Goal: Feedback & Contribution: Leave review/rating

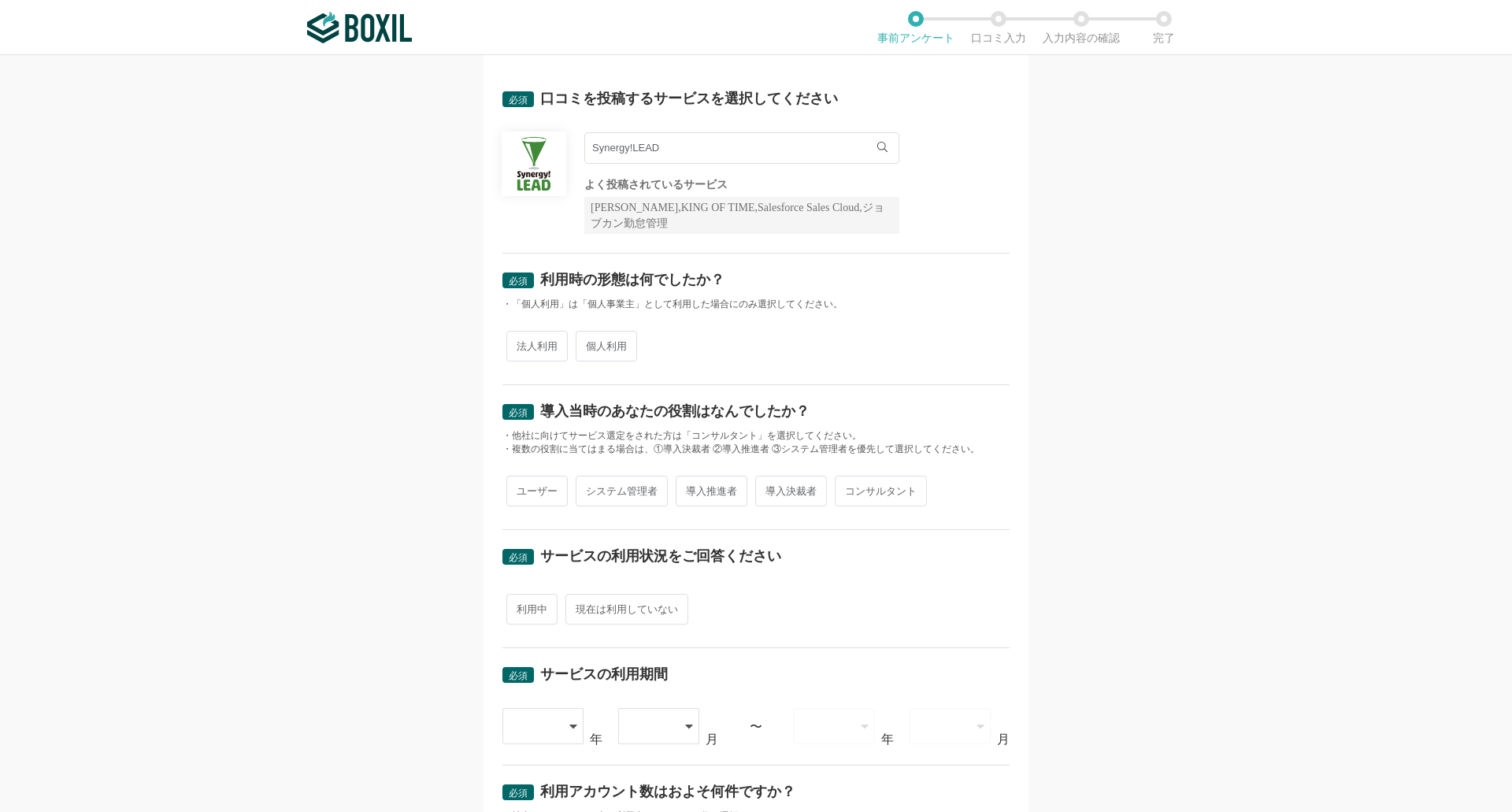
scroll to position [79, 0]
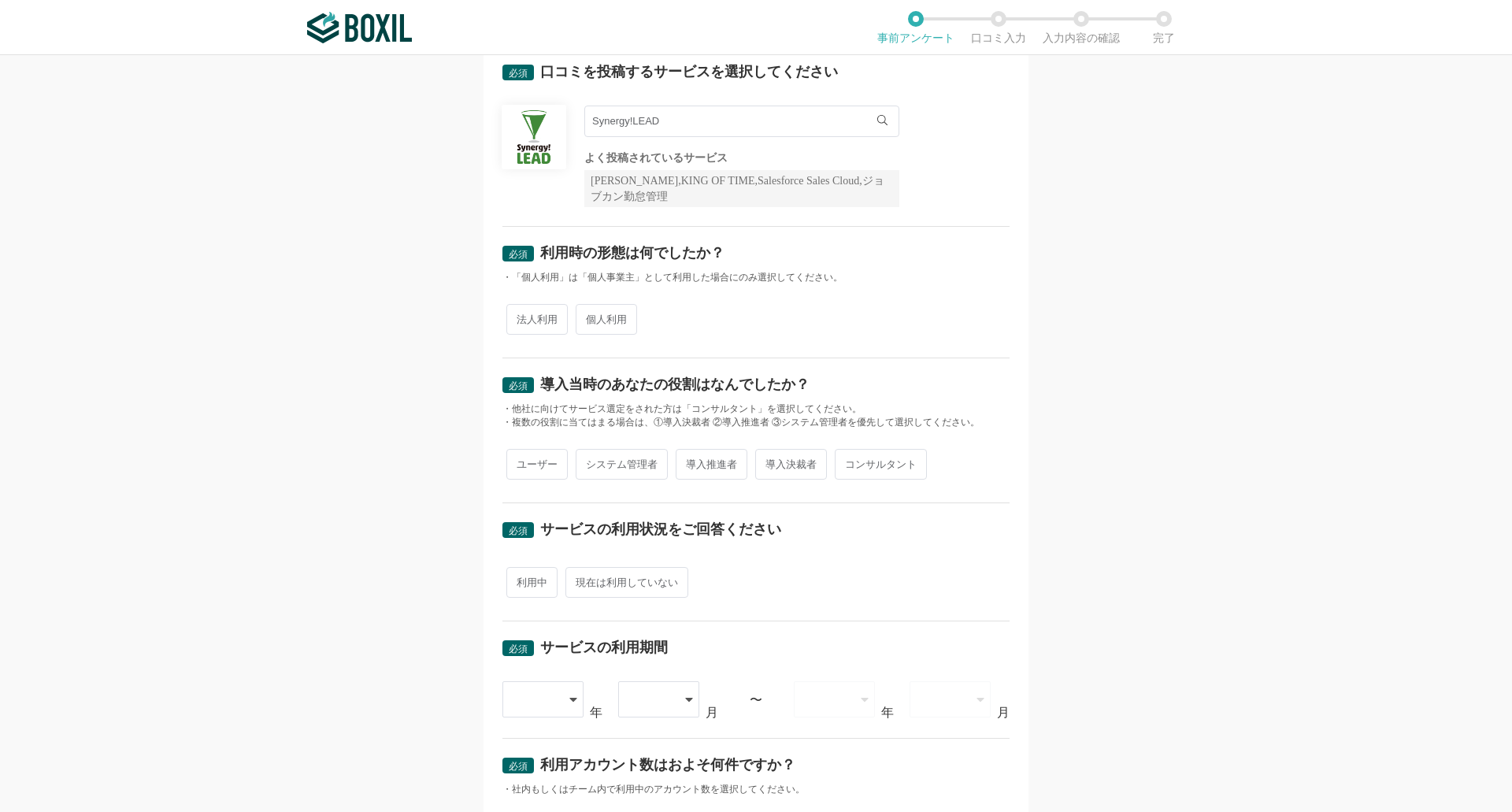
click at [542, 329] on span "法人利用" at bounding box center [537, 320] width 61 height 31
click at [521, 317] on input "法人利用" at bounding box center [514, 311] width 10 height 10
radio input "true"
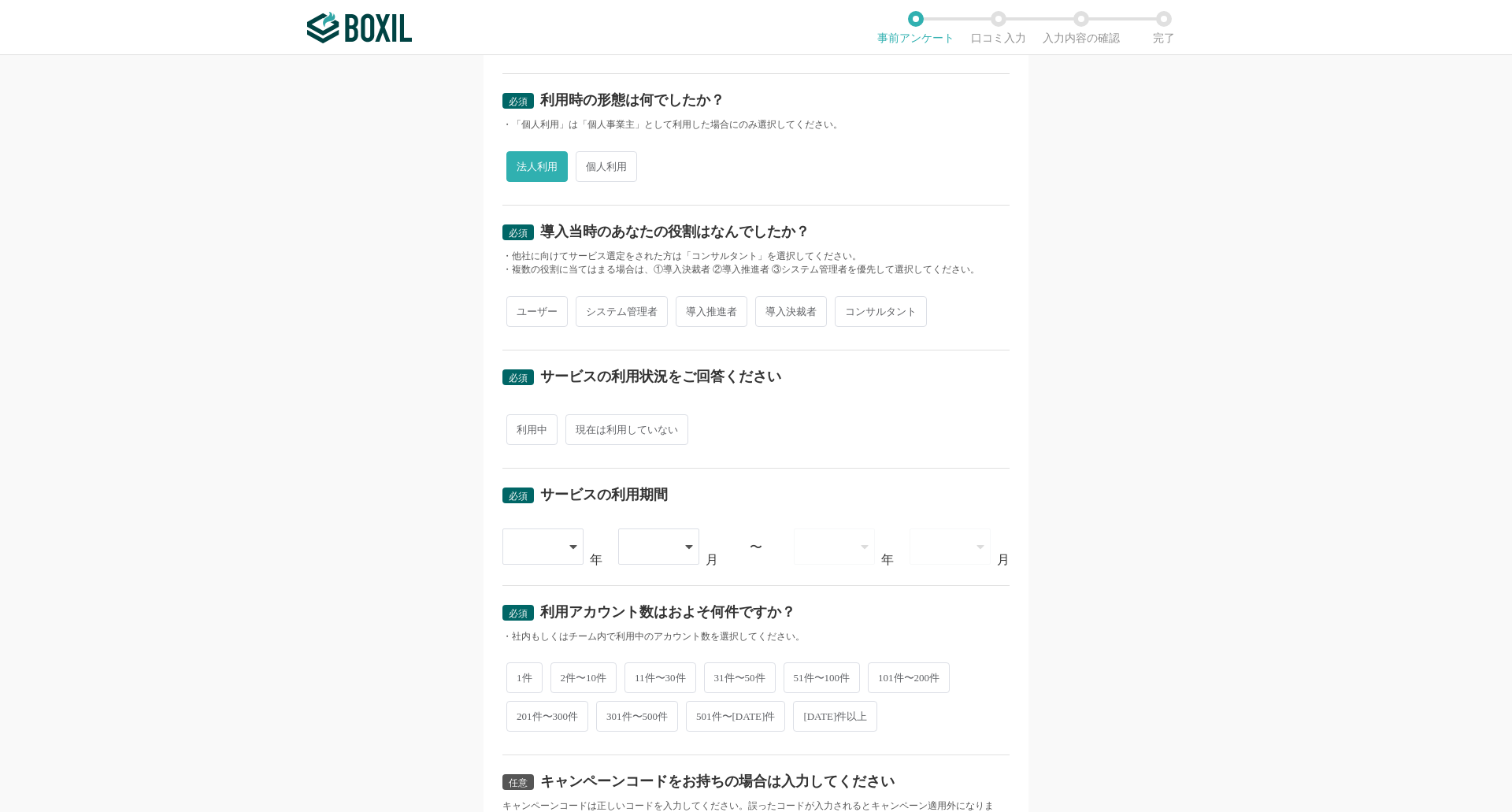
scroll to position [236, 0]
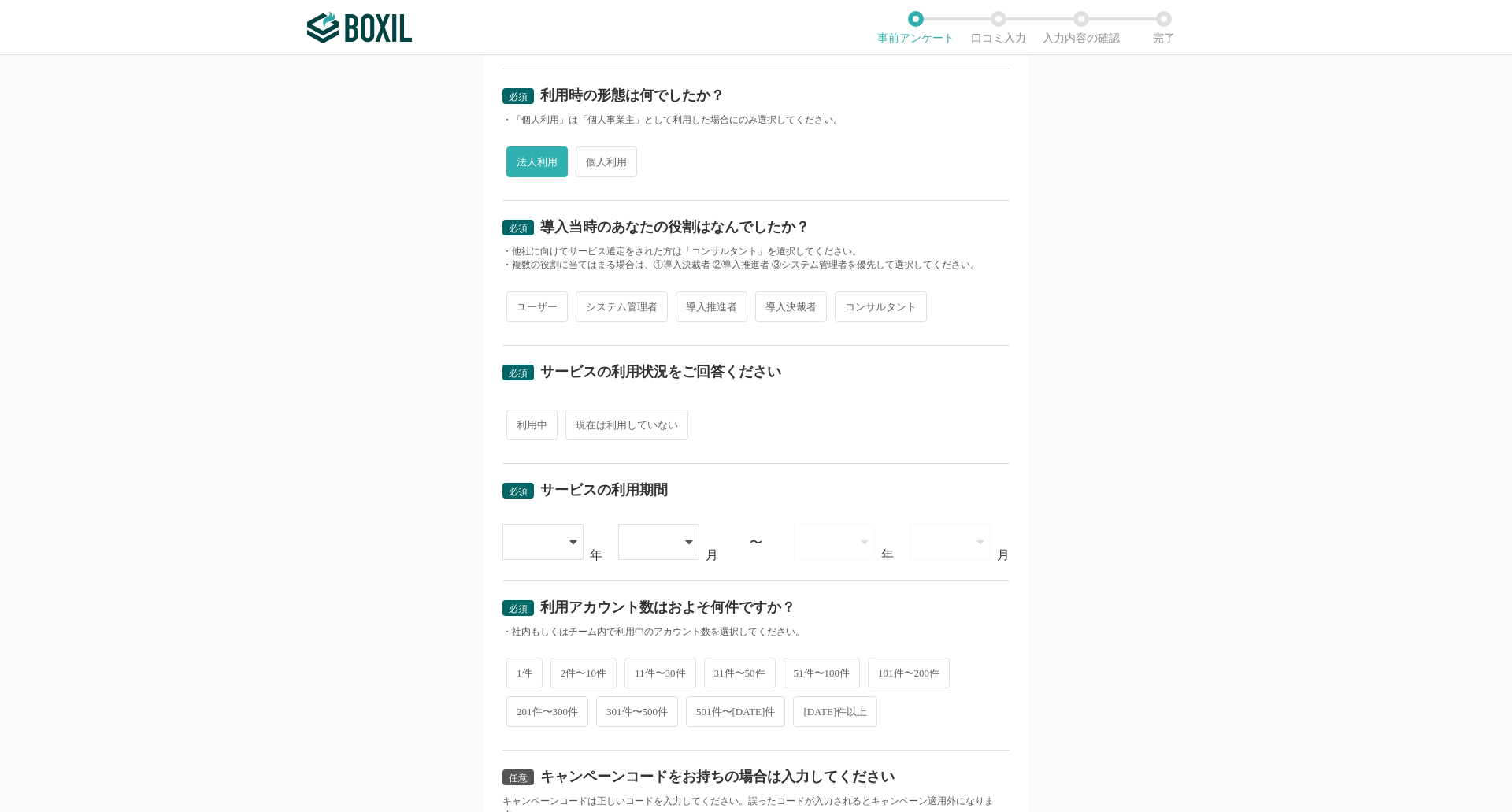
click at [543, 304] on span "ユーザー" at bounding box center [537, 307] width 61 height 31
click at [521, 304] on input "ユーザー" at bounding box center [514, 298] width 10 height 10
radio input "true"
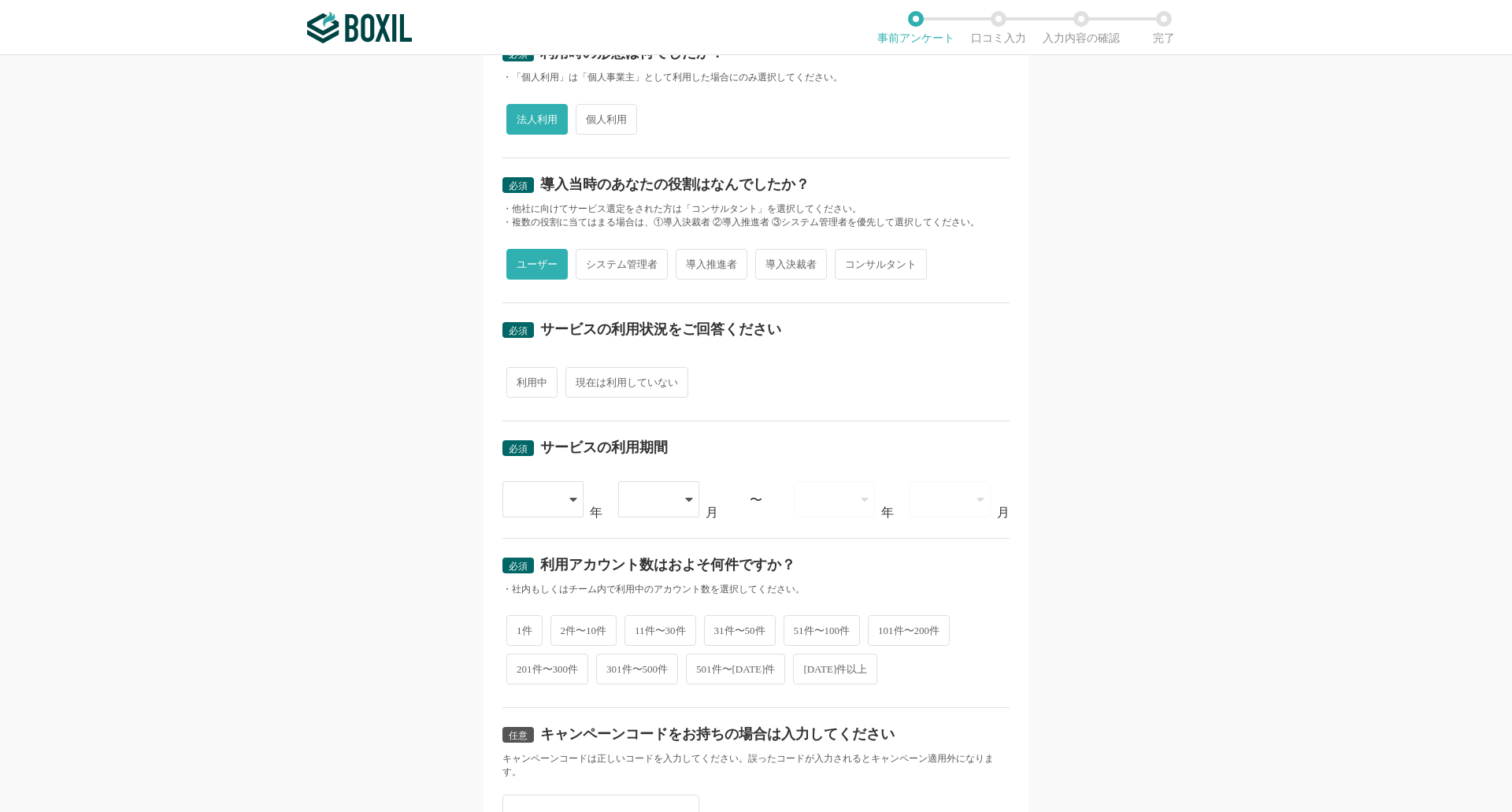
scroll to position [315, 0]
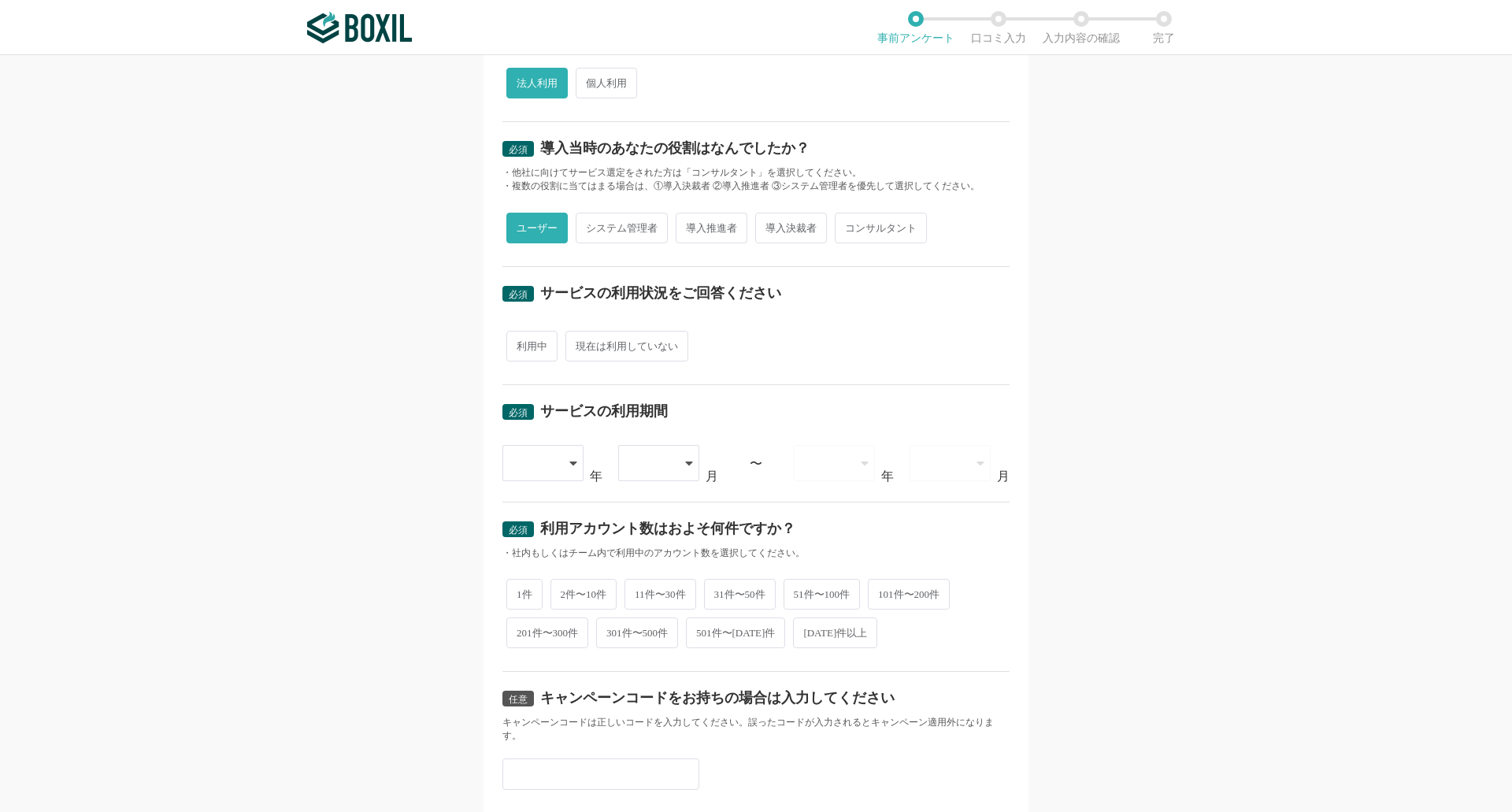
click at [531, 351] on span "利用中" at bounding box center [532, 346] width 51 height 31
click at [521, 343] on input "利用中" at bounding box center [514, 338] width 10 height 10
radio input "true"
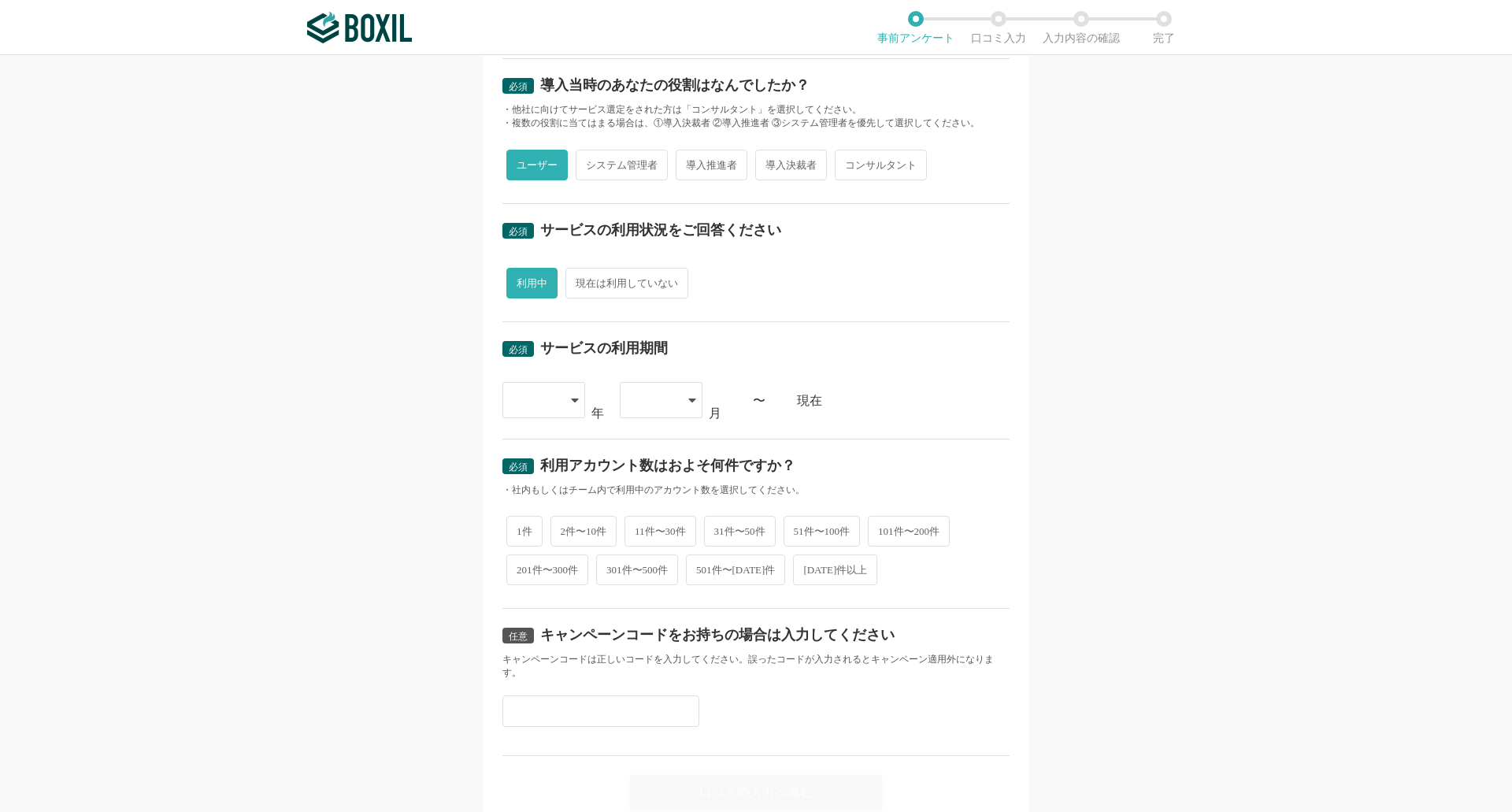
scroll to position [444, 0]
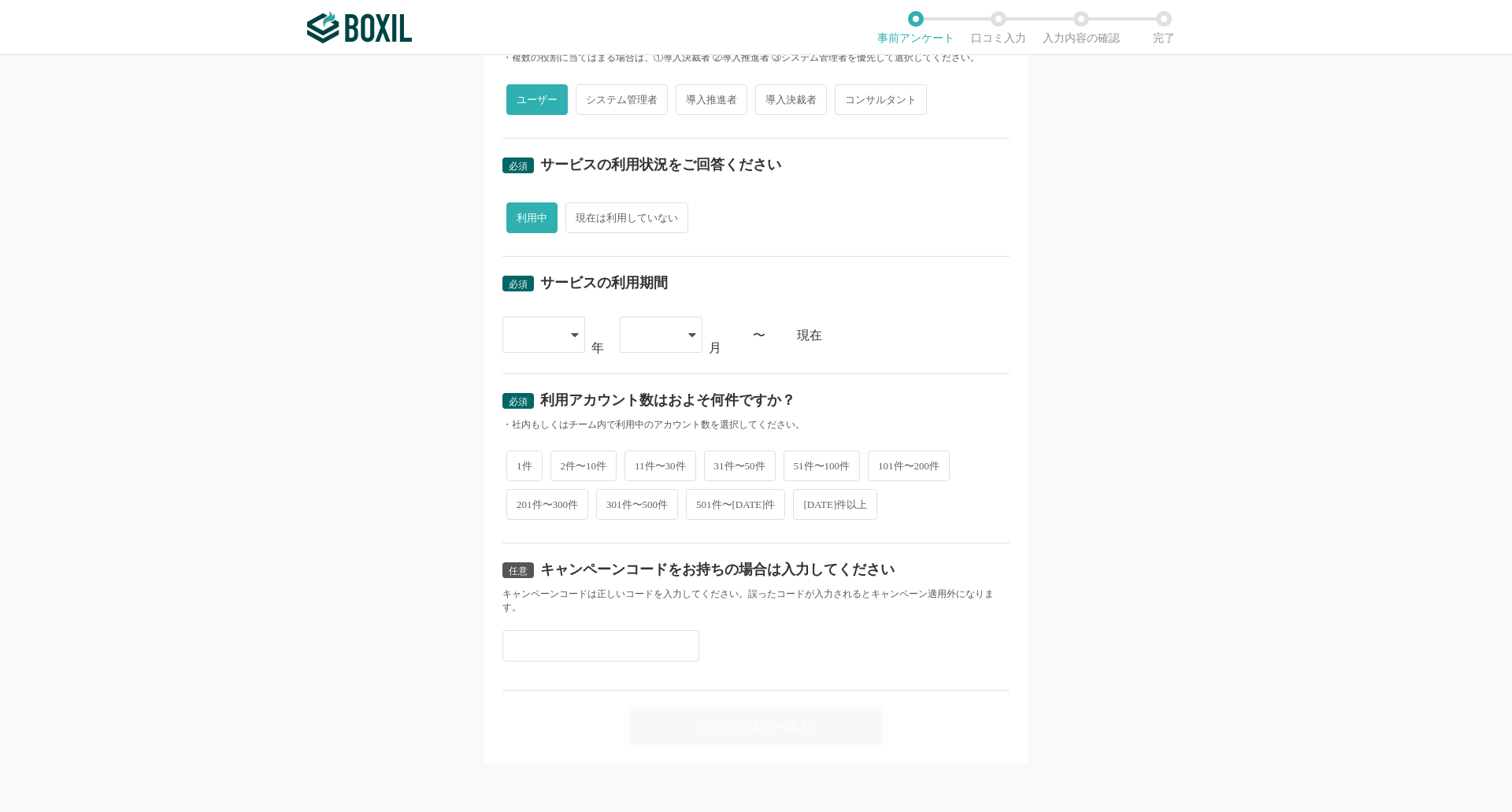
click at [544, 339] on div at bounding box center [536, 335] width 47 height 35
click at [426, 413] on div "必須 口コミを投稿するサービスを選択してください Synergy!LEAD Synergy!LEAD よく投稿されているサービス [PERSON_NAME],…" at bounding box center [756, 433] width 1512 height 757
click at [547, 339] on div at bounding box center [536, 335] width 47 height 35
drag, startPoint x: 525, startPoint y: 550, endPoint x: 551, endPoint y: 551, distance: 26.0
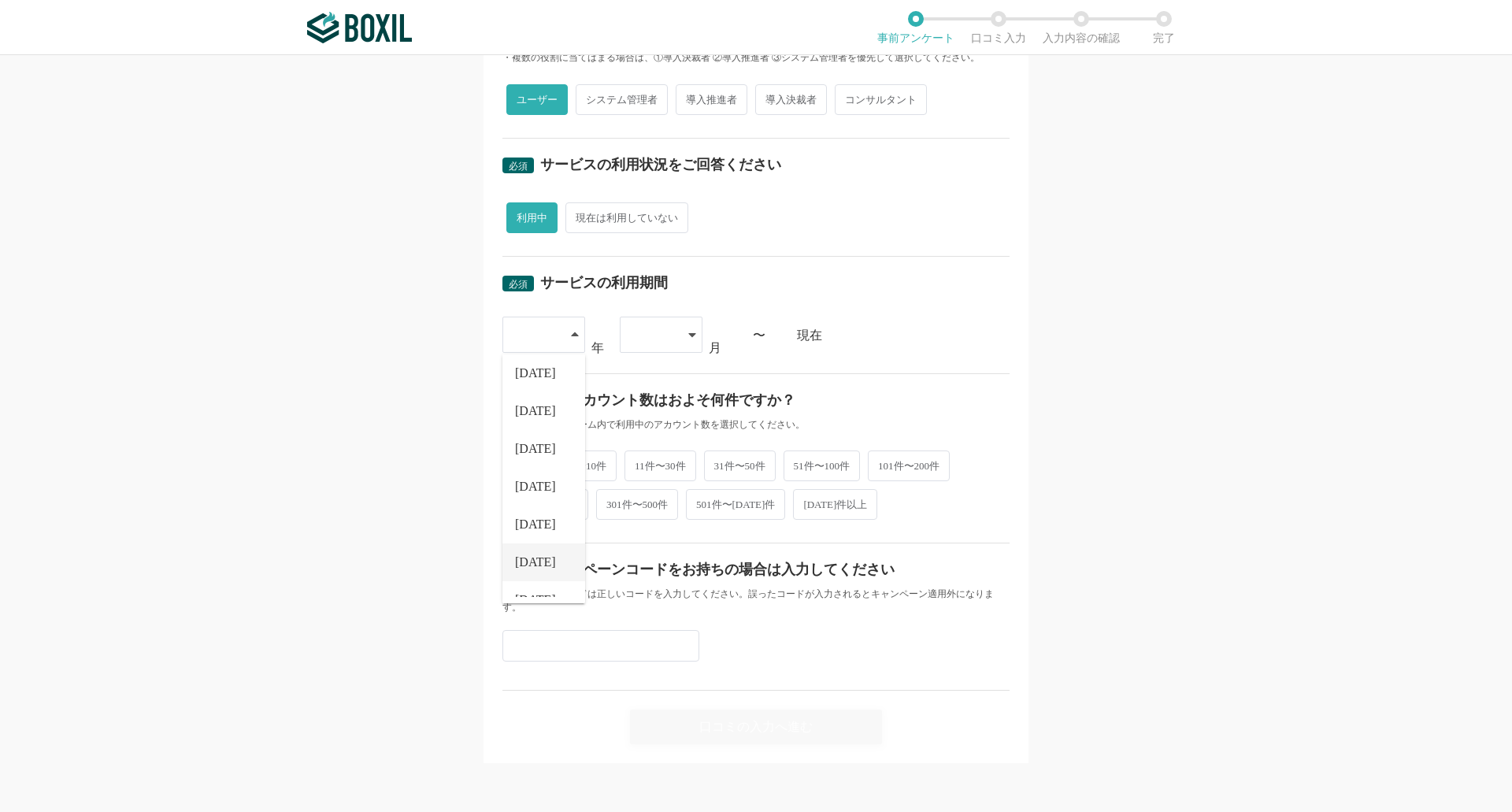
click at [526, 551] on li "[DATE]" at bounding box center [544, 562] width 83 height 38
click at [531, 331] on div "[DATE]" at bounding box center [533, 335] width 41 height 35
drag, startPoint x: 526, startPoint y: 578, endPoint x: 642, endPoint y: 473, distance: 156.5
click at [530, 574] on span "[DATE]" at bounding box center [536, 578] width 41 height 13
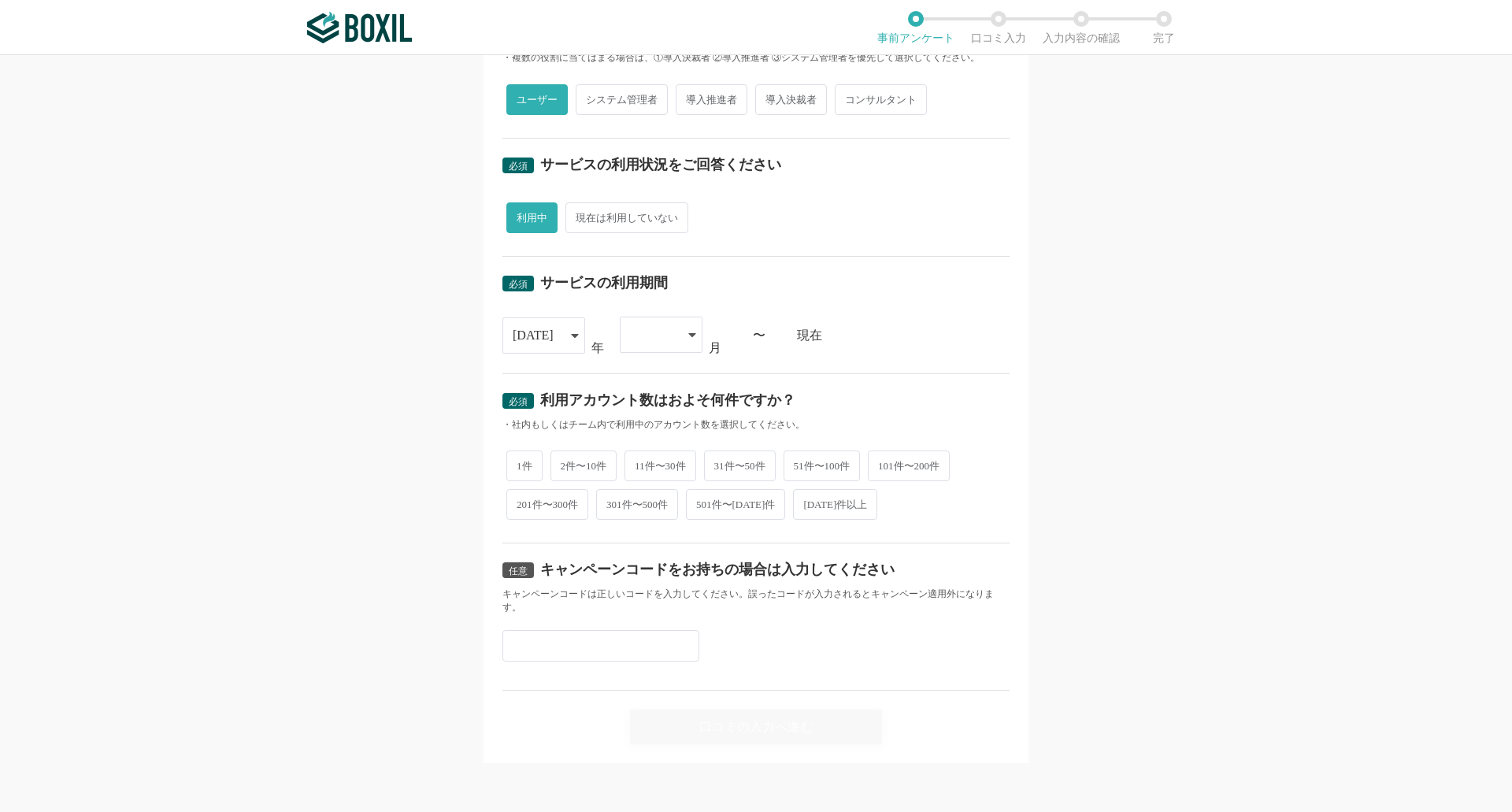
click at [646, 337] on div at bounding box center [654, 335] width 47 height 35
click at [649, 490] on li "04" at bounding box center [661, 493] width 83 height 38
click at [556, 465] on span "2件〜10件" at bounding box center [584, 464] width 67 height 31
click at [556, 462] on input "2件〜10件" at bounding box center [559, 456] width 10 height 10
radio input "true"
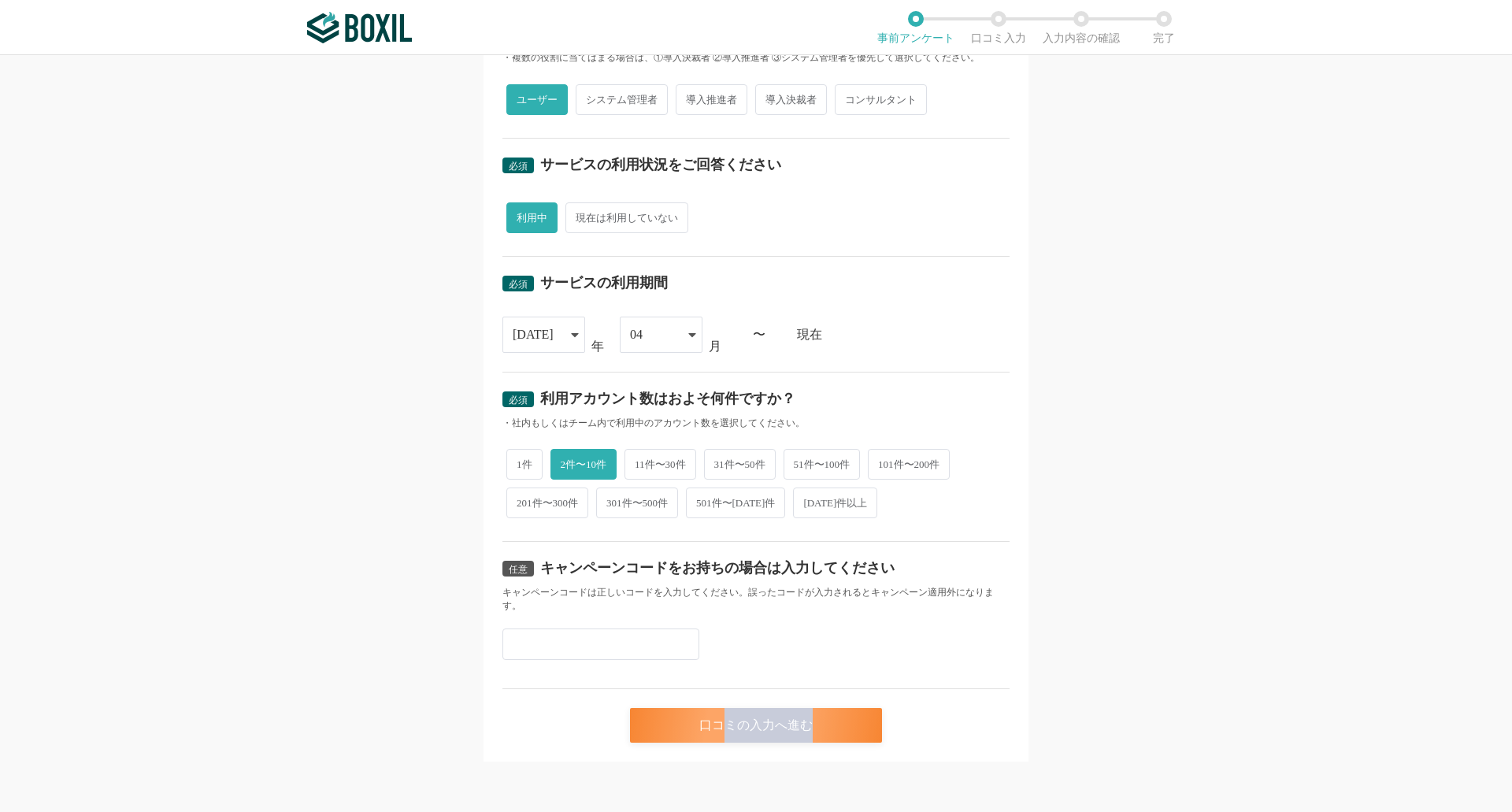
drag, startPoint x: 753, startPoint y: 743, endPoint x: 720, endPoint y: 737, distance: 33.5
click at [722, 738] on div "必須 口コミを投稿するサービスを選択してください Synergy!LEAD Synergy!LEAD よく投稿されているサービス [PERSON_NAME],…" at bounding box center [756, 212] width 545 height 1100
click at [720, 737] on div "口コミの入力へ進む" at bounding box center [756, 726] width 252 height 35
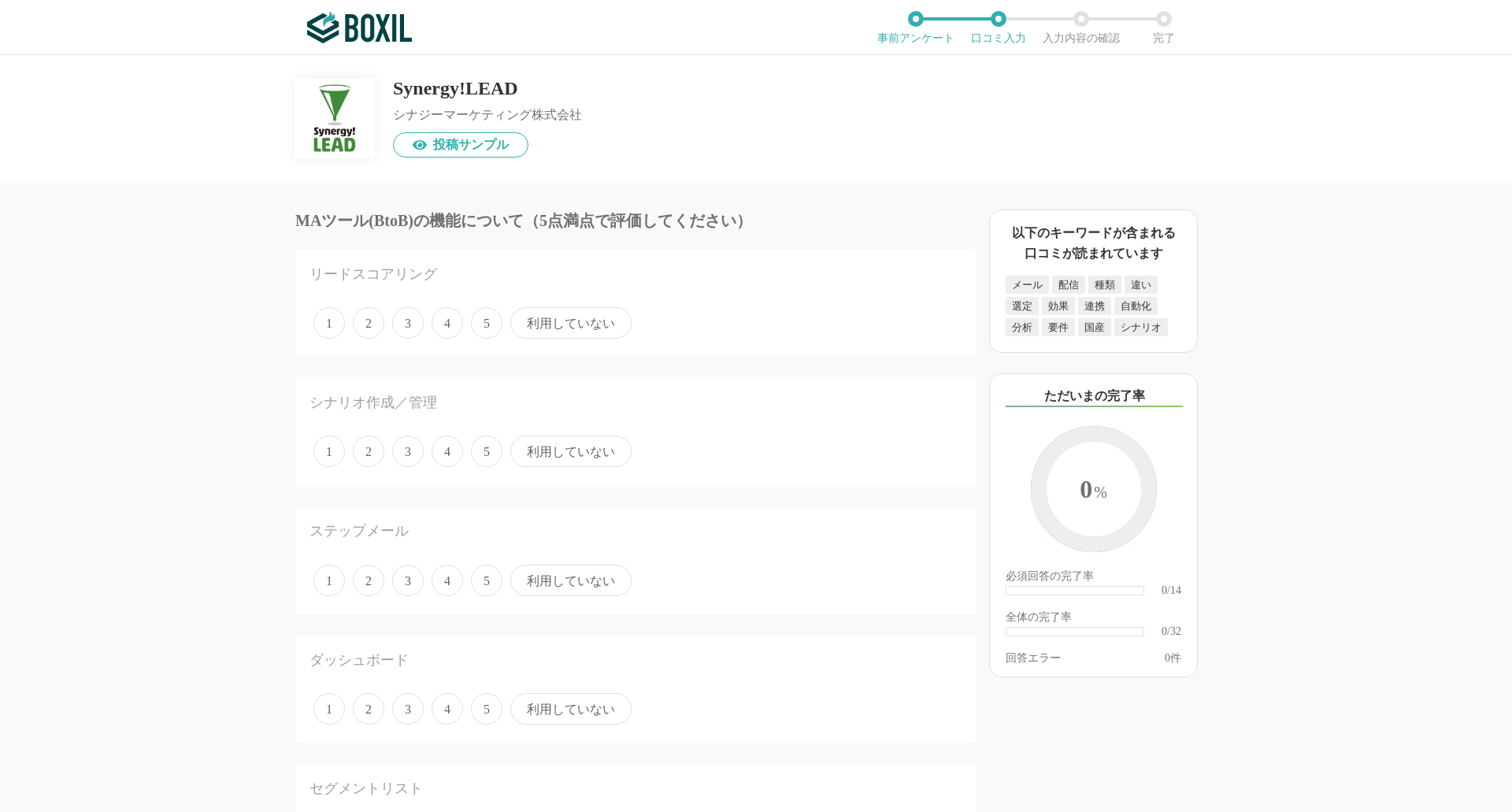
click at [438, 322] on span "4" at bounding box center [447, 322] width 31 height 31
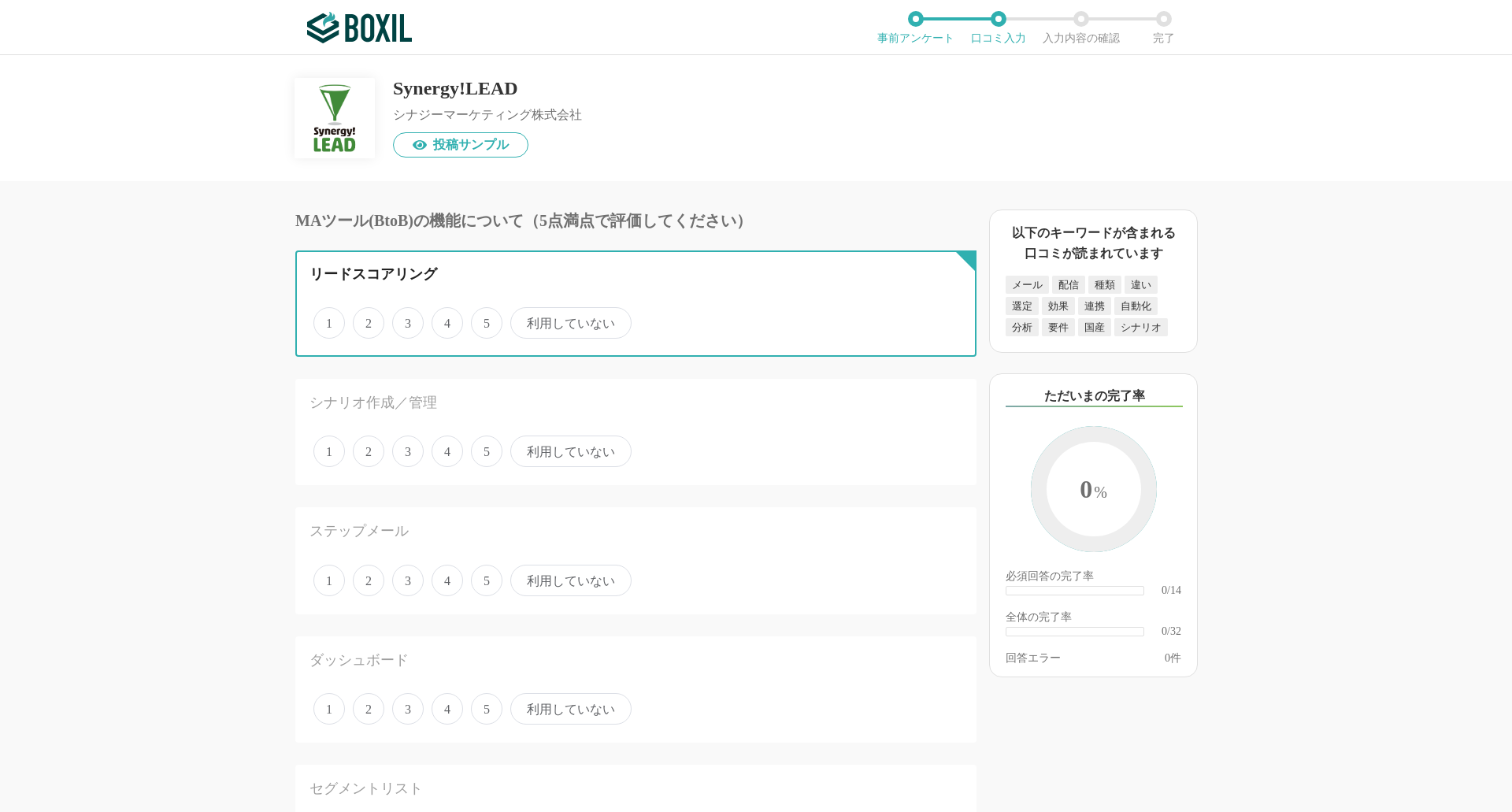
click at [438, 320] on input "4" at bounding box center [440, 314] width 10 height 10
radio input "true"
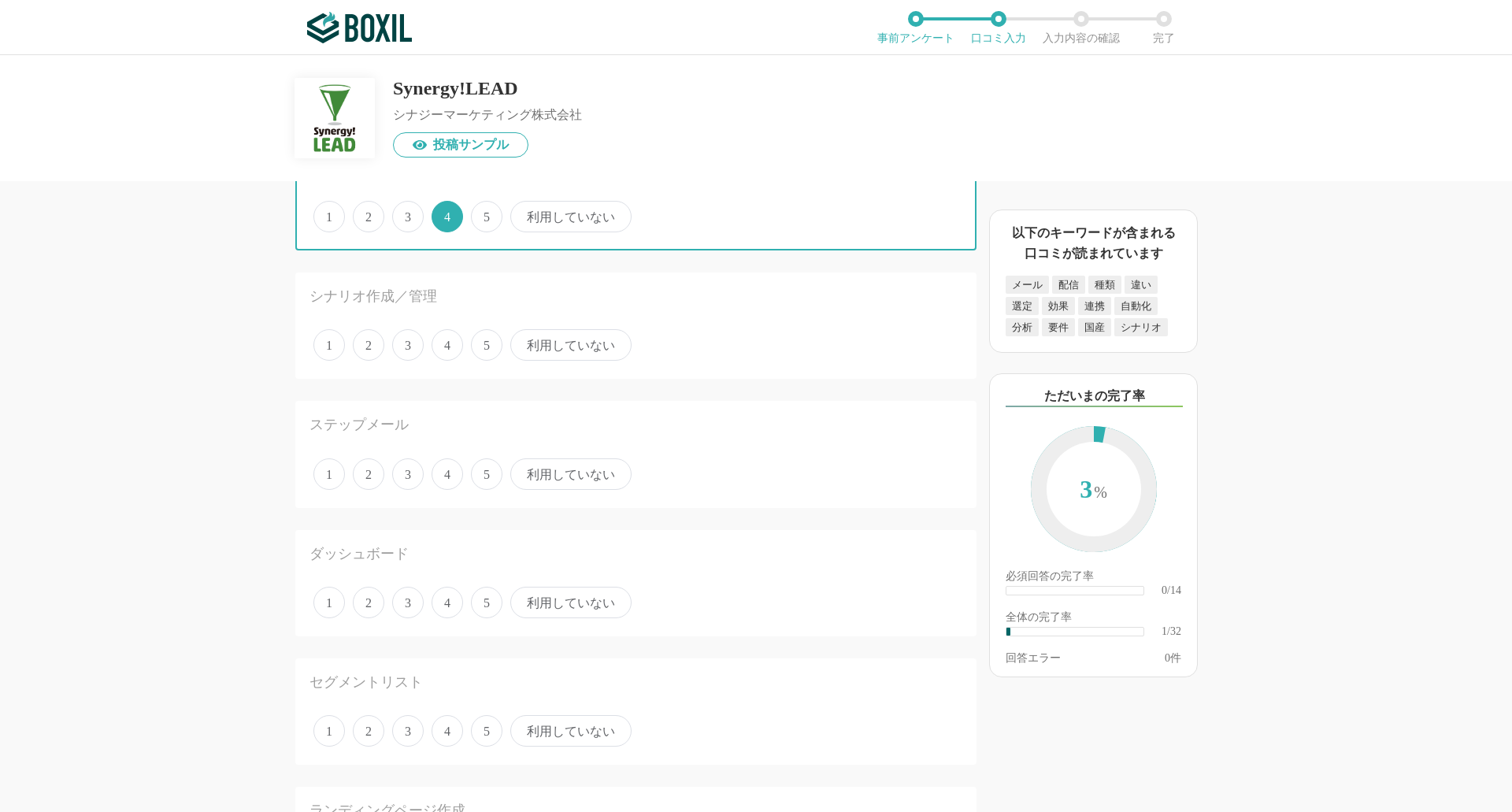
scroll to position [79, 0]
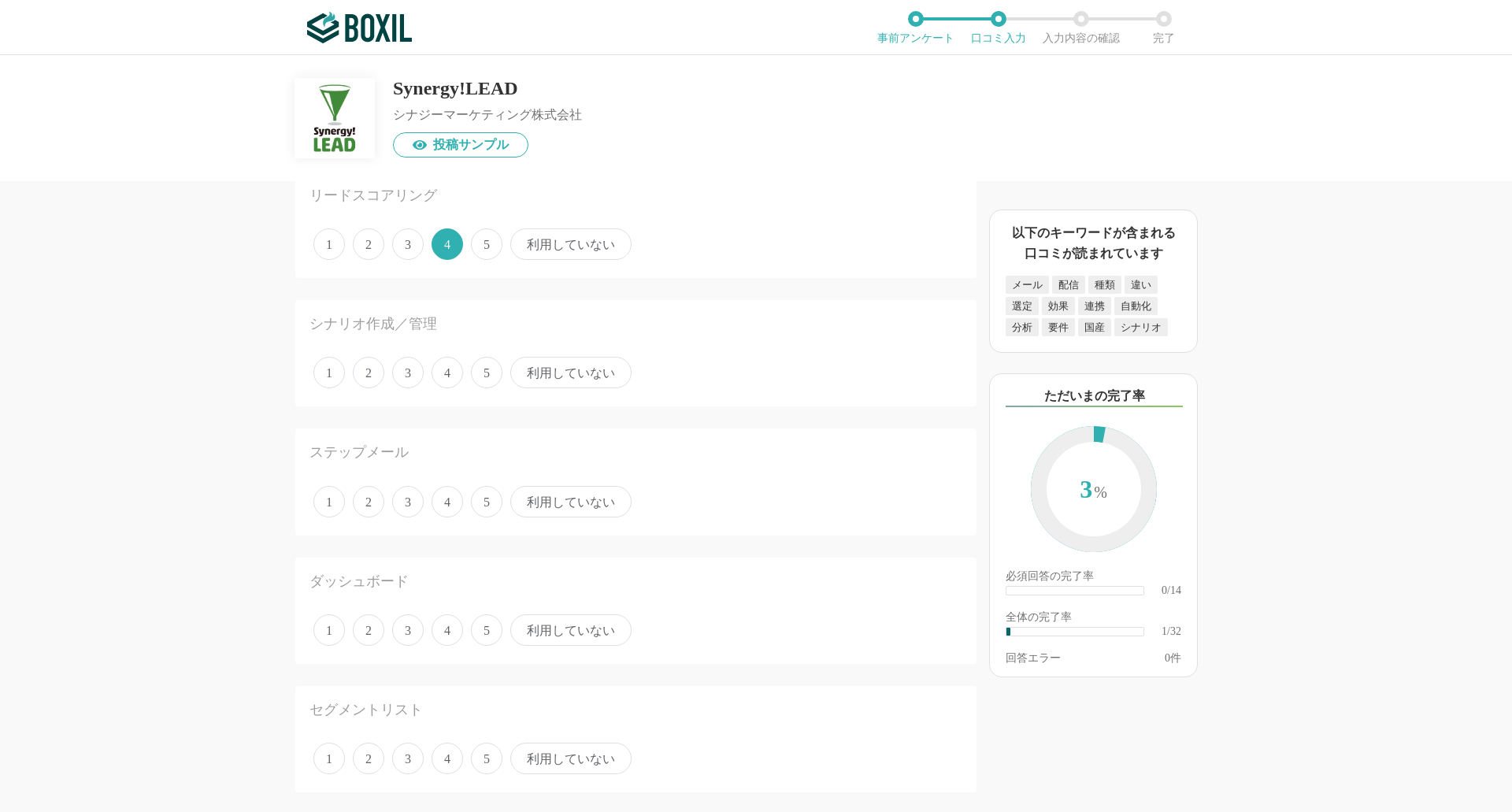
drag, startPoint x: 557, startPoint y: 369, endPoint x: 560, endPoint y: 395, distance: 26.2
click at [558, 369] on span "利用していない" at bounding box center [570, 372] width 121 height 31
click at [570, 369] on span "利用していない" at bounding box center [570, 372] width 121 height 31
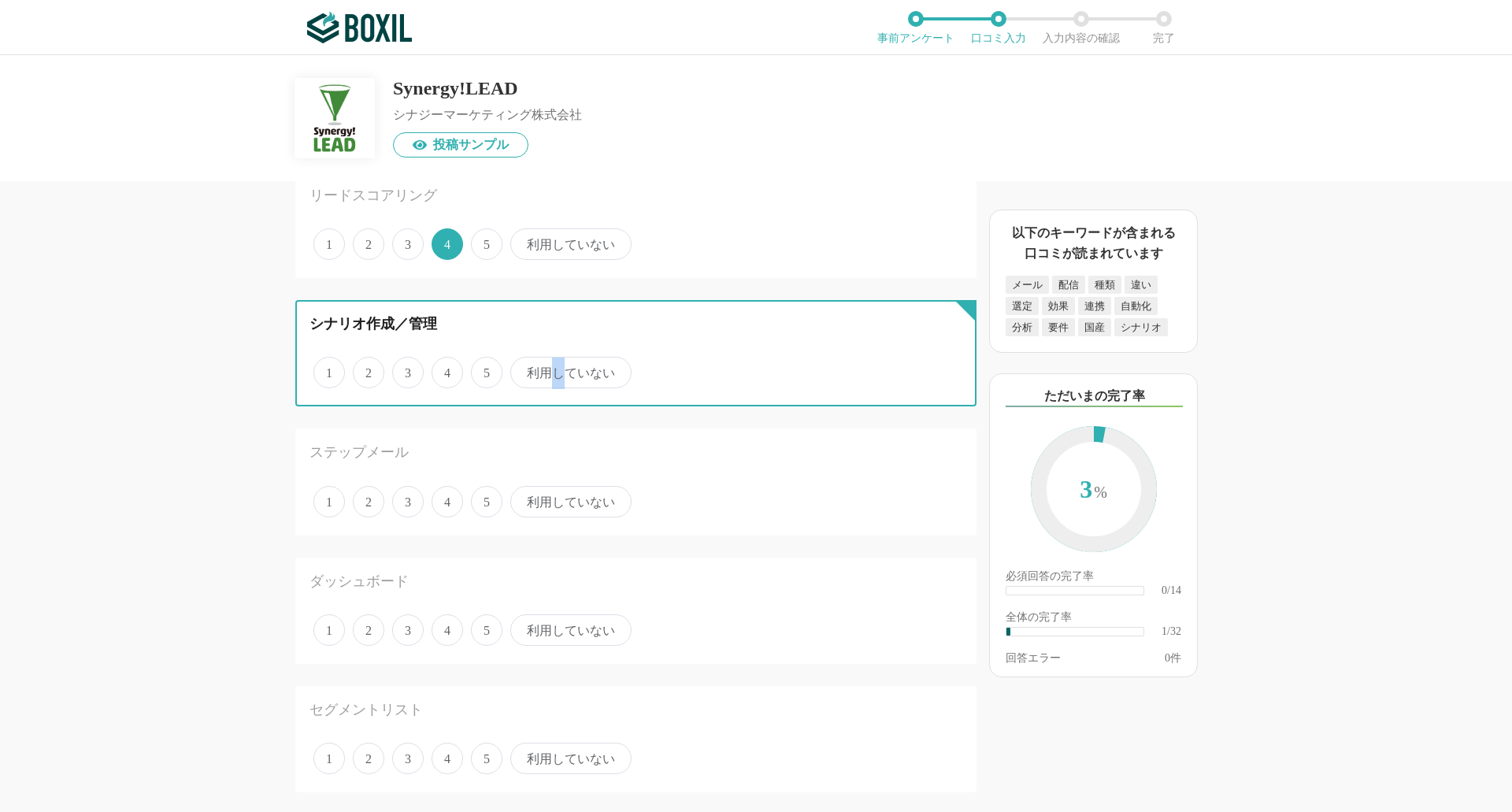
click at [524, 369] on input "利用していない" at bounding box center [519, 364] width 10 height 10
radio input "true"
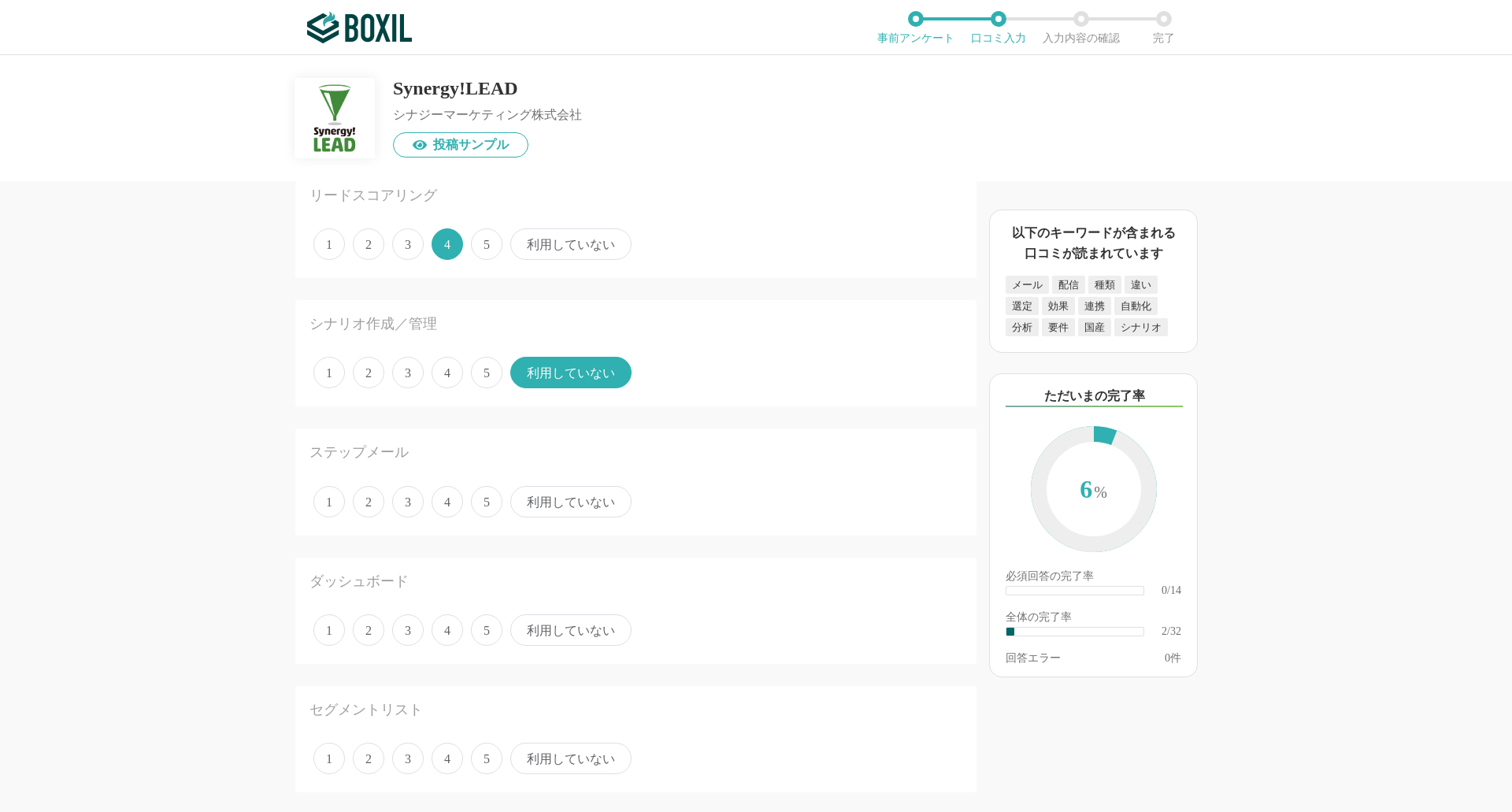
click at [572, 507] on span "利用していない" at bounding box center [570, 501] width 121 height 31
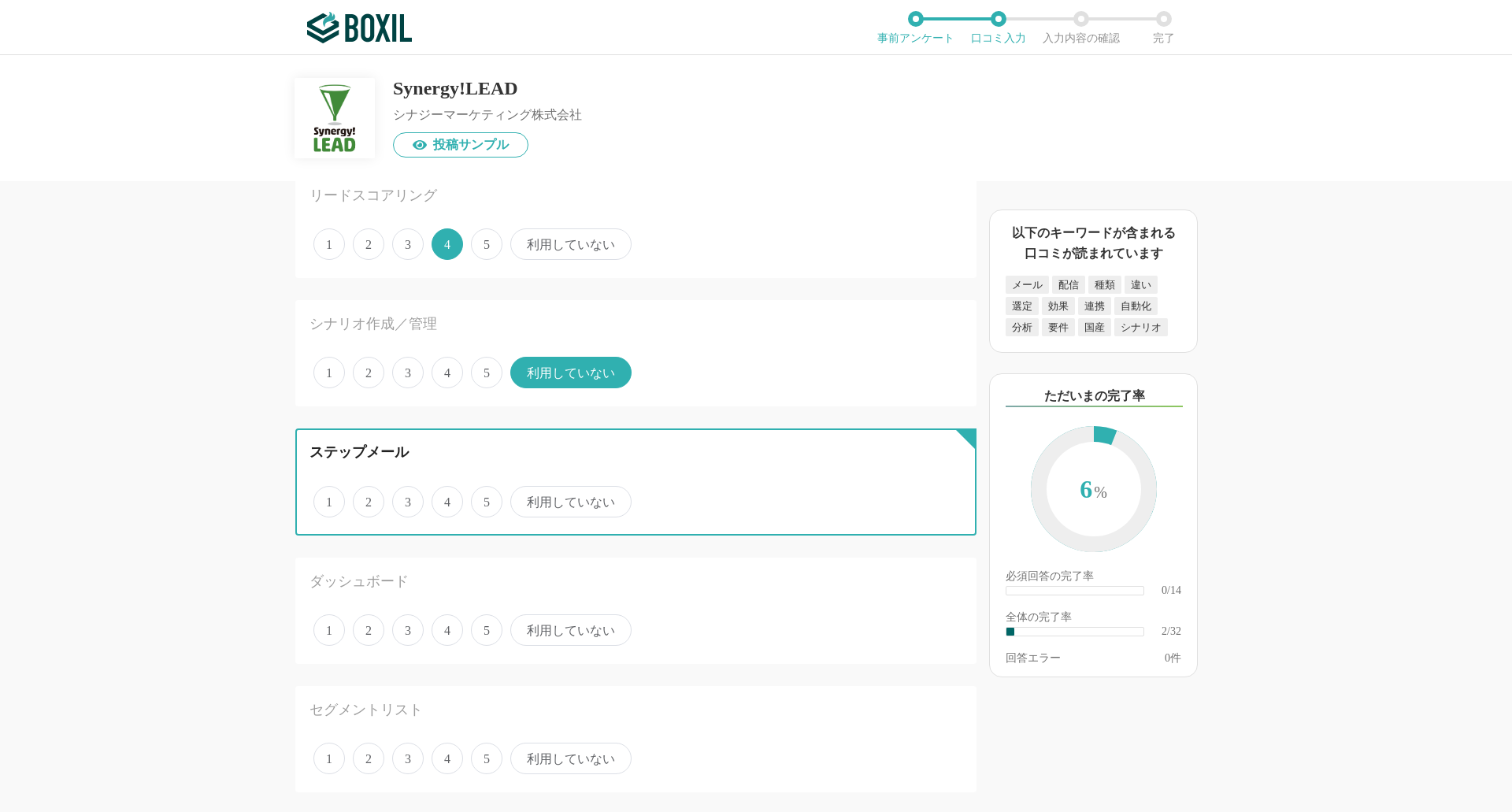
click at [524, 499] on input "利用していない" at bounding box center [519, 493] width 10 height 10
radio input "true"
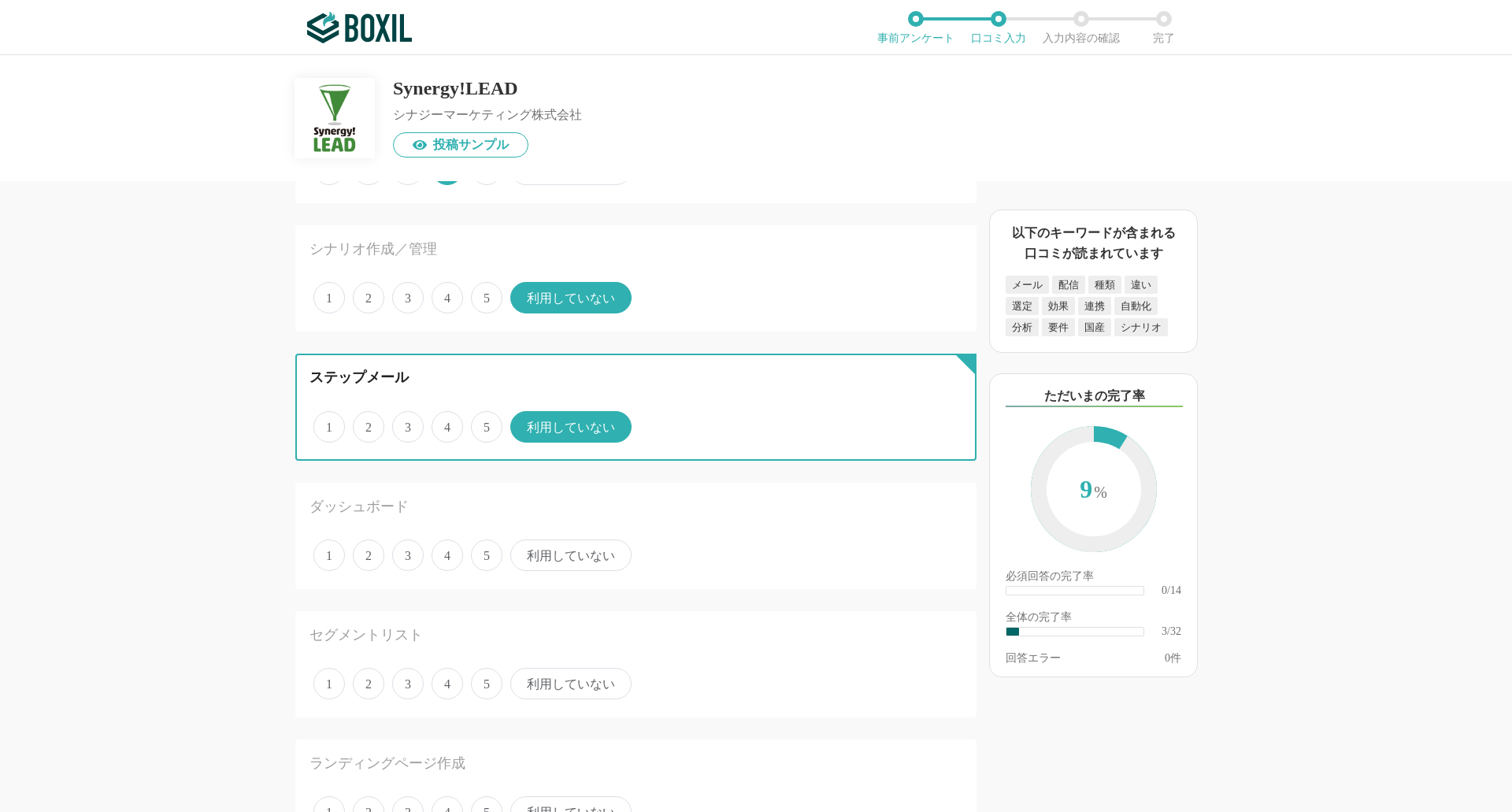
scroll to position [236, 0]
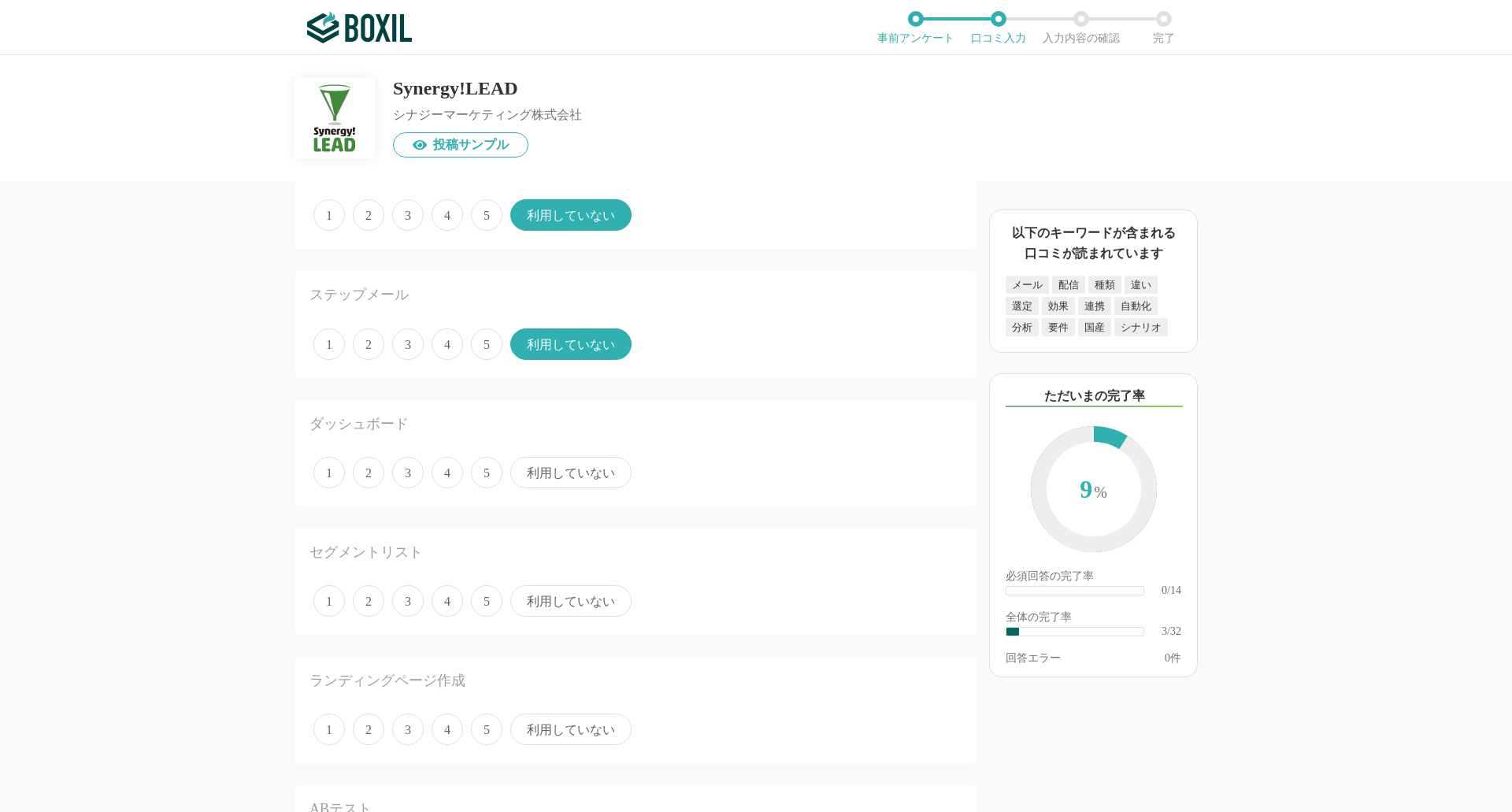
click at [554, 481] on span "利用していない" at bounding box center [570, 472] width 121 height 31
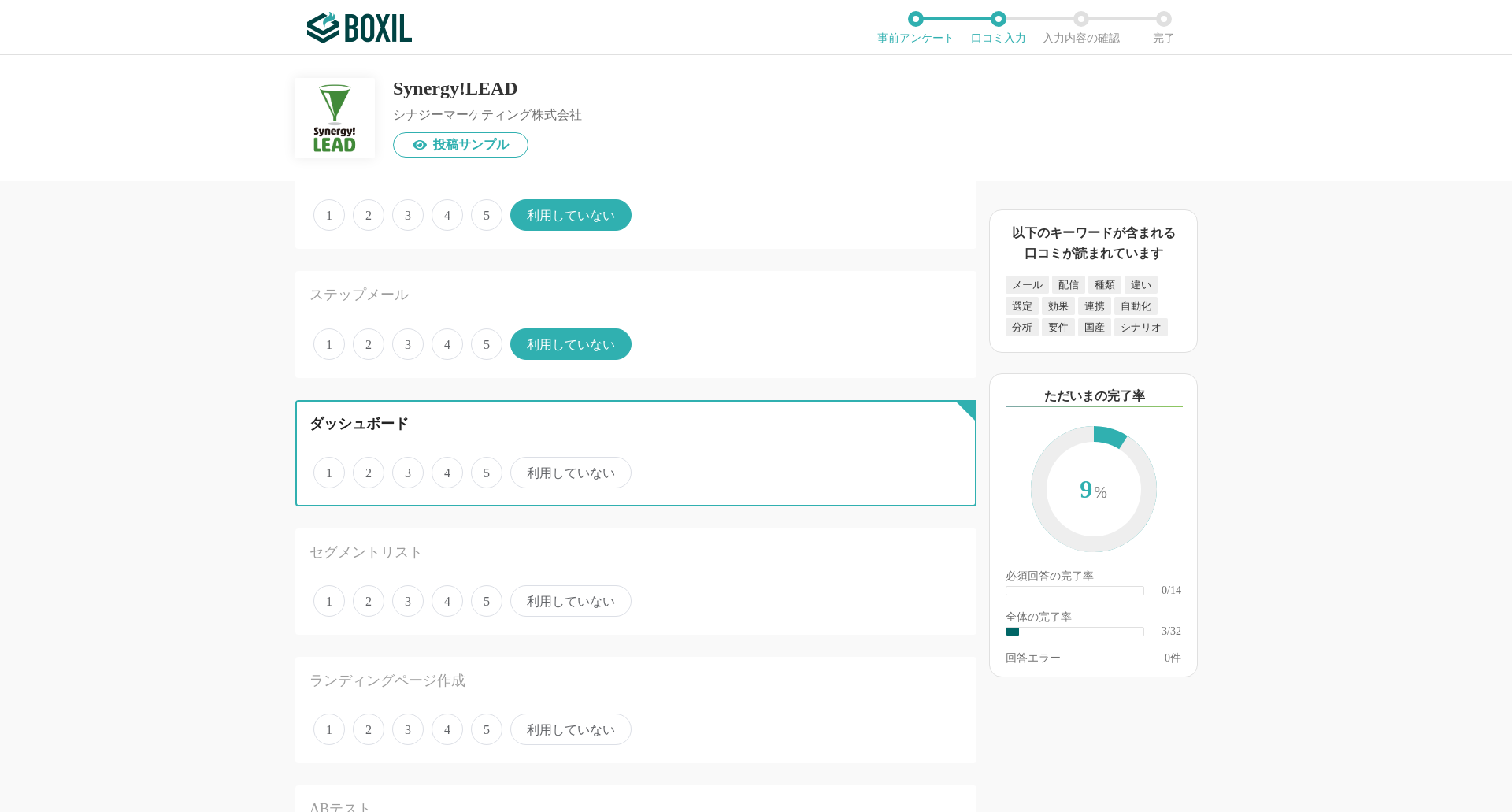
click at [524, 470] on input "利用していない" at bounding box center [519, 463] width 10 height 10
radio input "true"
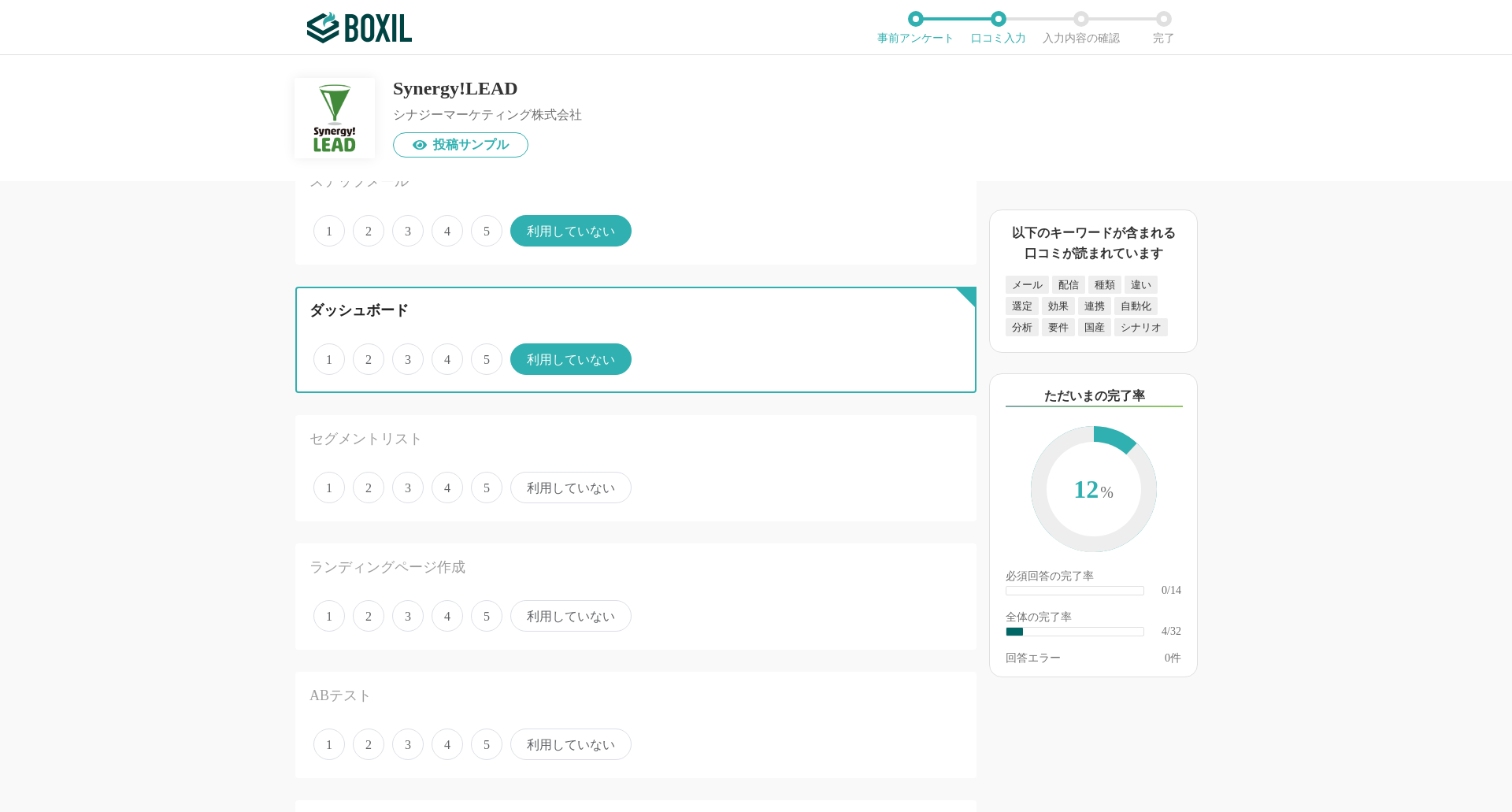
scroll to position [472, 0]
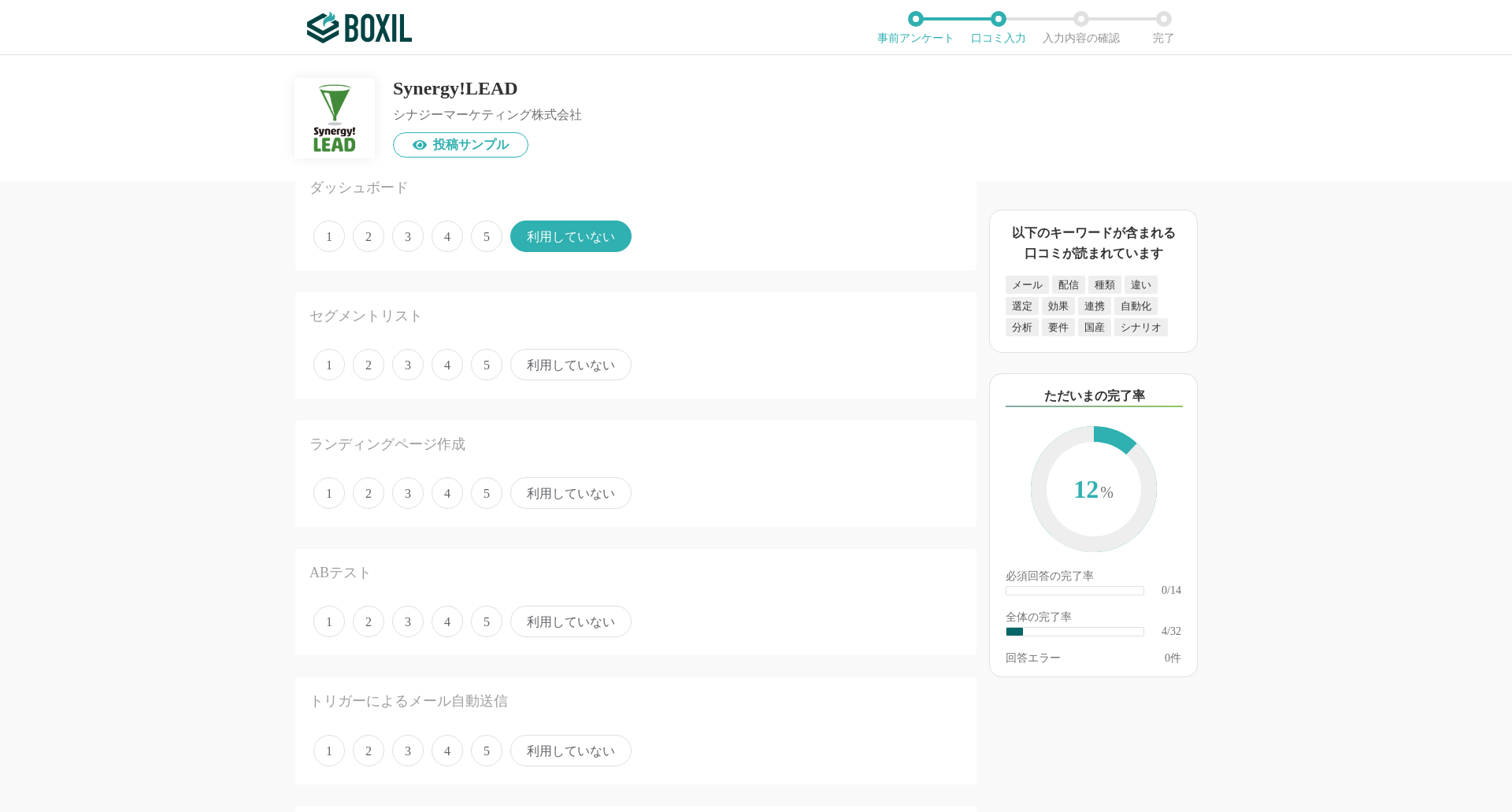
click at [367, 368] on span "2" at bounding box center [368, 365] width 31 height 31
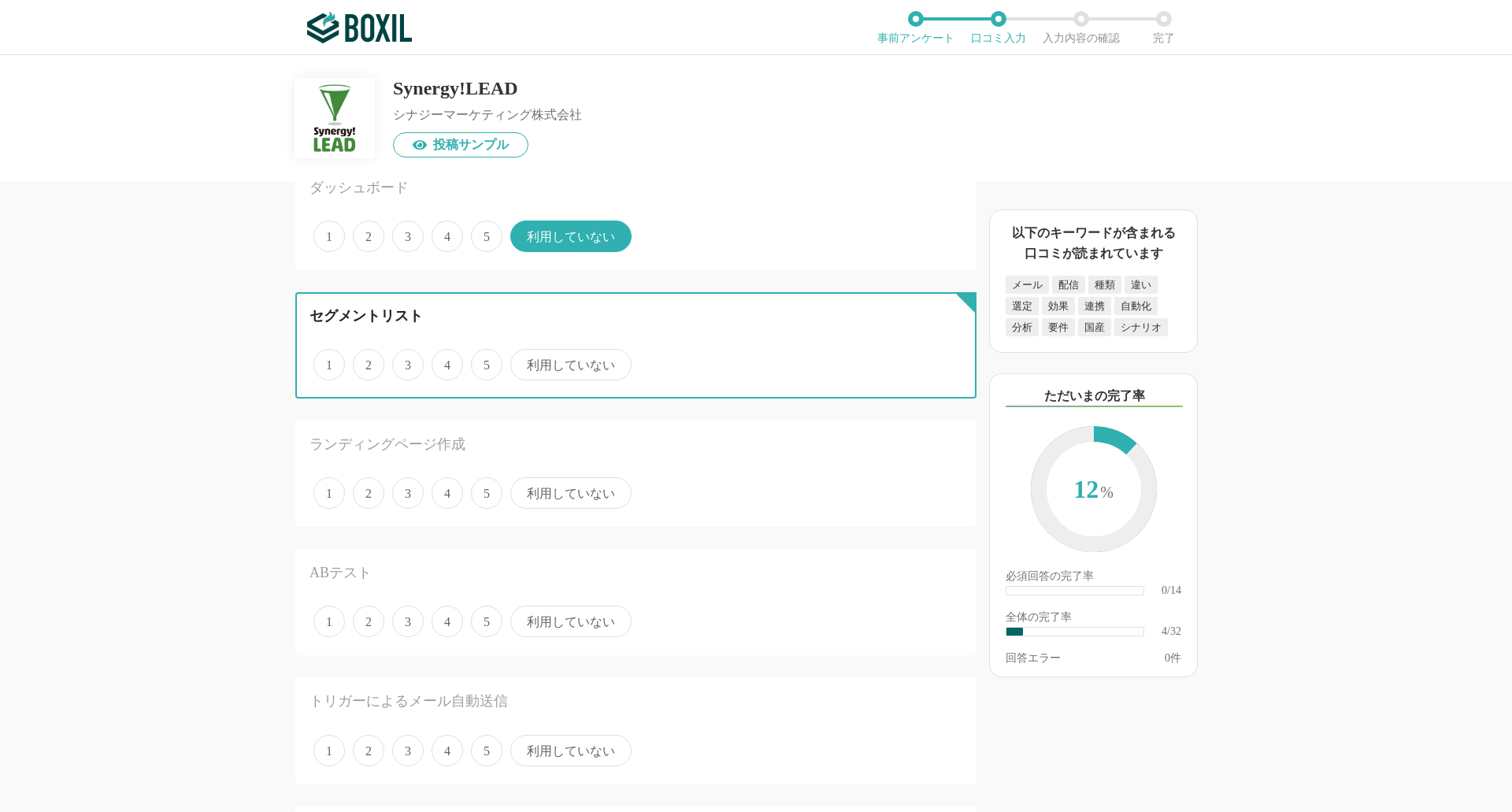
click at [367, 362] on input "2" at bounding box center [361, 356] width 10 height 10
radio input "true"
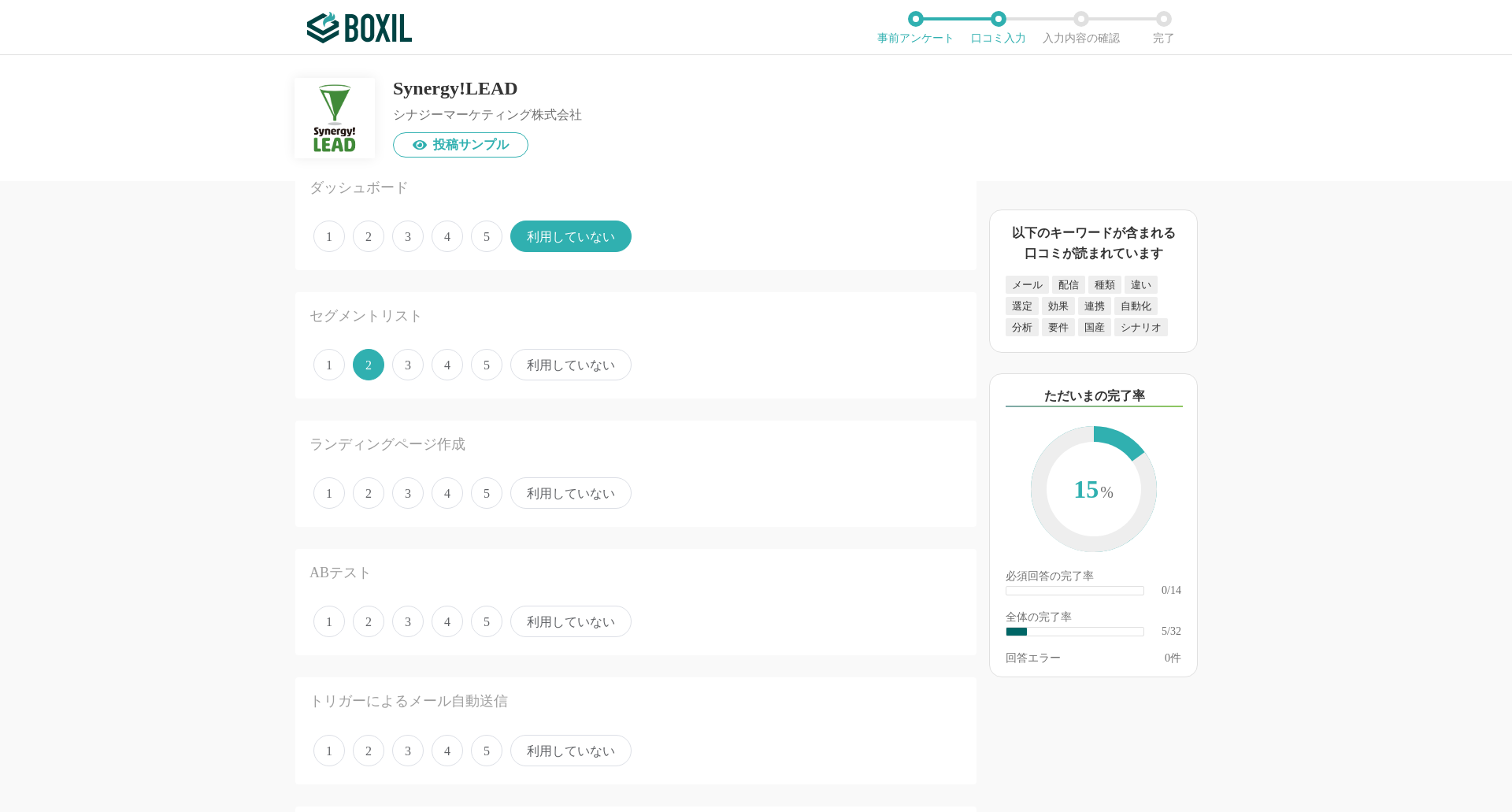
click at [414, 368] on span "3" at bounding box center [408, 365] width 31 height 31
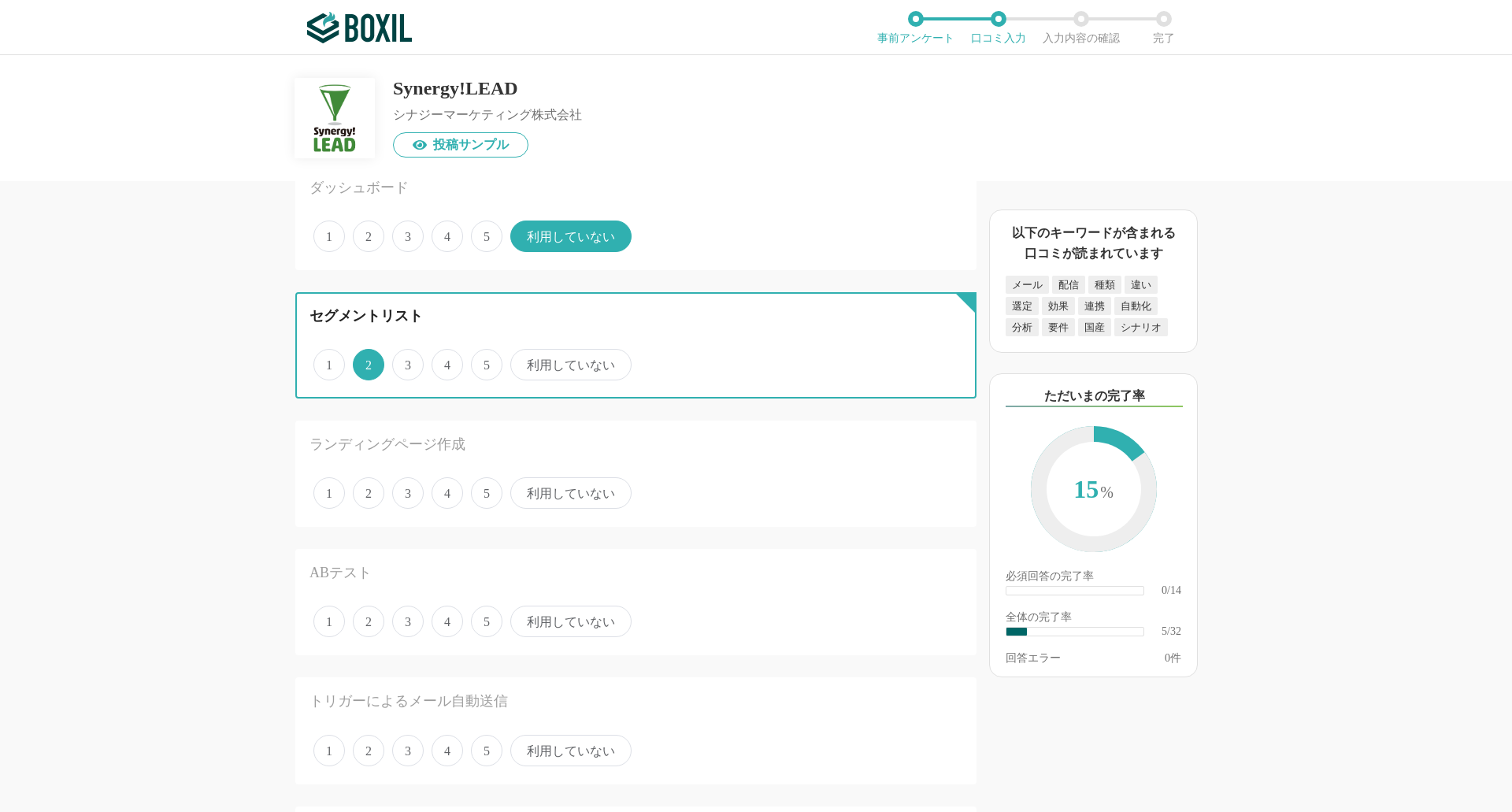
click at [407, 362] on input "3" at bounding box center [400, 356] width 10 height 10
radio input "true"
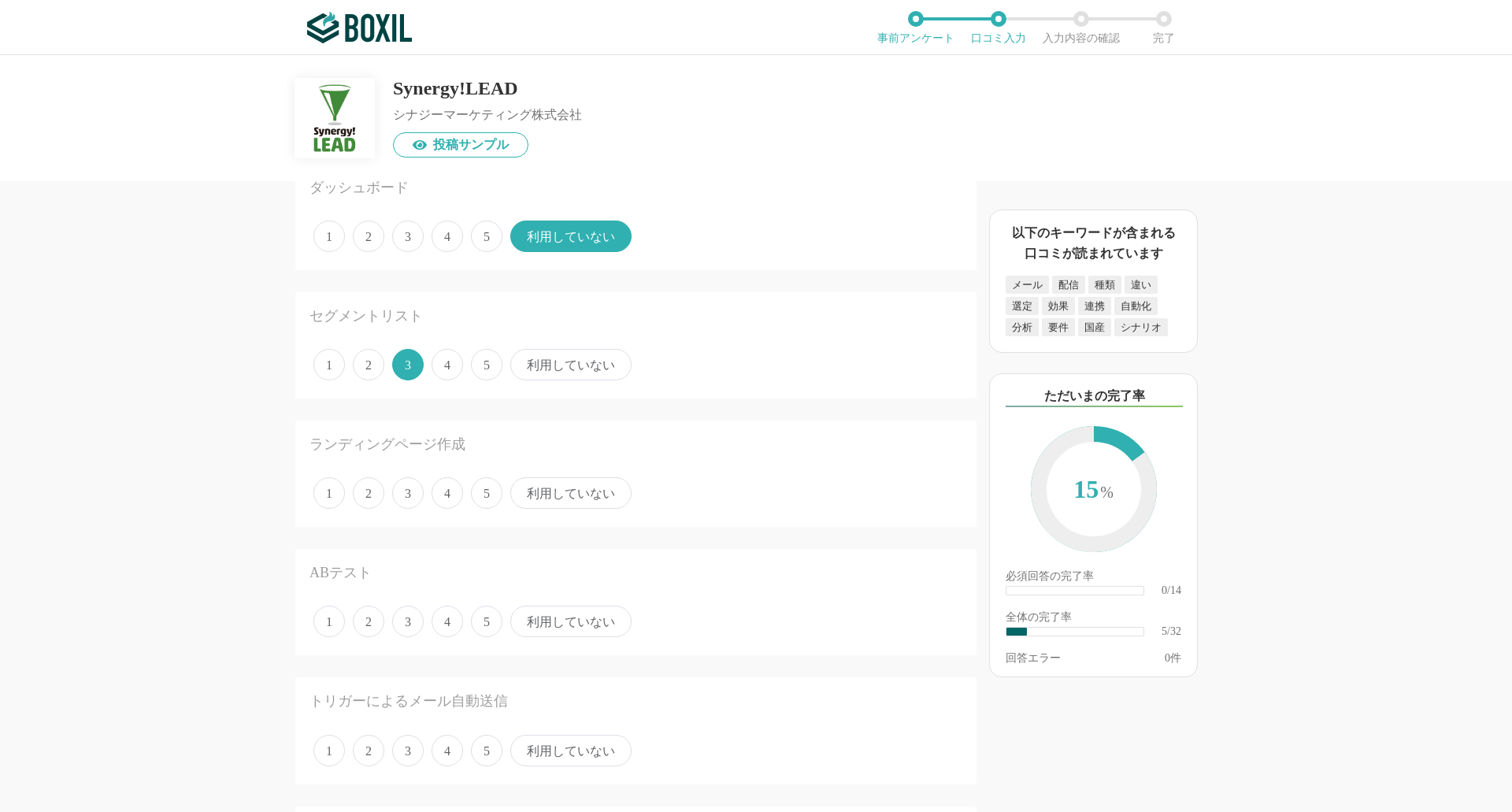
click at [560, 498] on span "利用していない" at bounding box center [570, 493] width 121 height 31
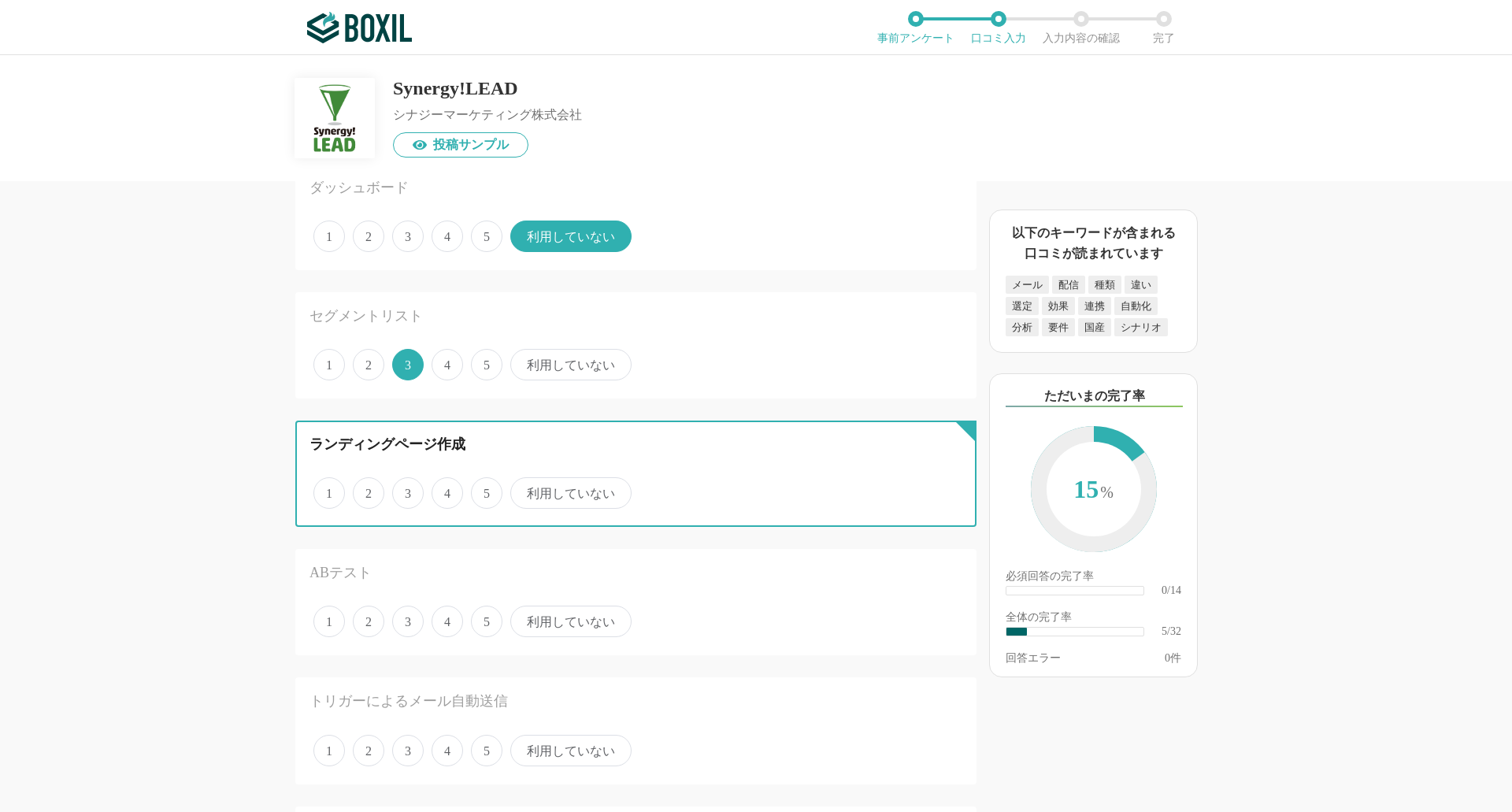
click at [524, 490] on input "利用していない" at bounding box center [519, 484] width 10 height 10
radio input "true"
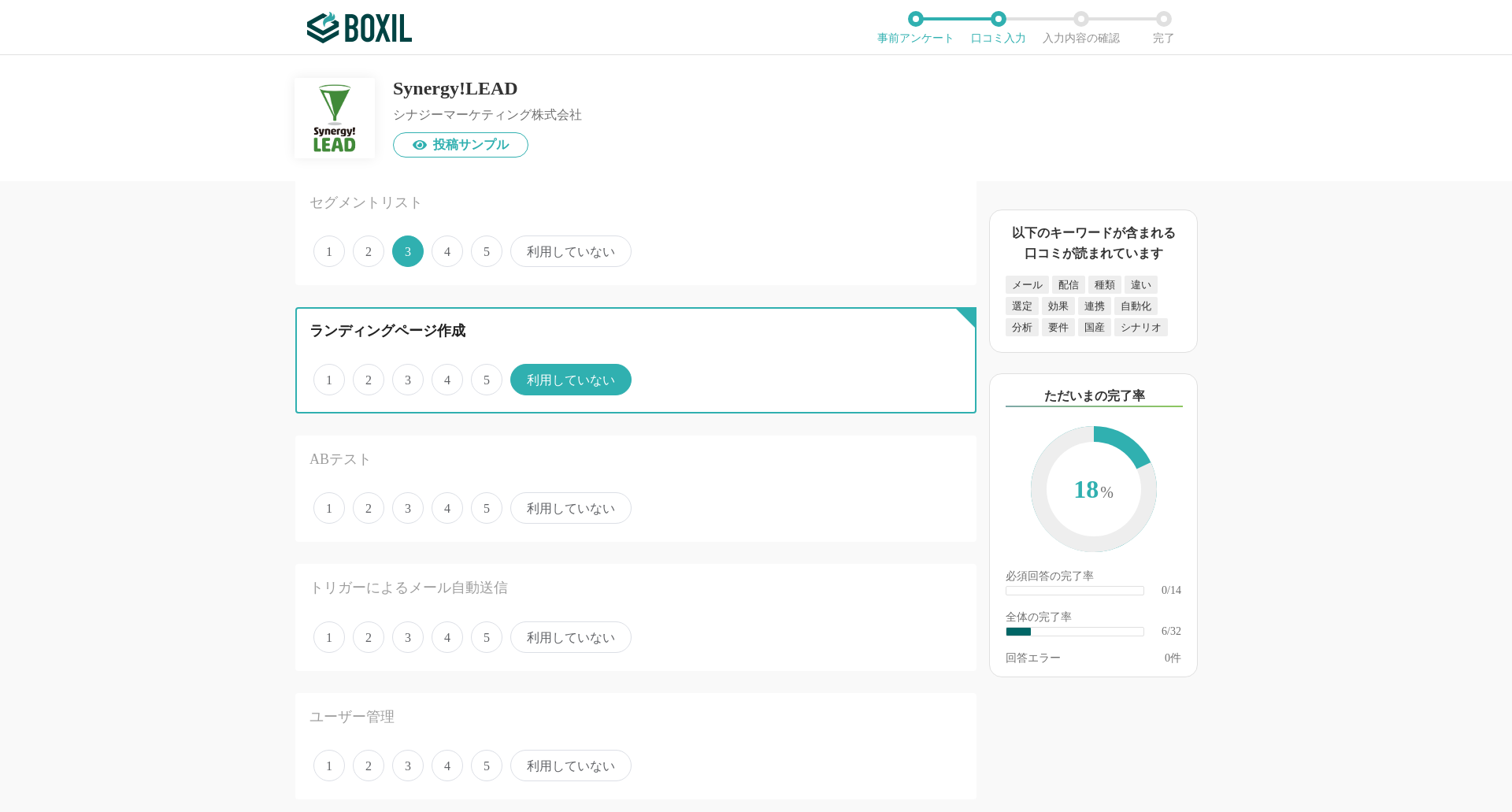
scroll to position [710, 0]
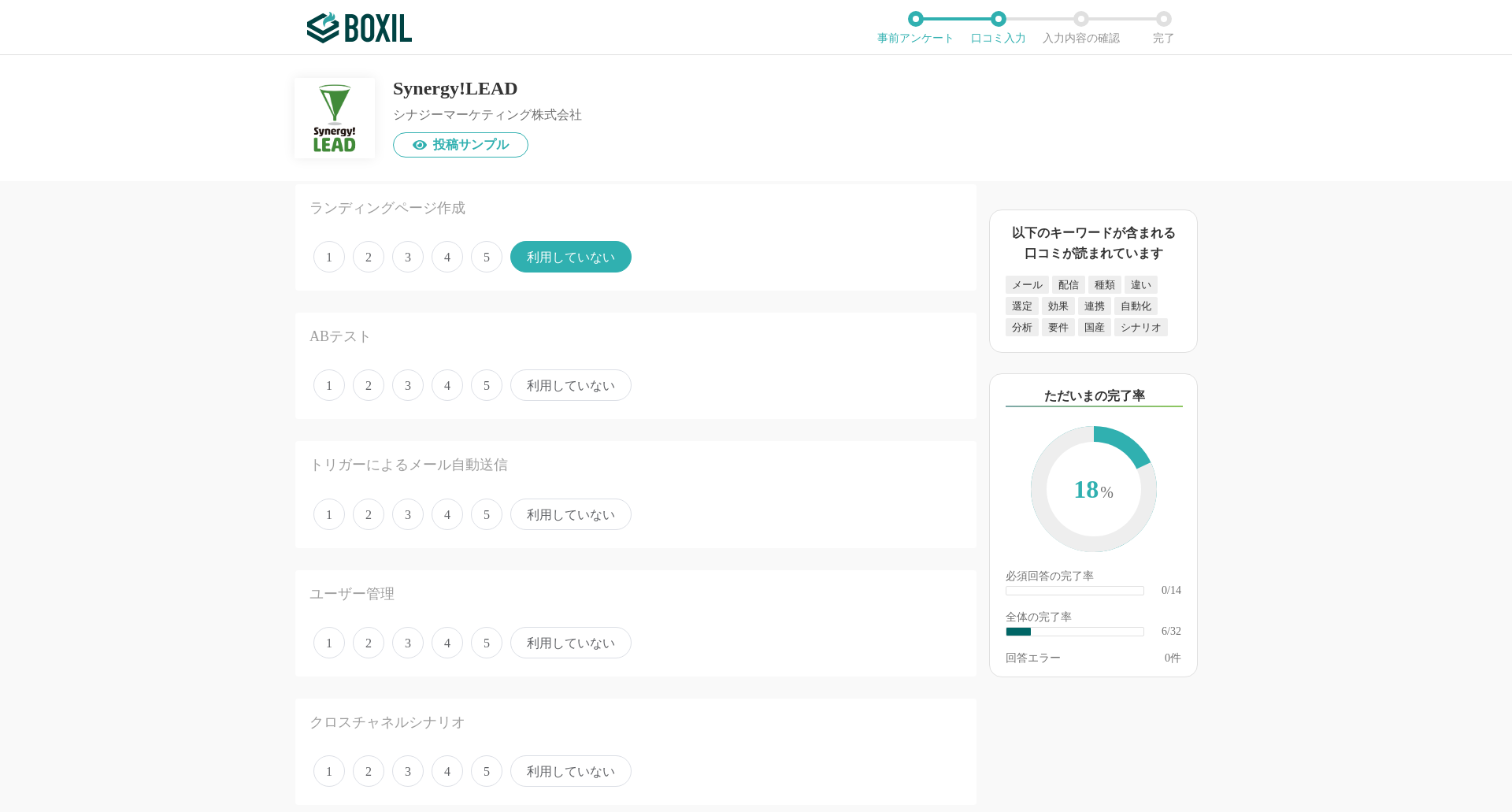
click at [546, 381] on span "利用していない" at bounding box center [570, 384] width 121 height 31
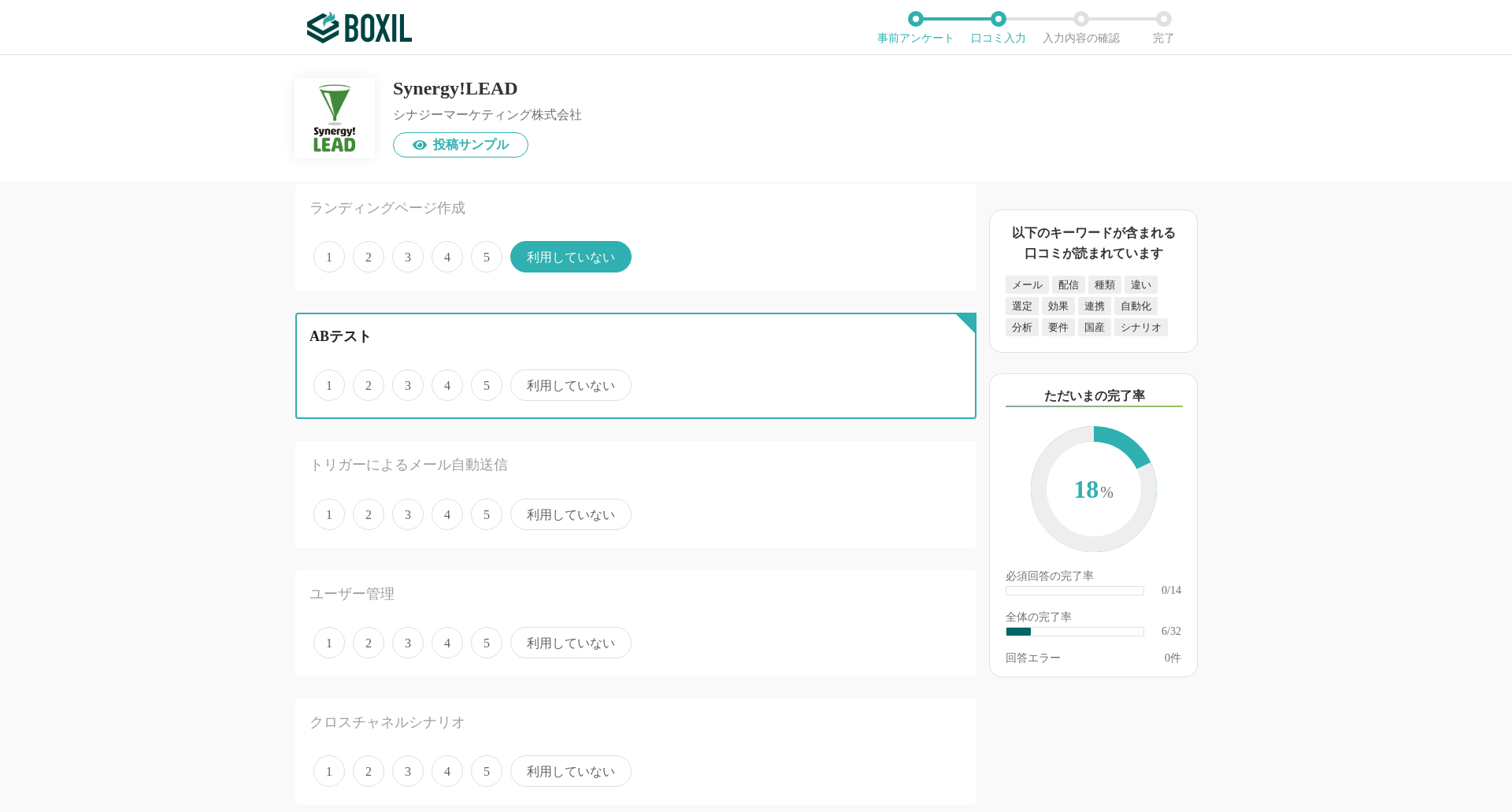
click at [524, 381] on input "利用していない" at bounding box center [519, 376] width 10 height 10
radio input "true"
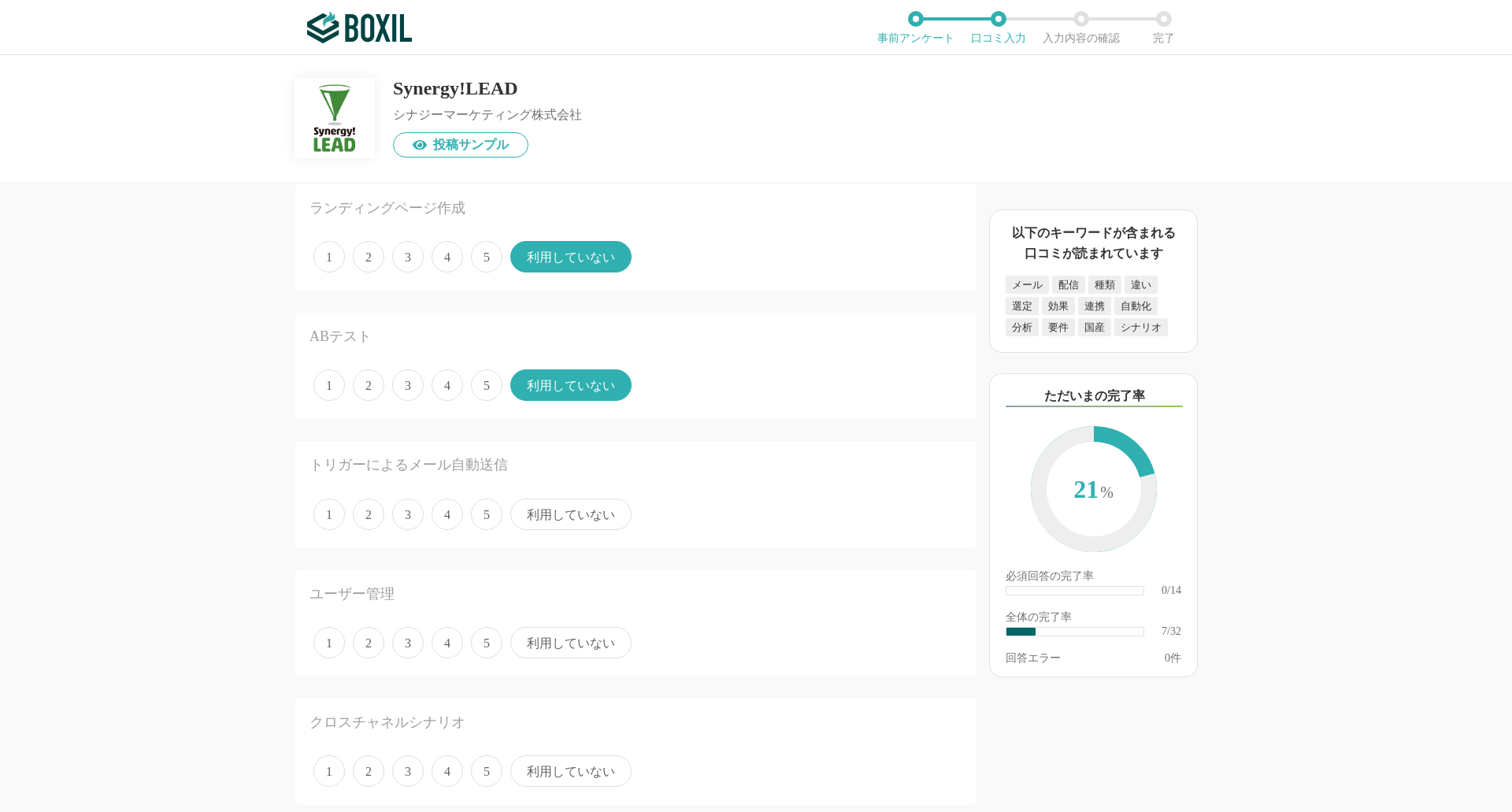
click at [555, 515] on span "利用していない" at bounding box center [570, 514] width 121 height 31
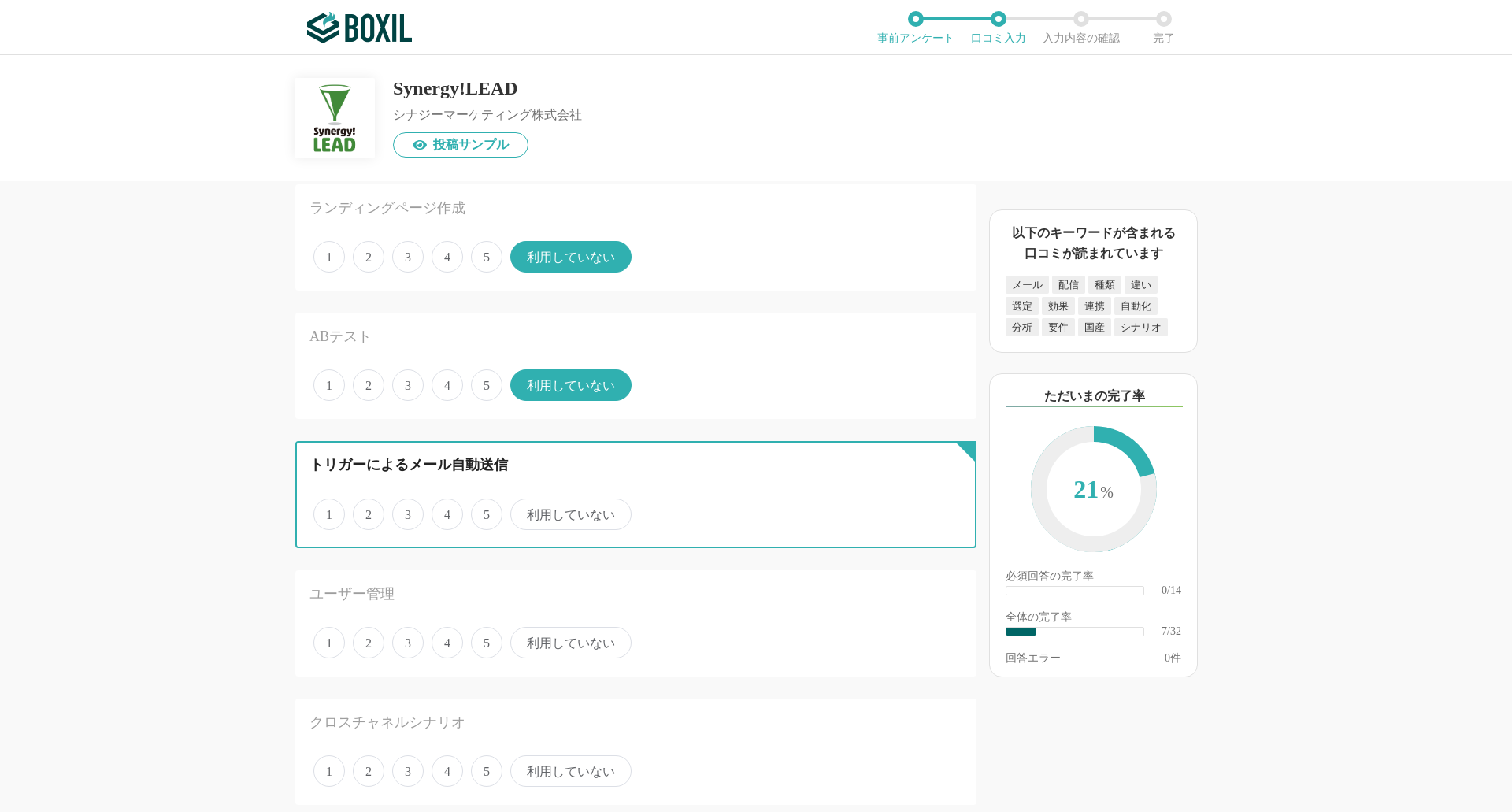
click at [524, 511] on input "利用していない" at bounding box center [519, 506] width 10 height 10
radio input "true"
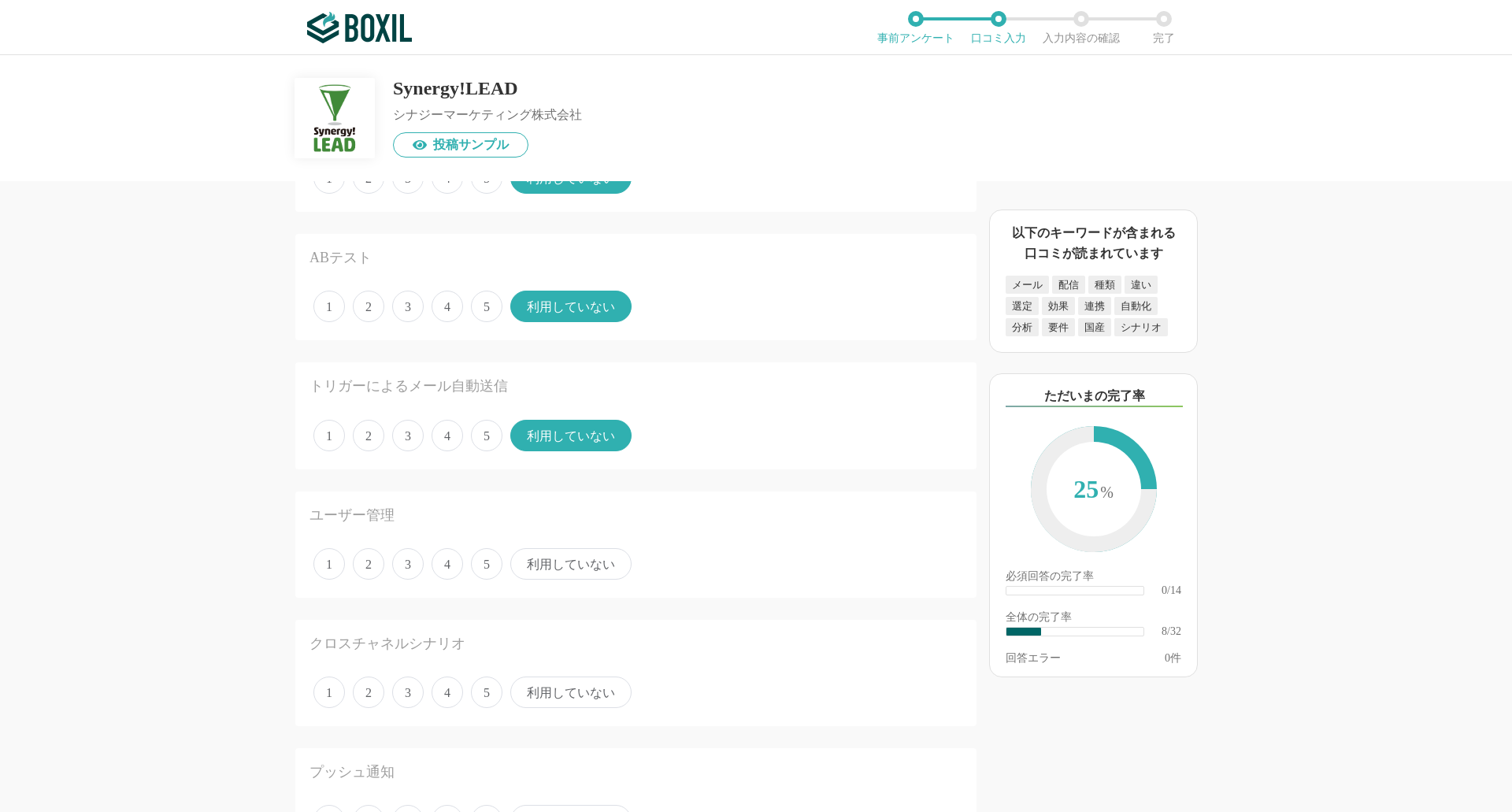
click at [573, 561] on span "利用していない" at bounding box center [570, 564] width 121 height 31
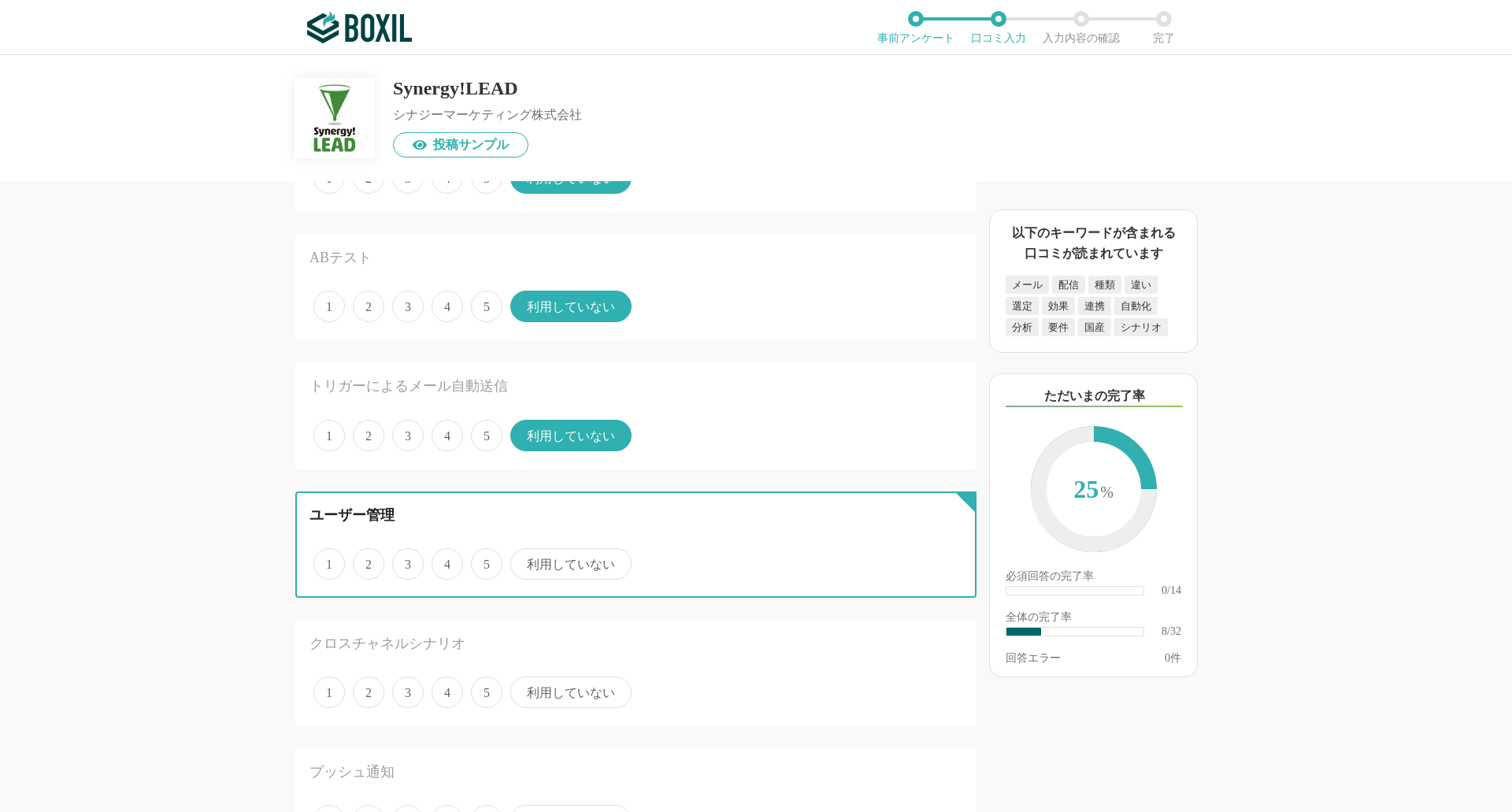
click at [524, 561] on input "利用していない" at bounding box center [519, 555] width 10 height 10
radio input "true"
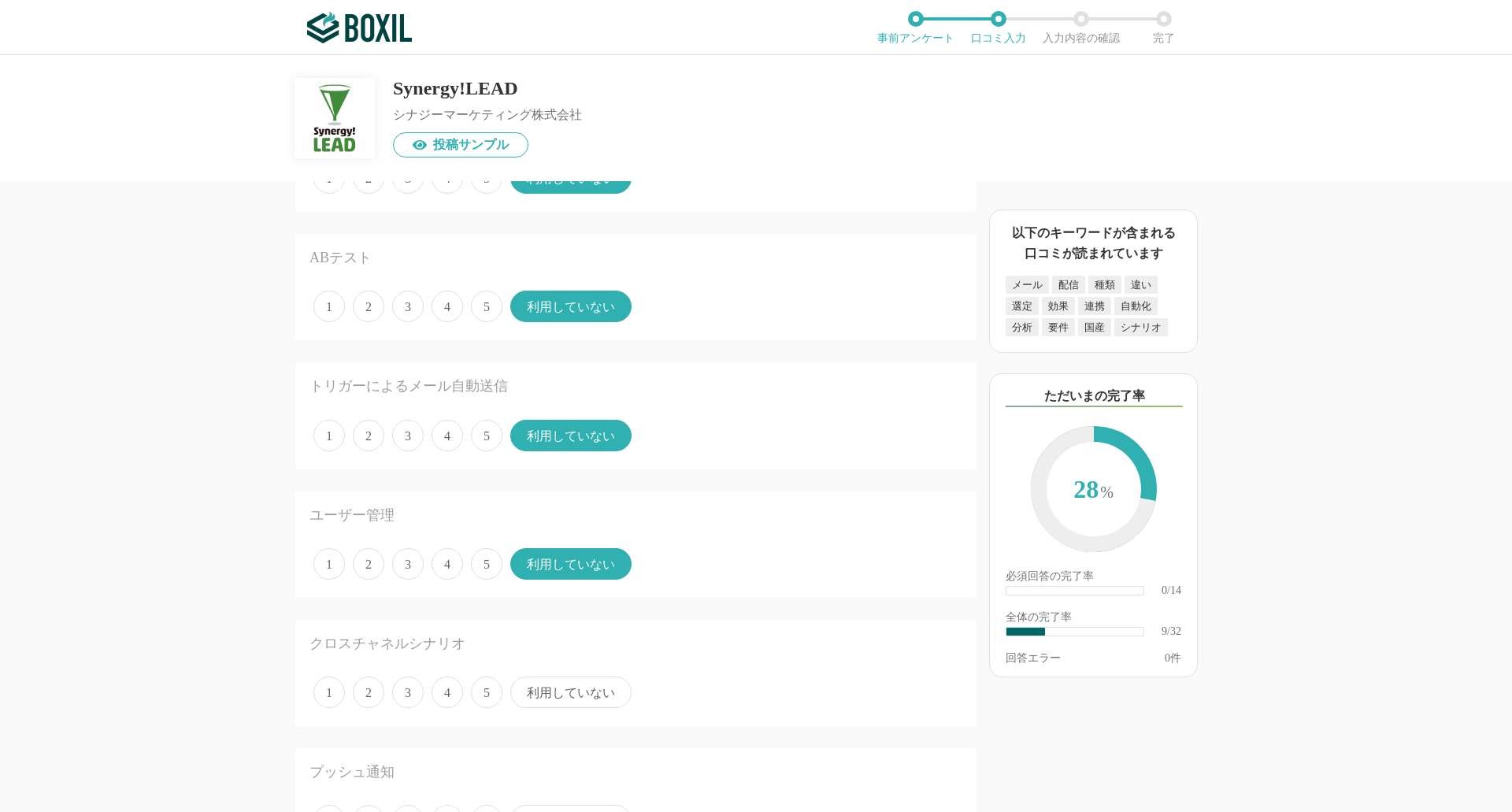
click at [567, 691] on span "利用していない" at bounding box center [570, 693] width 121 height 31
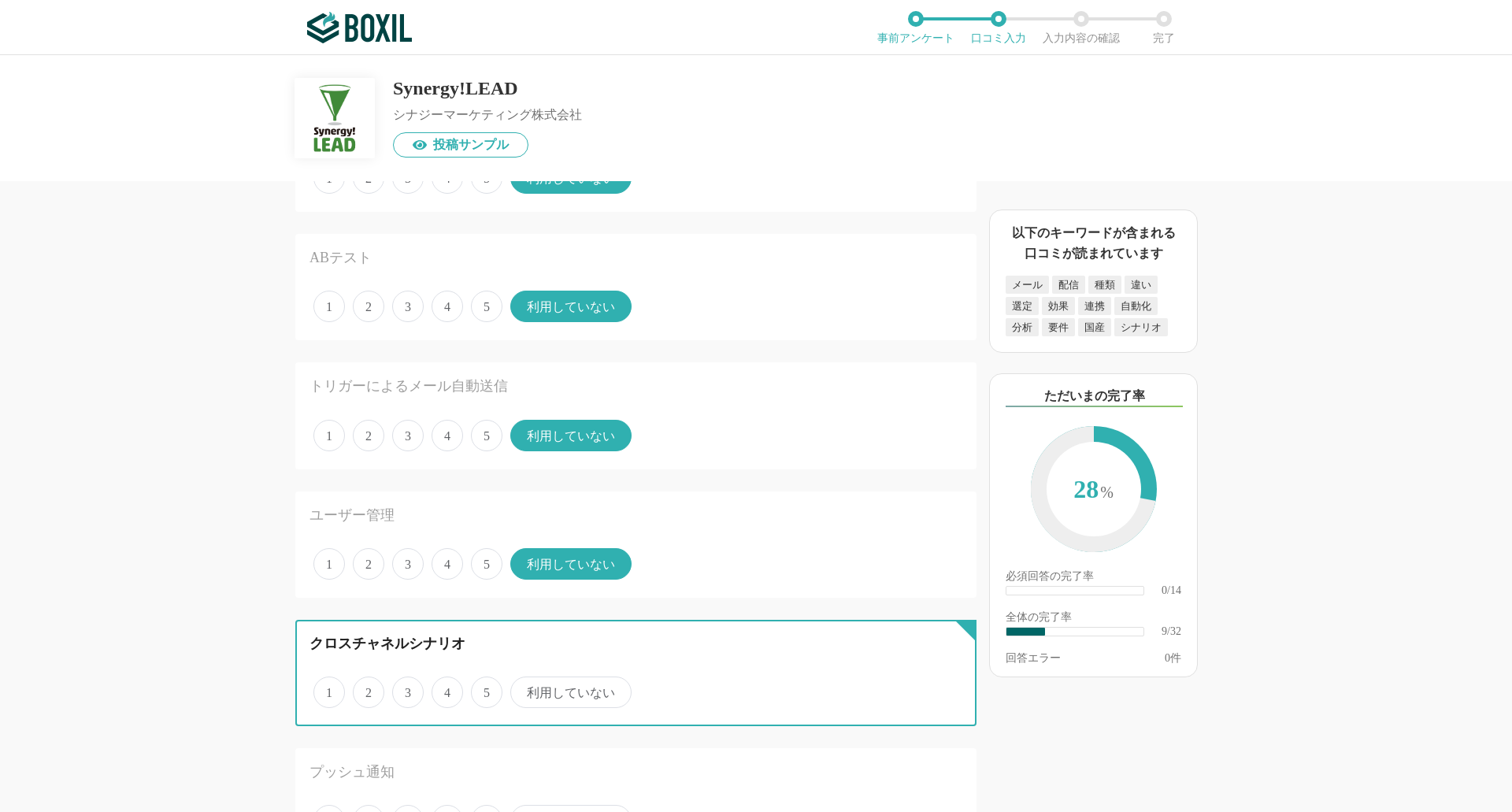
click at [524, 690] on input "利用していない" at bounding box center [519, 684] width 10 height 10
radio input "true"
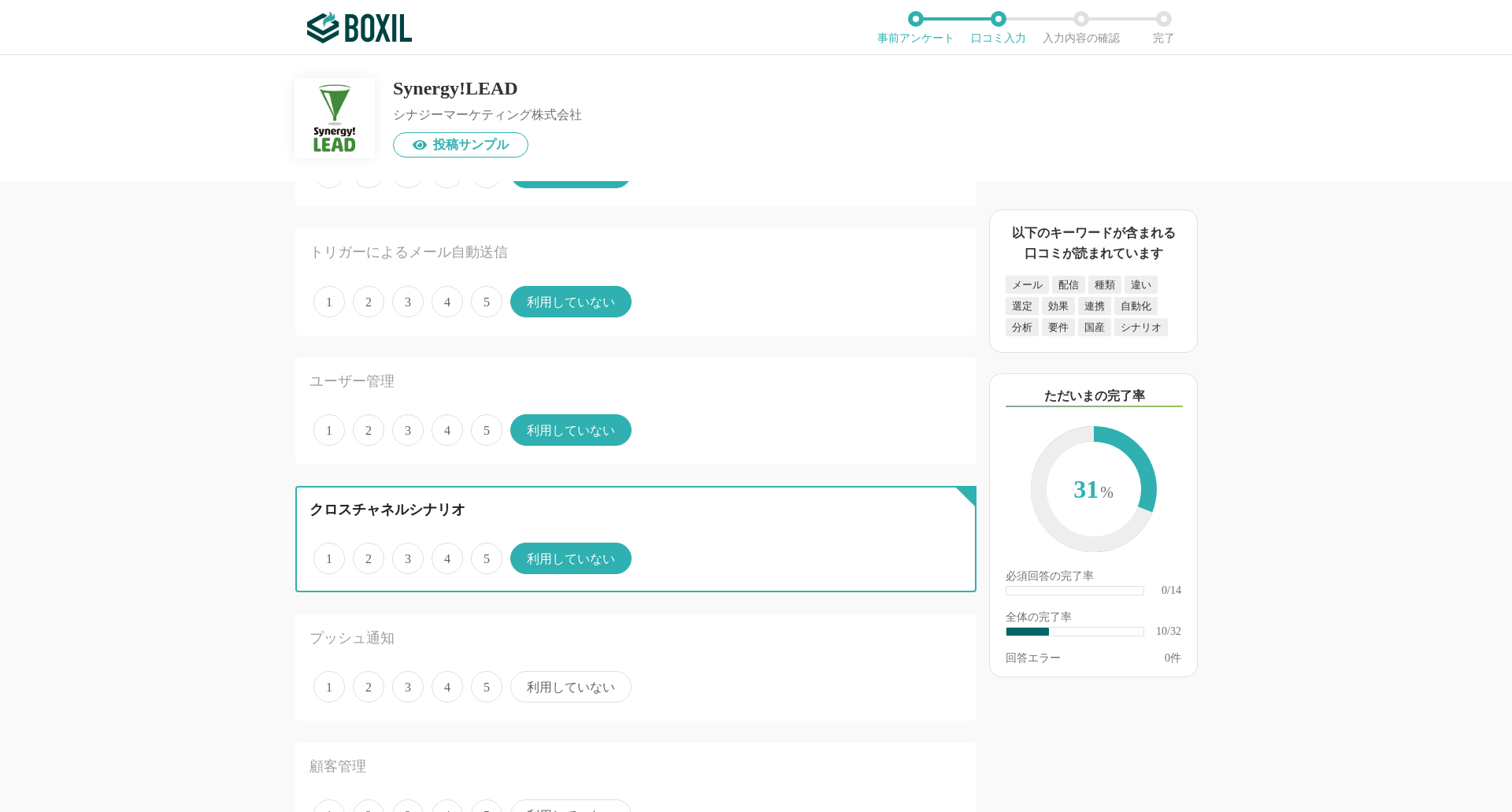
scroll to position [1103, 0]
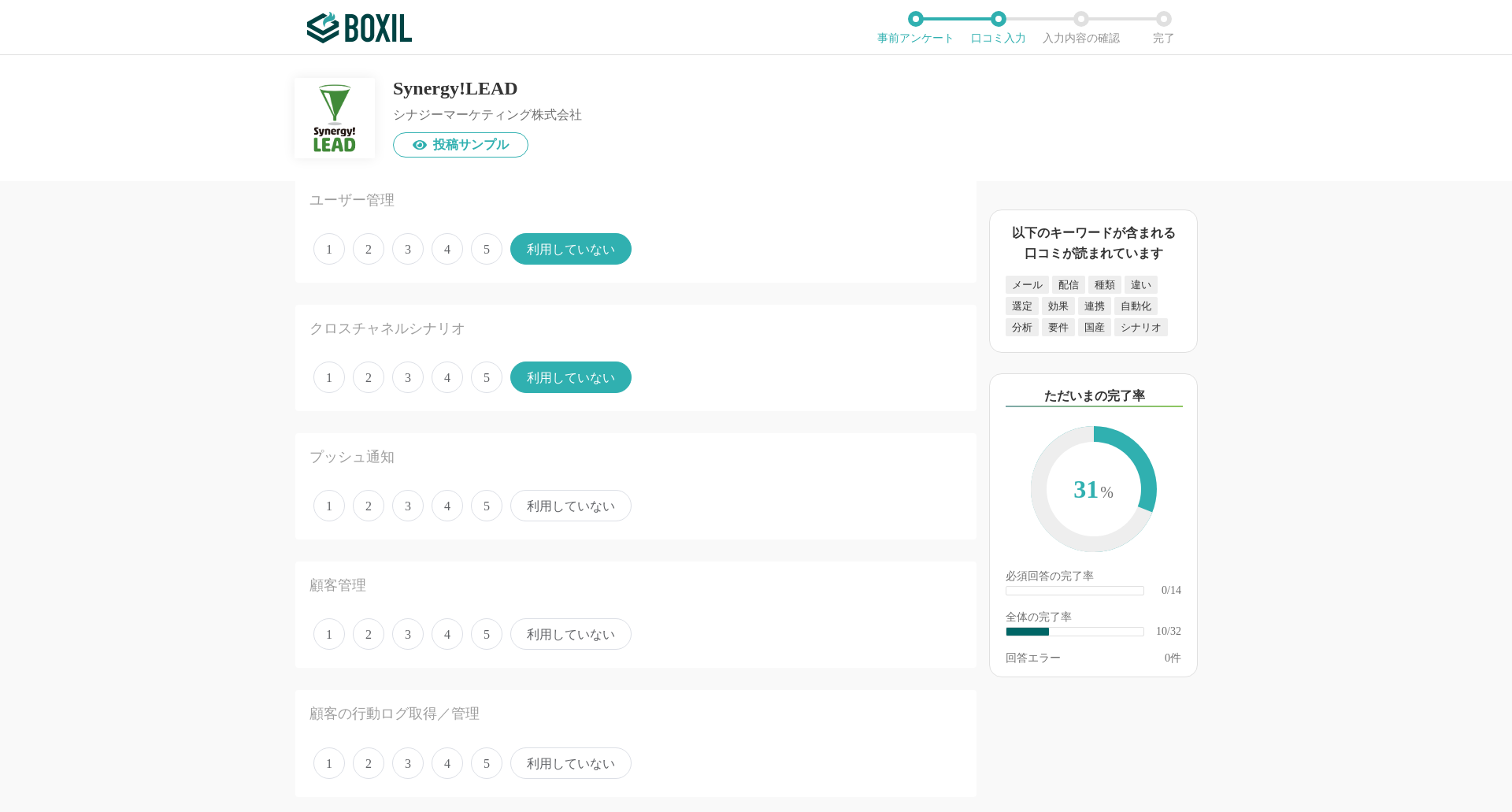
click at [561, 496] on span "利用していない" at bounding box center [570, 506] width 121 height 31
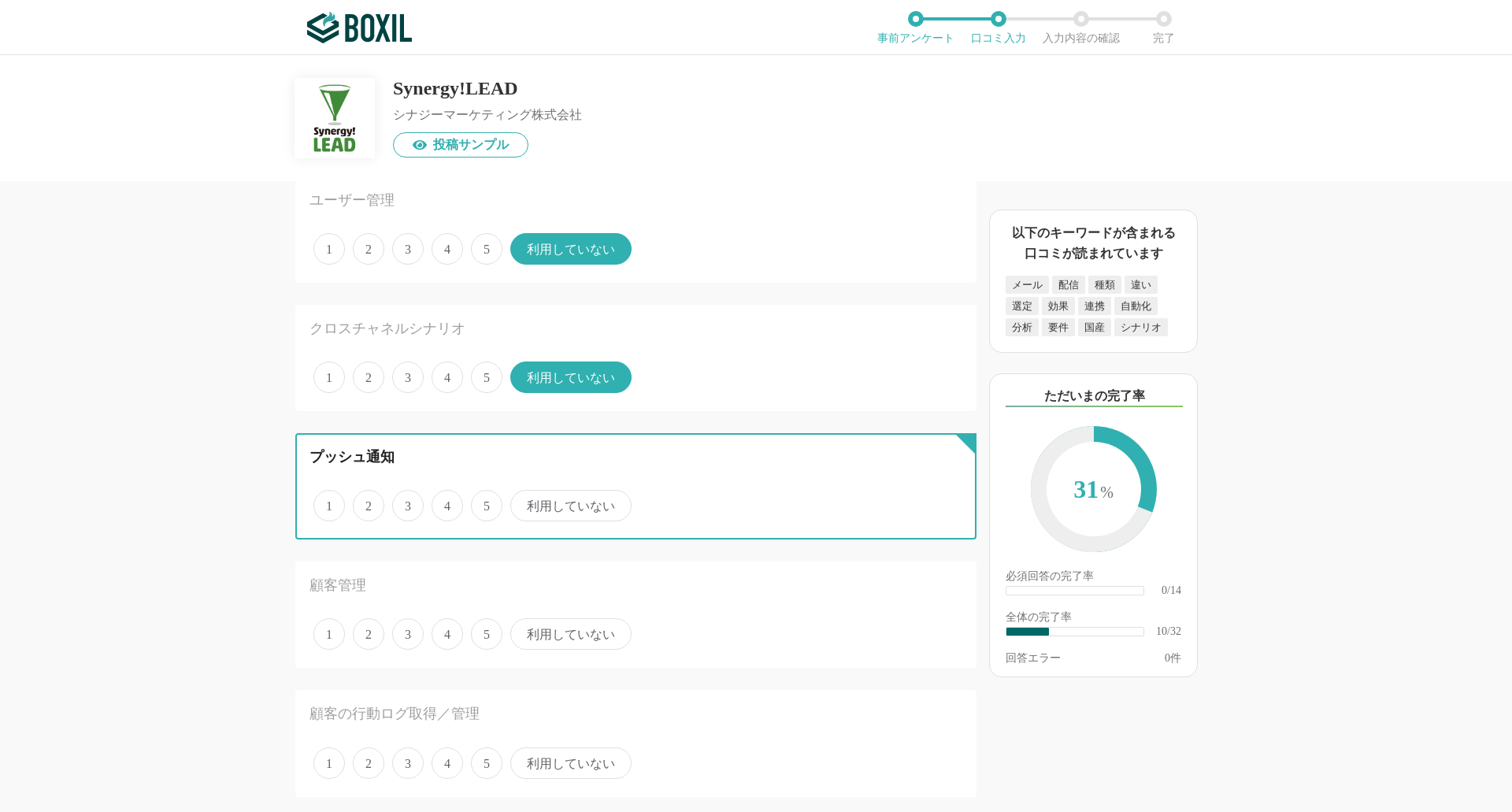
click at [524, 496] on input "利用していない" at bounding box center [519, 497] width 10 height 10
radio input "true"
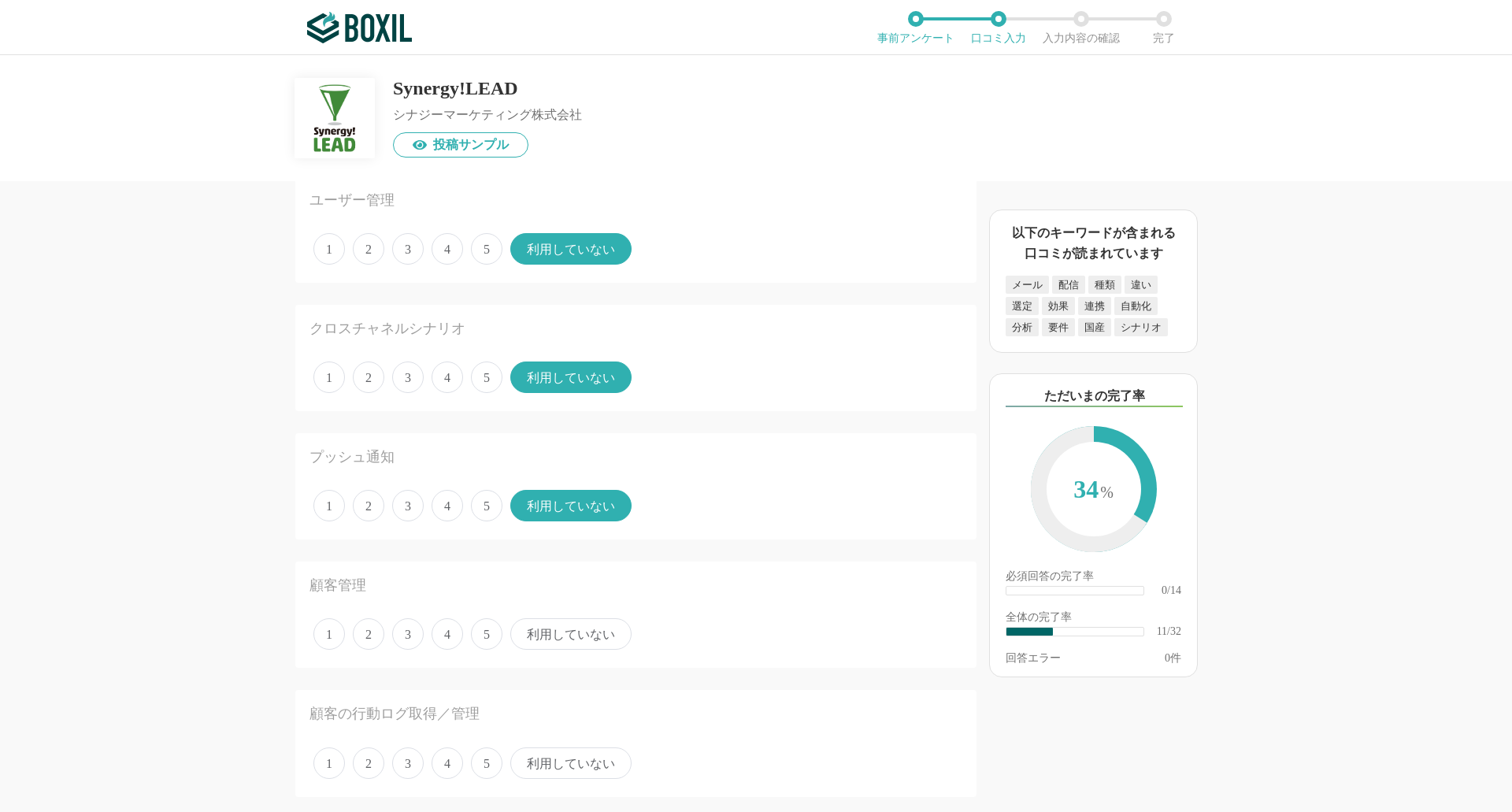
click at [575, 633] on span "利用していない" at bounding box center [570, 634] width 121 height 31
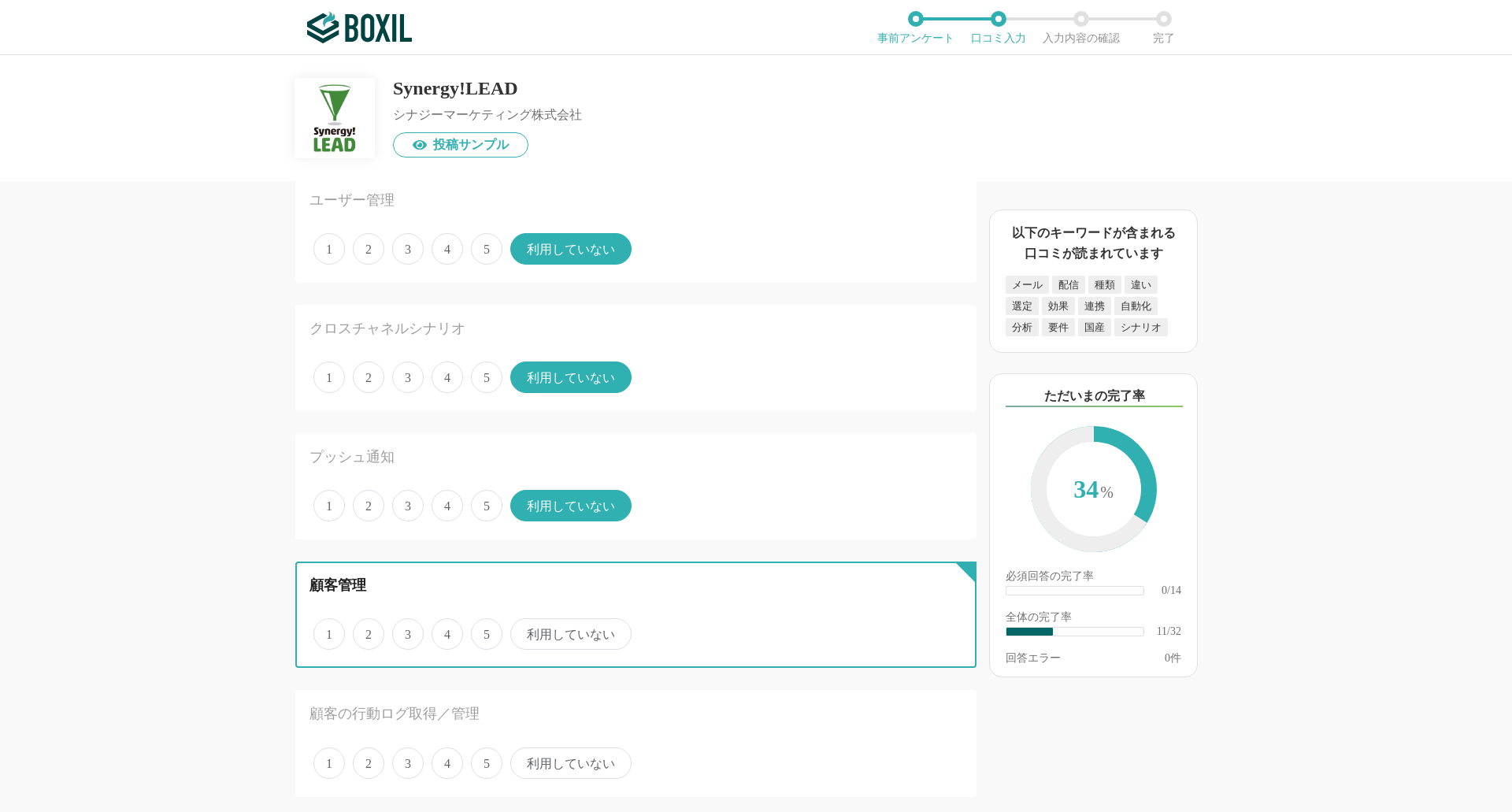
click at [524, 631] on input "利用していない" at bounding box center [519, 625] width 10 height 10
radio input "true"
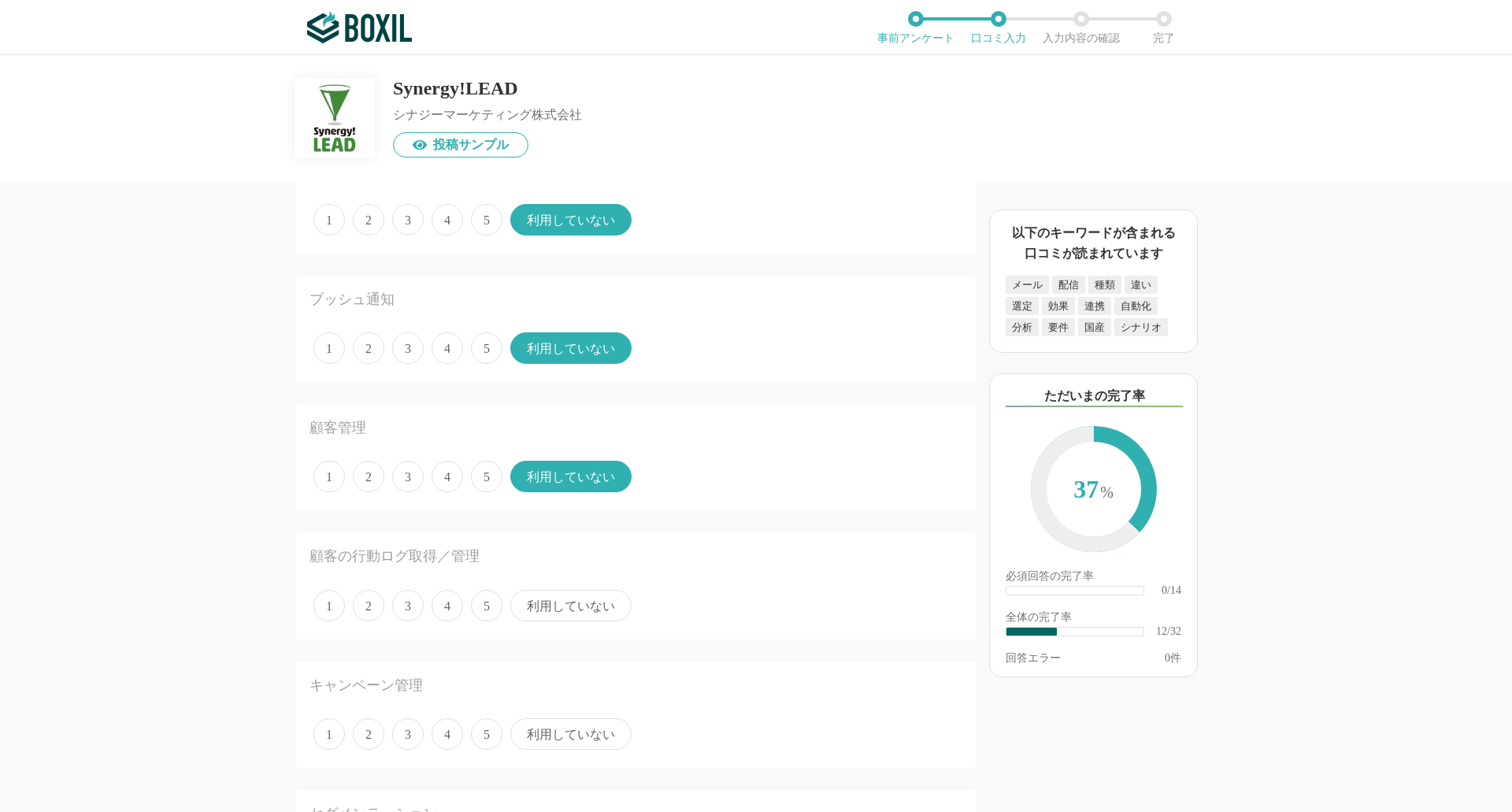
click at [566, 605] on span "利用していない" at bounding box center [570, 605] width 121 height 31
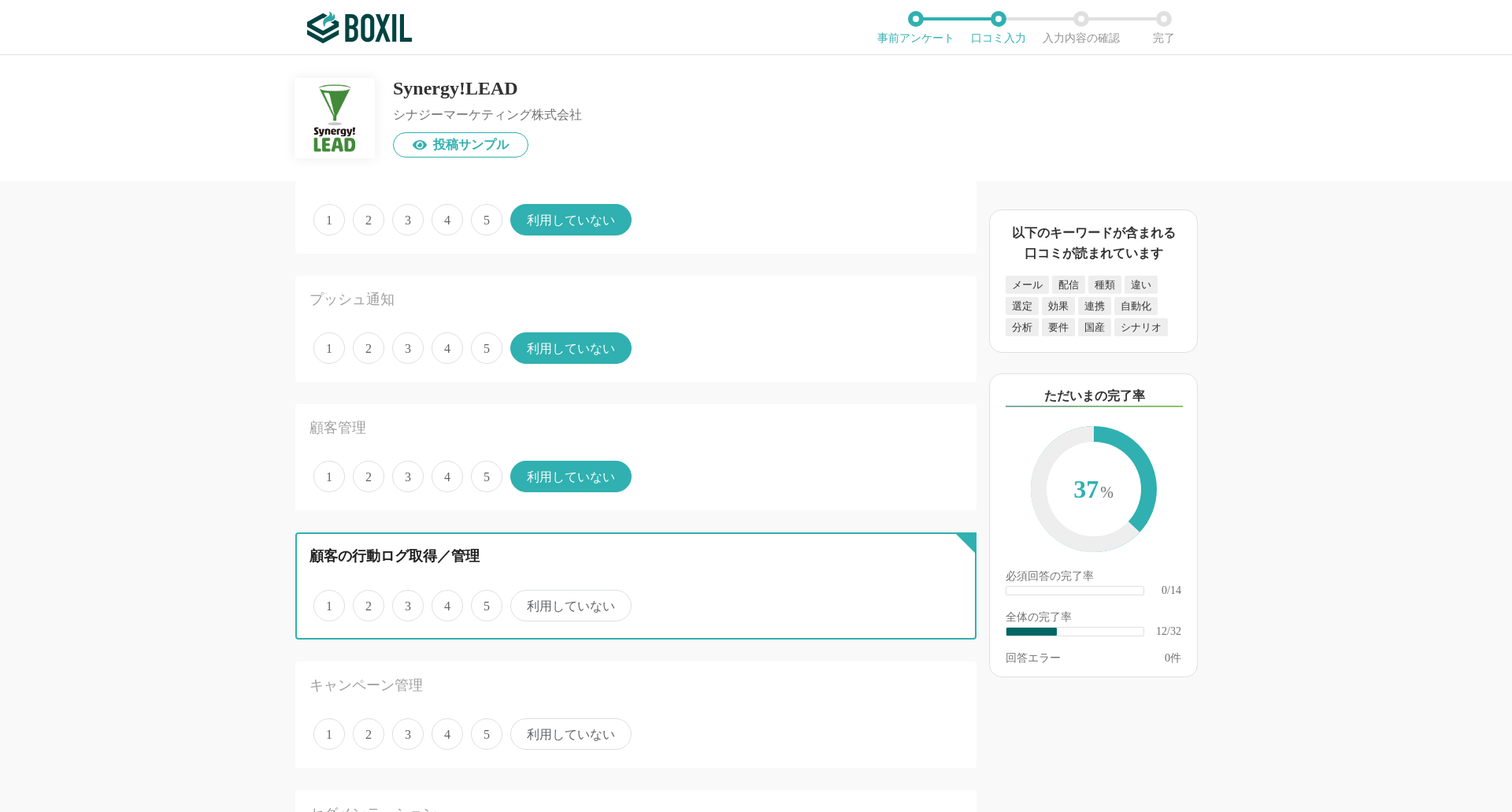
click at [524, 603] on input "利用していない" at bounding box center [519, 597] width 10 height 10
radio input "true"
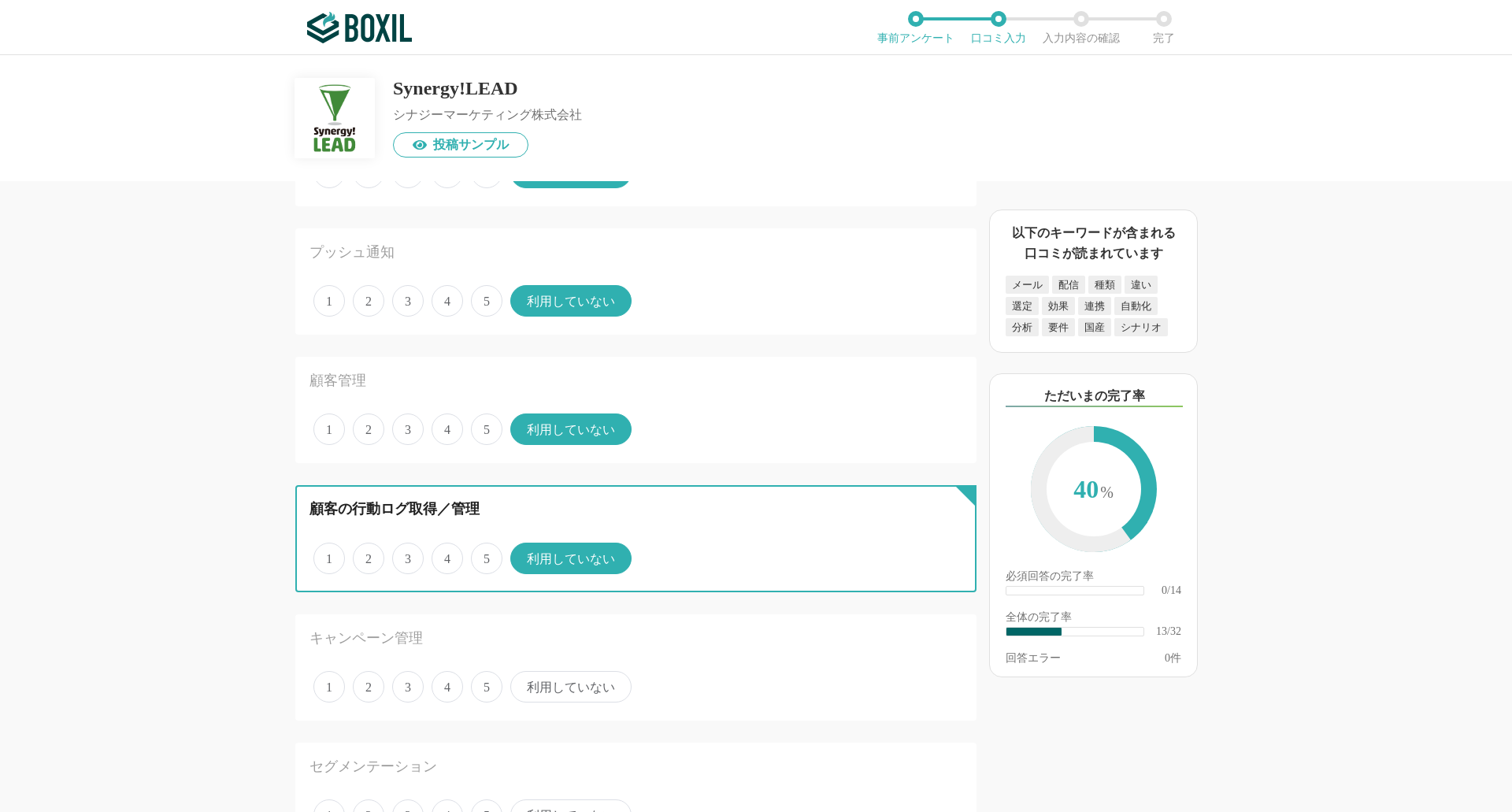
scroll to position [1418, 0]
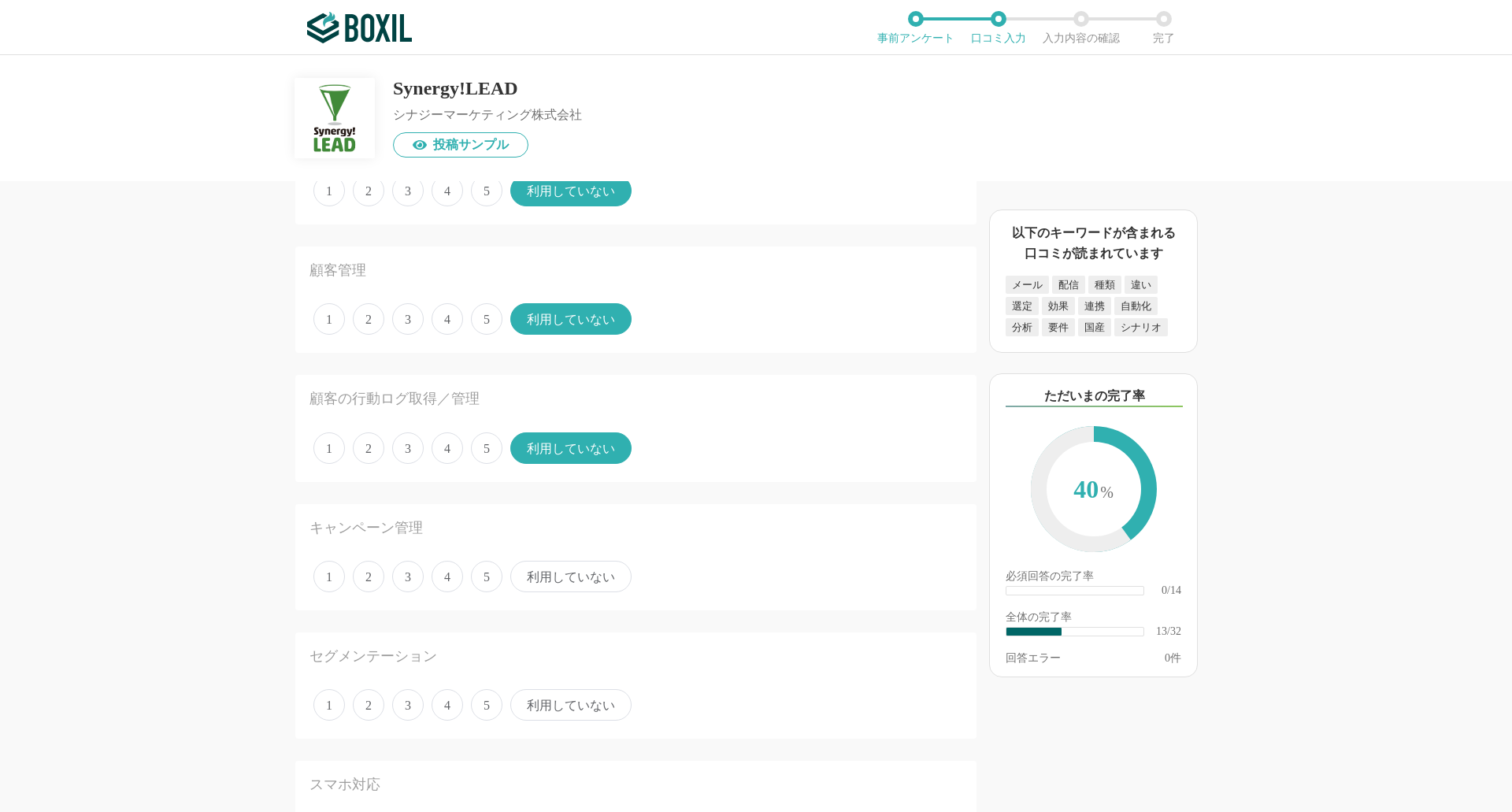
click at [555, 575] on span "利用していない" at bounding box center [570, 577] width 121 height 31
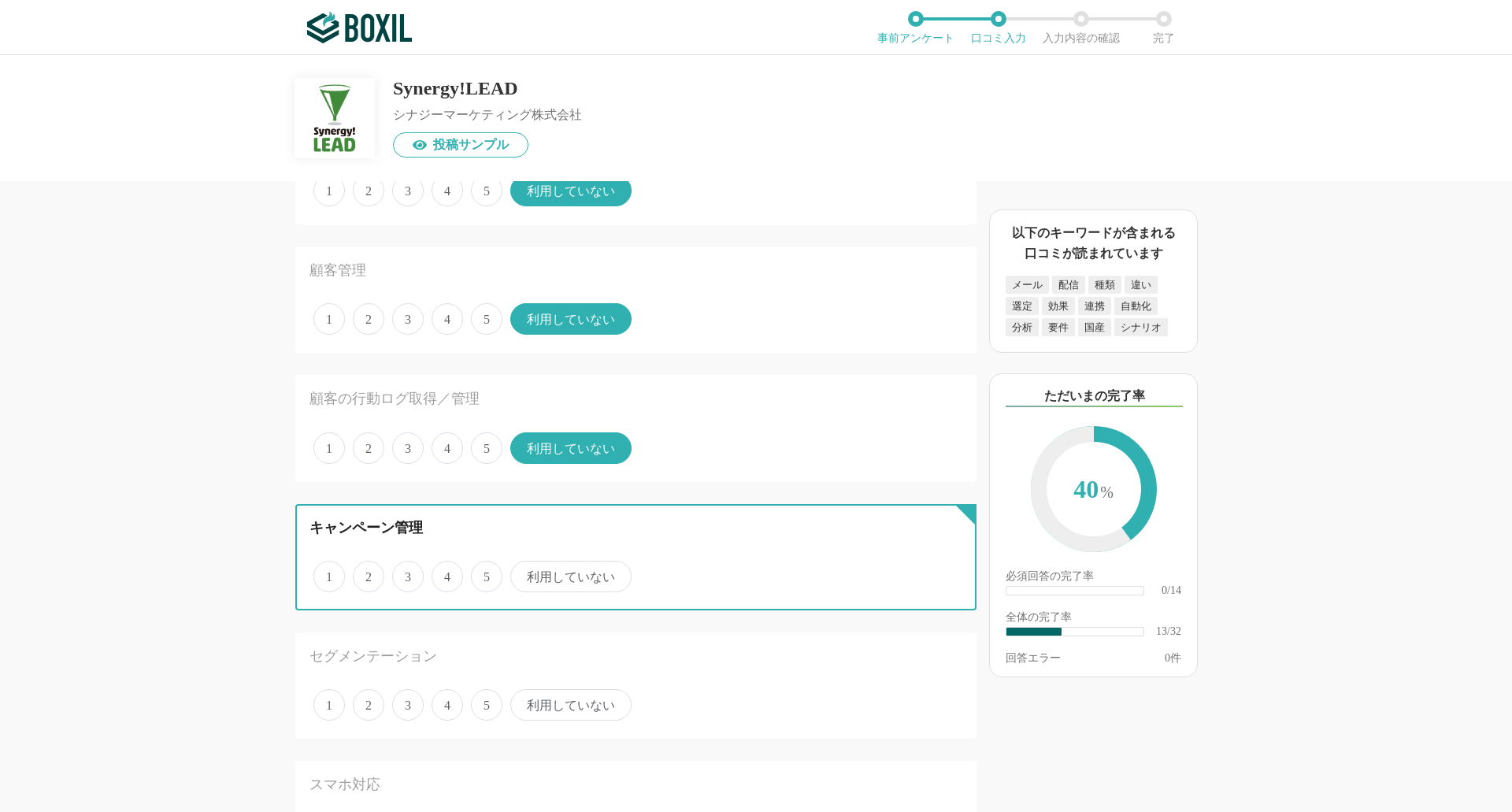
click at [524, 574] on input "利用していない" at bounding box center [519, 568] width 10 height 10
radio input "true"
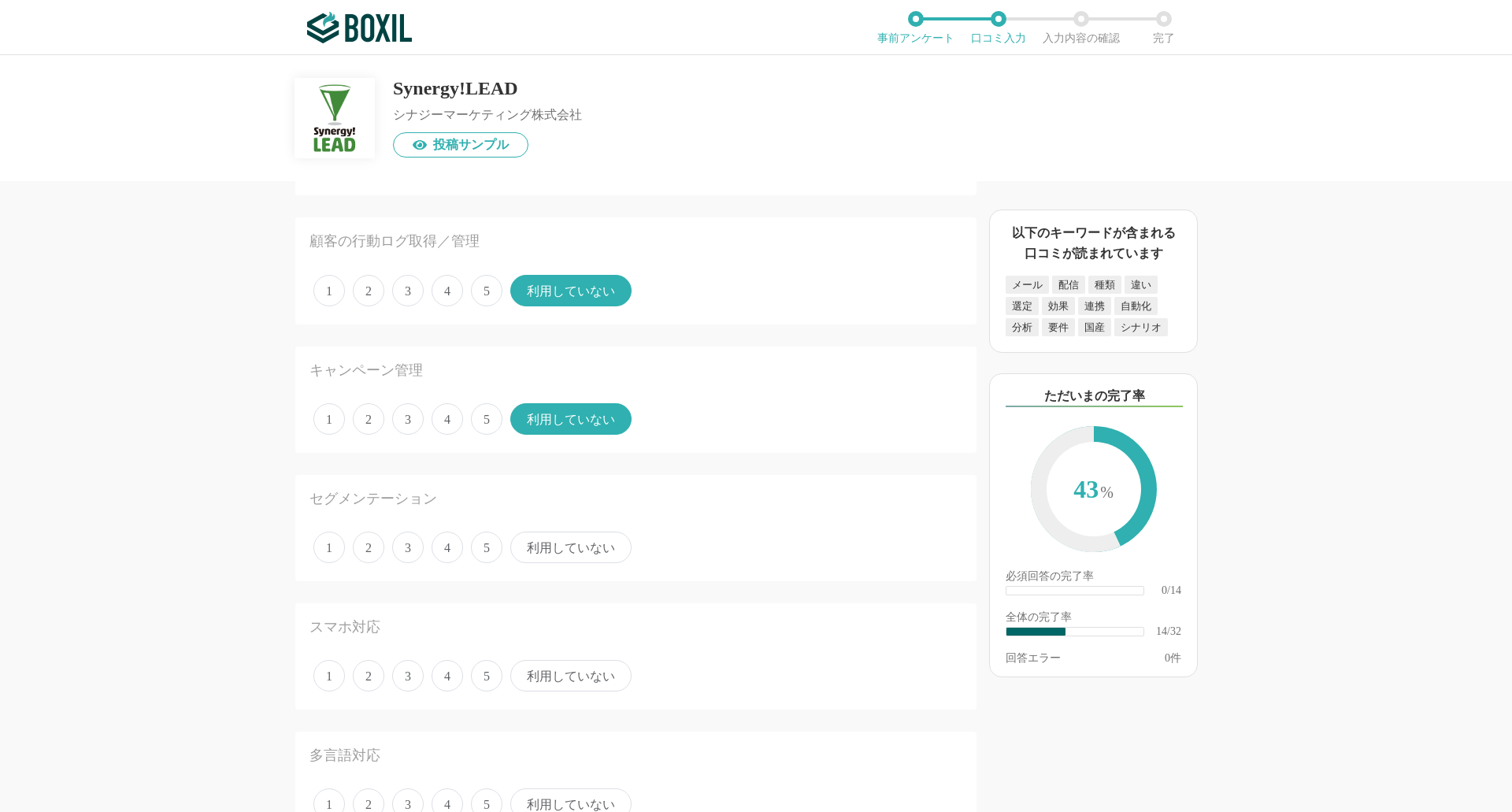
click at [410, 543] on span "3" at bounding box center [408, 547] width 31 height 31
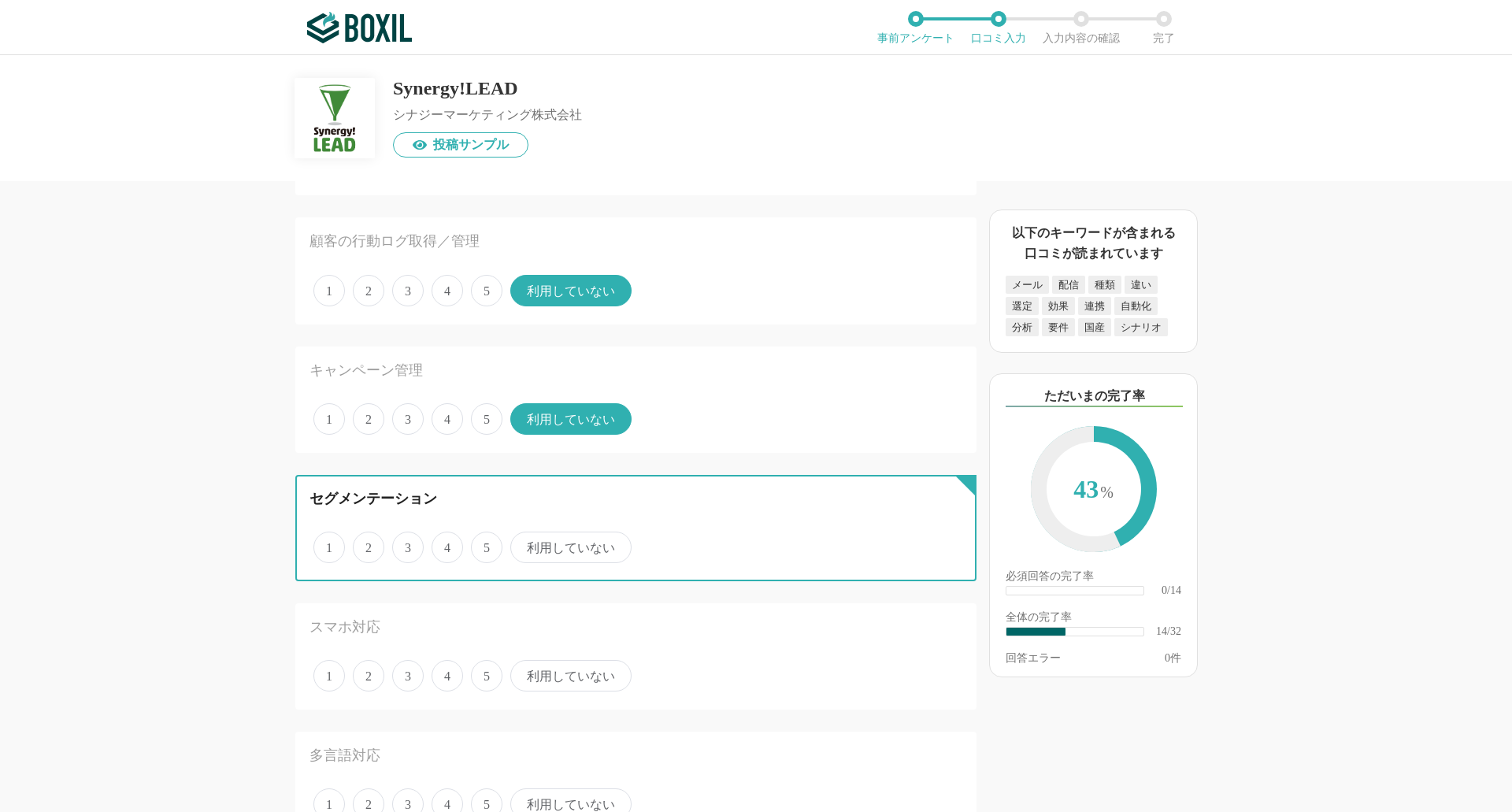
click at [407, 543] on input "3" at bounding box center [400, 539] width 10 height 10
radio input "true"
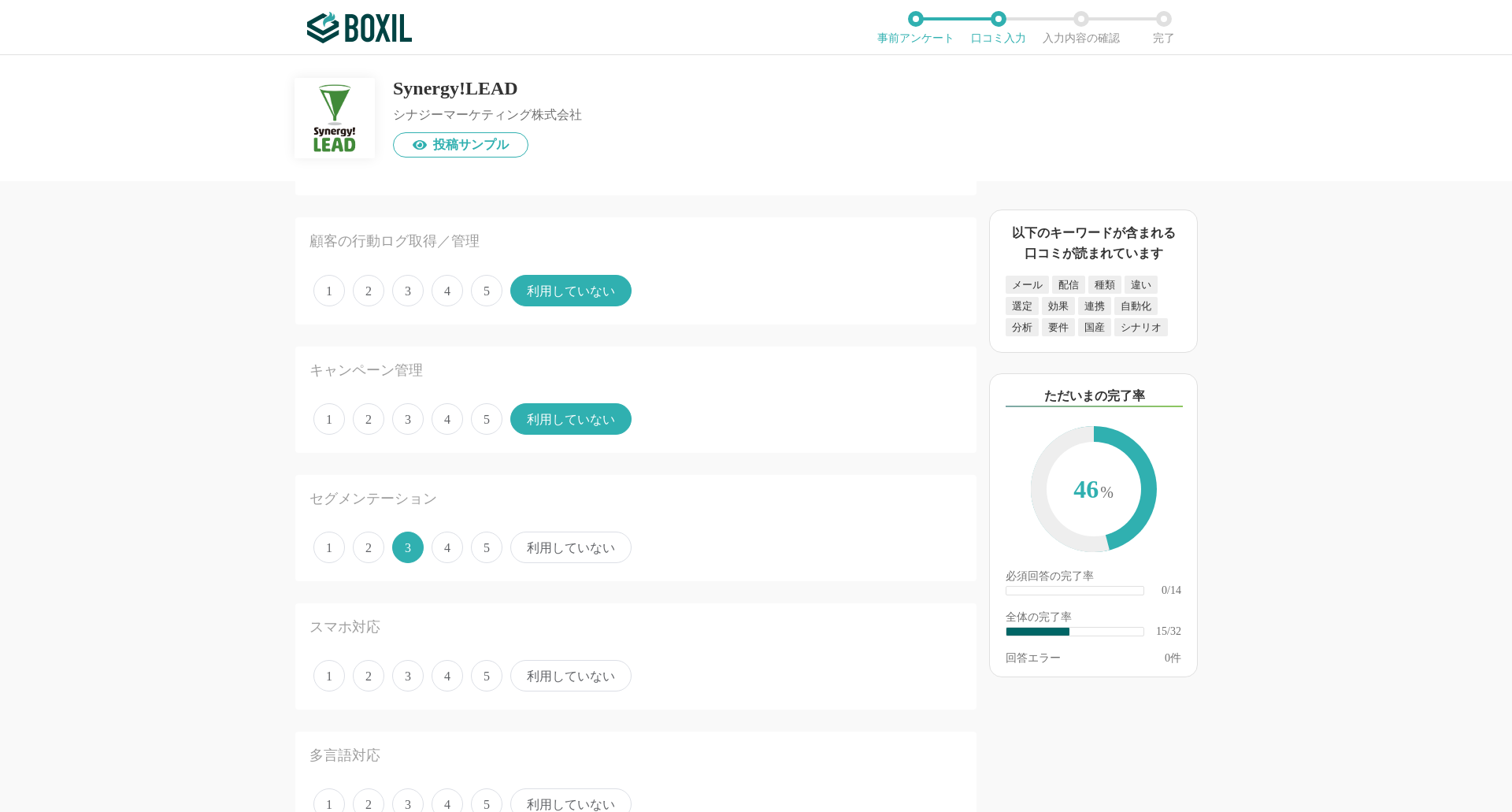
click at [567, 675] on span "利用していない" at bounding box center [570, 675] width 121 height 31
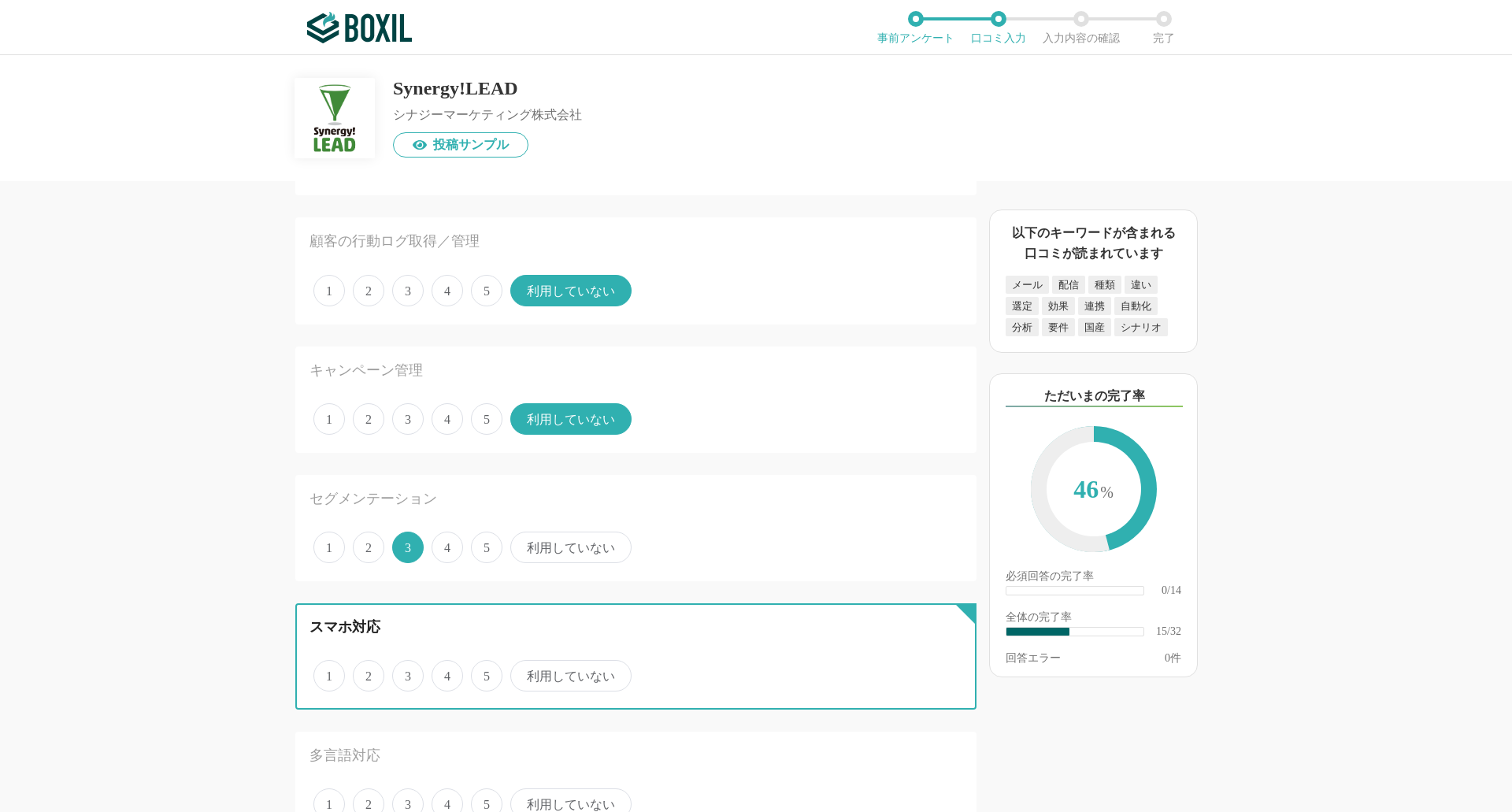
click at [524, 673] on input "利用していない" at bounding box center [519, 667] width 10 height 10
radio input "true"
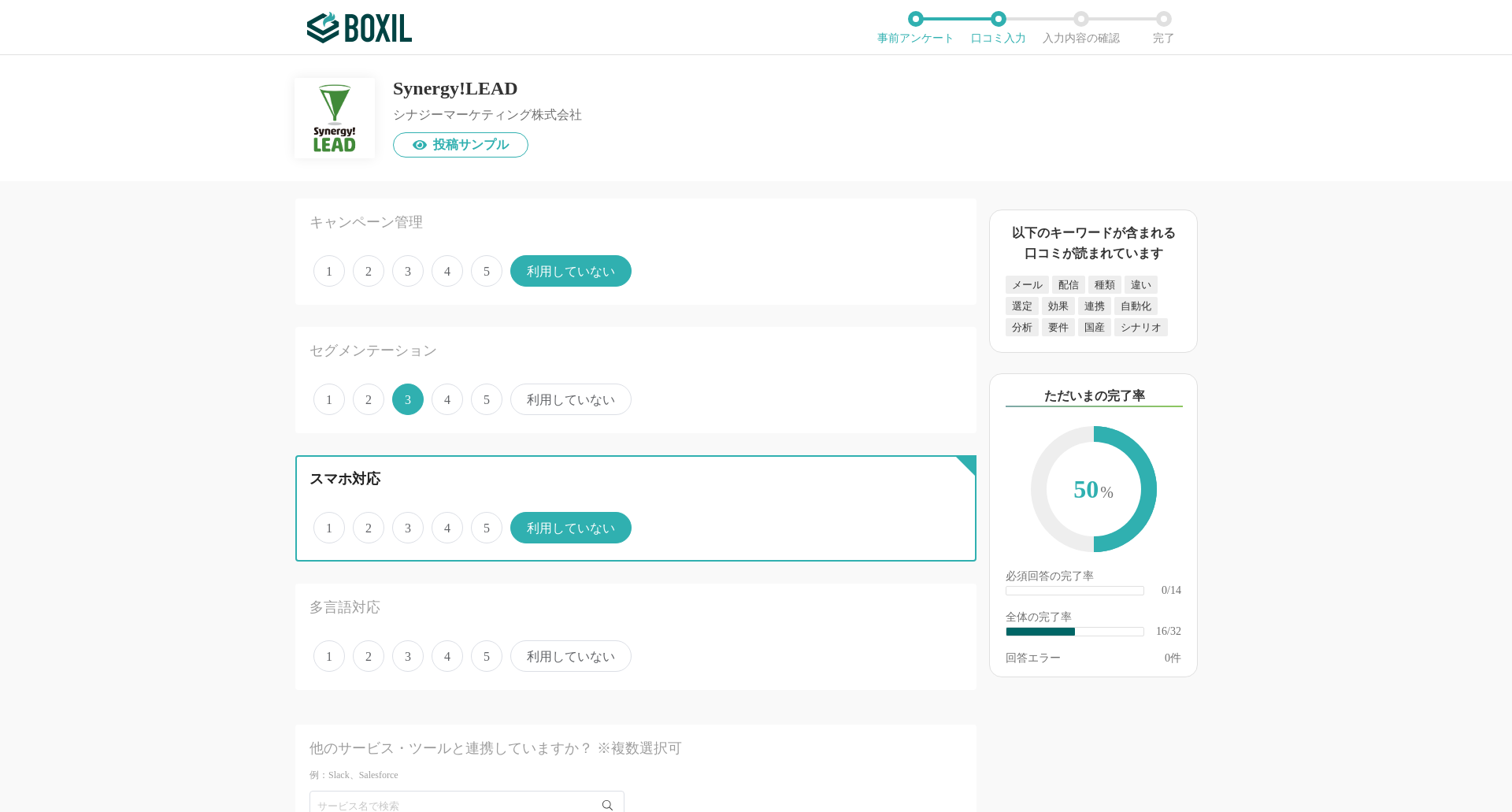
scroll to position [1891, 0]
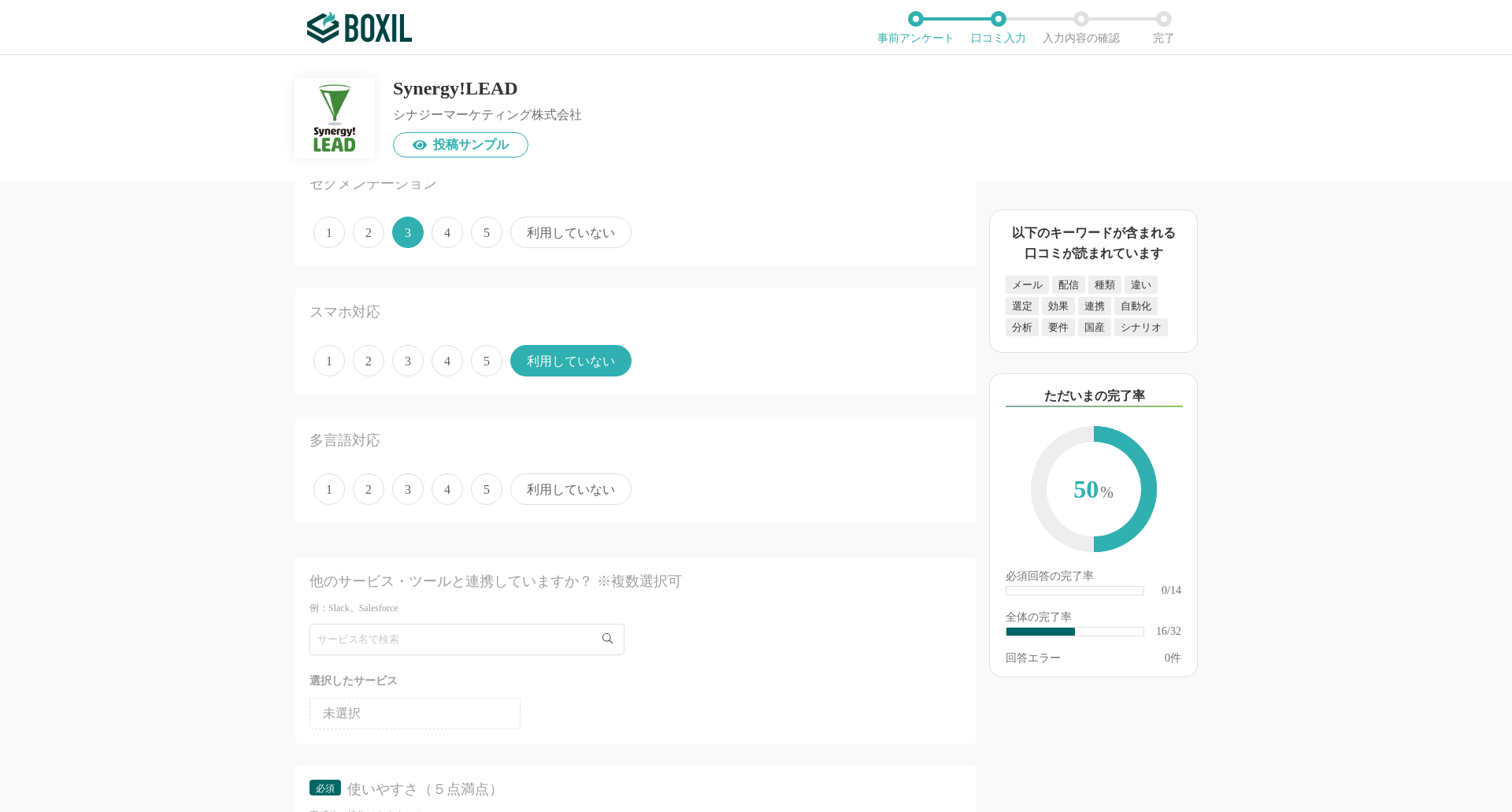
click at [579, 473] on span "利用していない" at bounding box center [570, 489] width 121 height 31
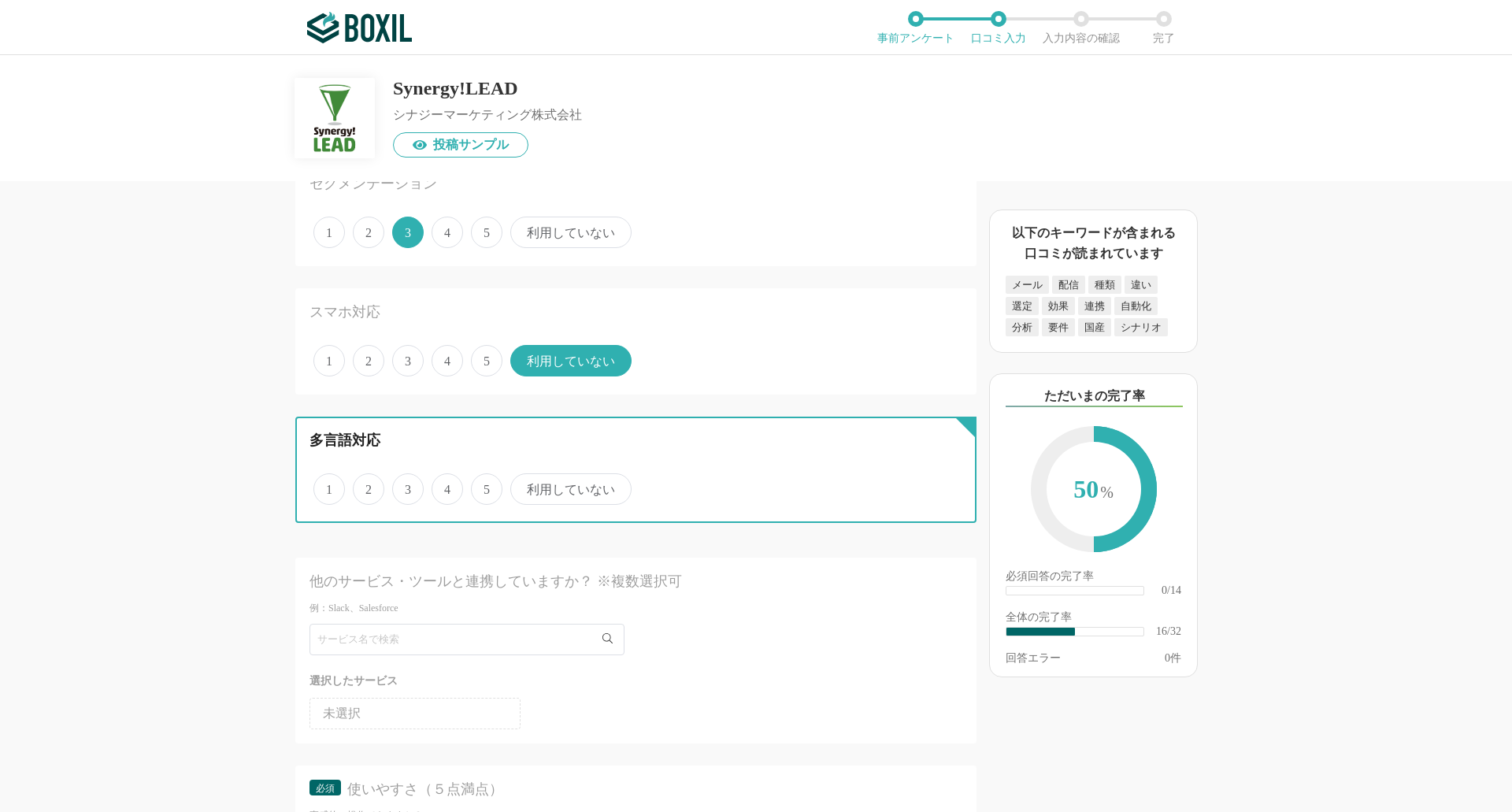
click at [524, 476] on input "利用していない" at bounding box center [519, 481] width 10 height 10
radio input "true"
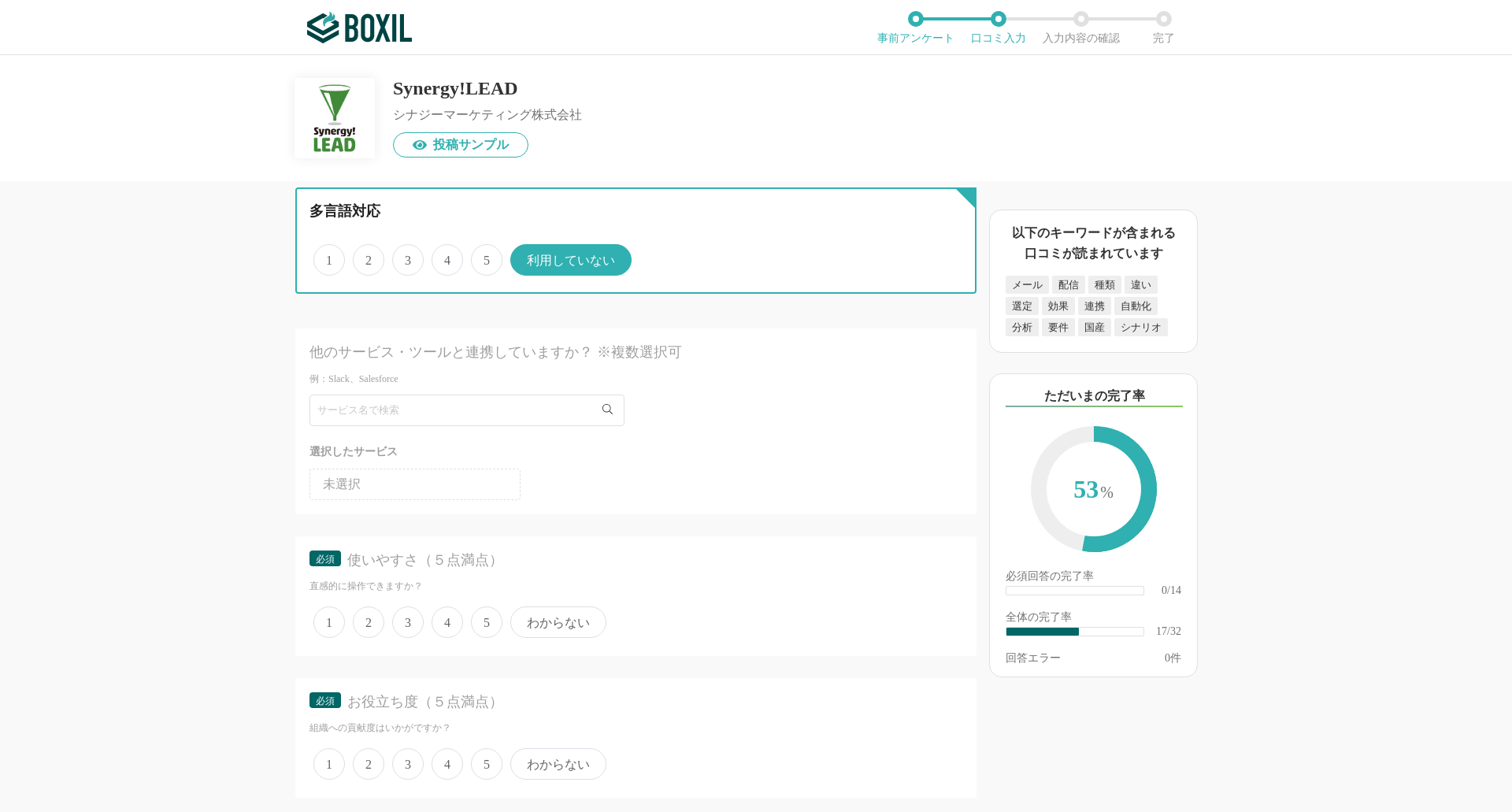
scroll to position [2128, 0]
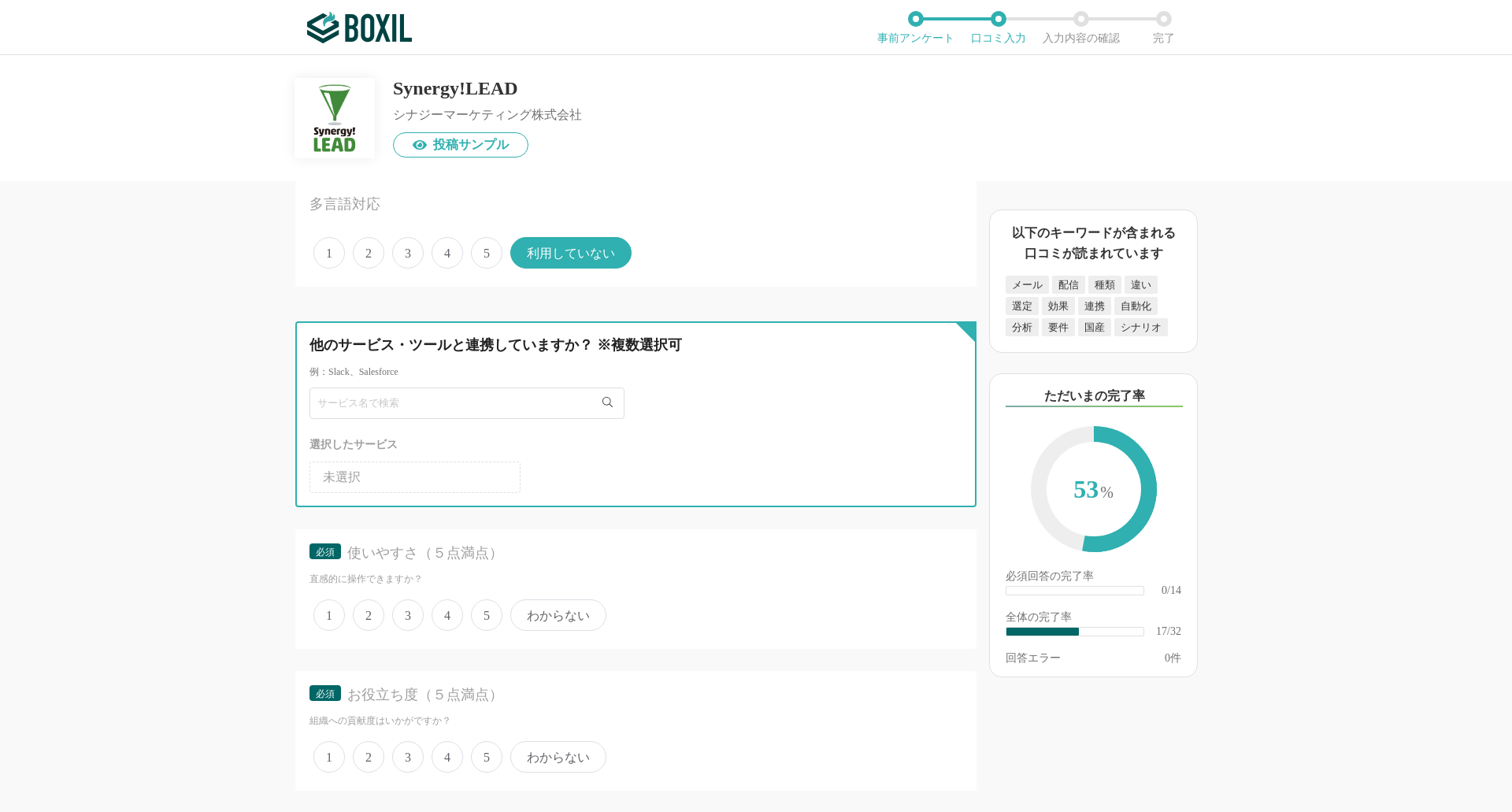
click at [365, 394] on input "text" at bounding box center [467, 403] width 315 height 31
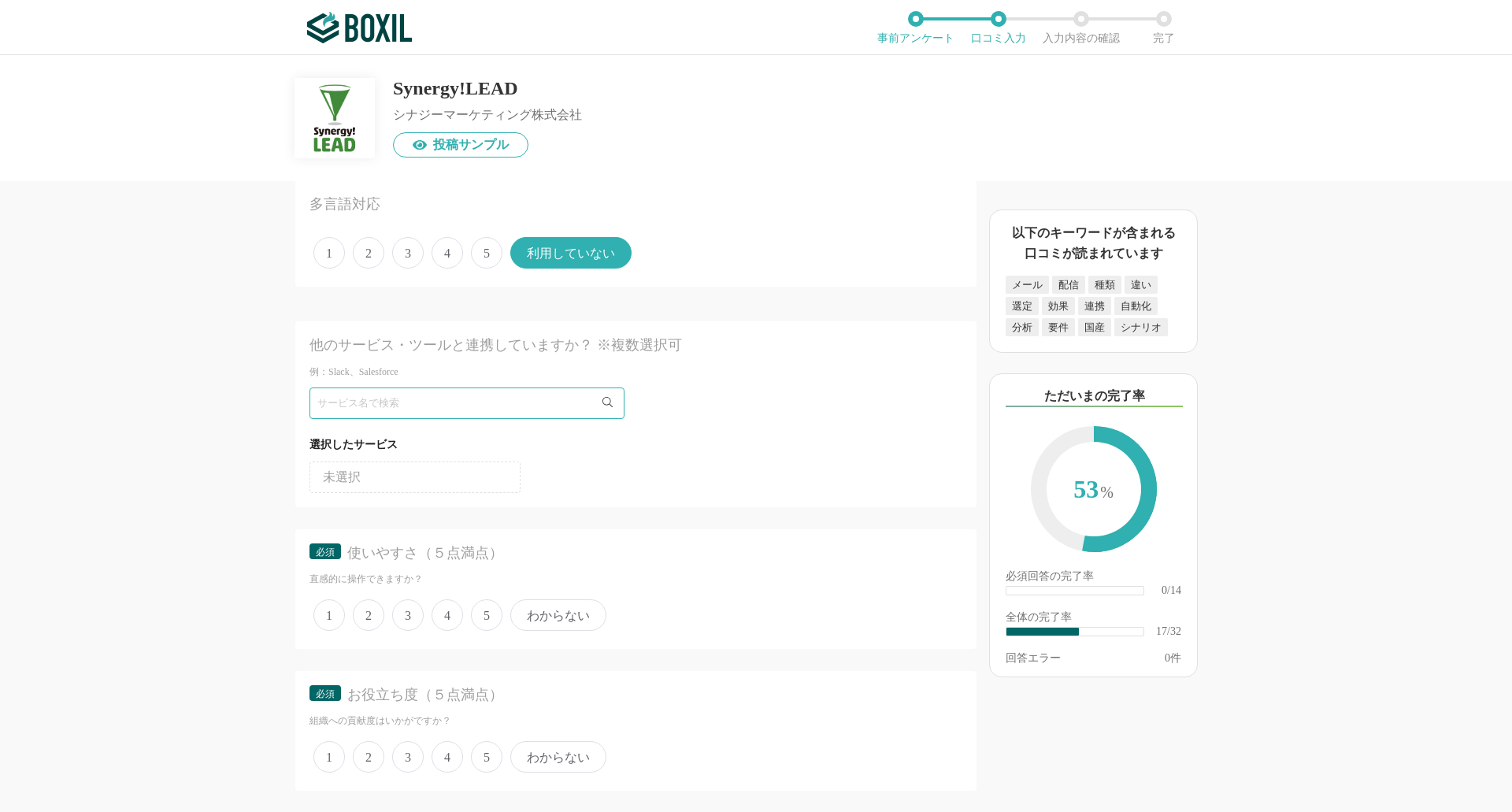
click at [222, 418] on div "MAツール(BtoB)の機能について（5点満点で評価してください） リードスコアリング 1 2 3 4 5 利用していない シナリオ作成／管理 1 2 3 4…" at bounding box center [583, 497] width 787 height 631
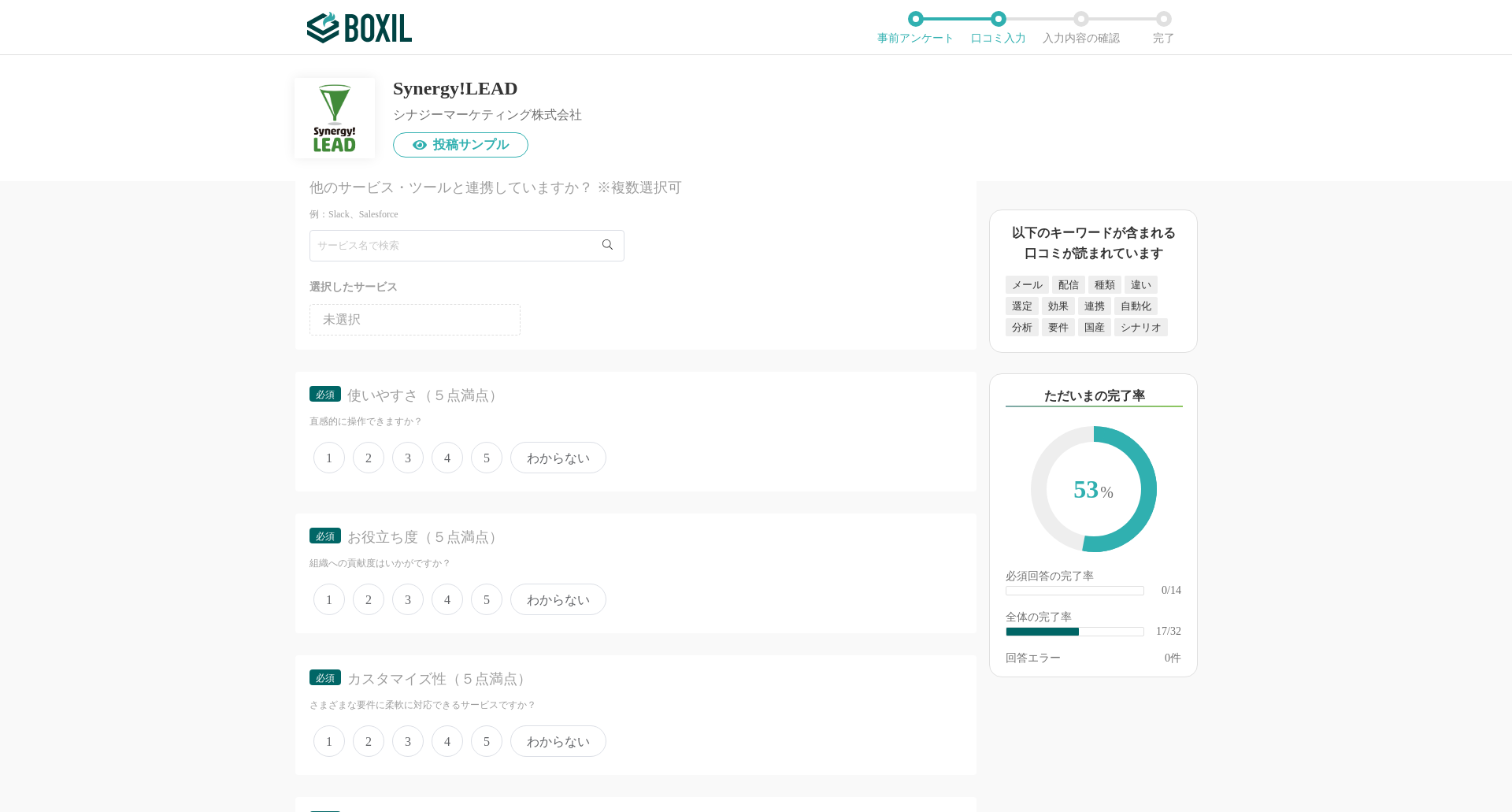
click at [443, 456] on span "4" at bounding box center [447, 457] width 31 height 31
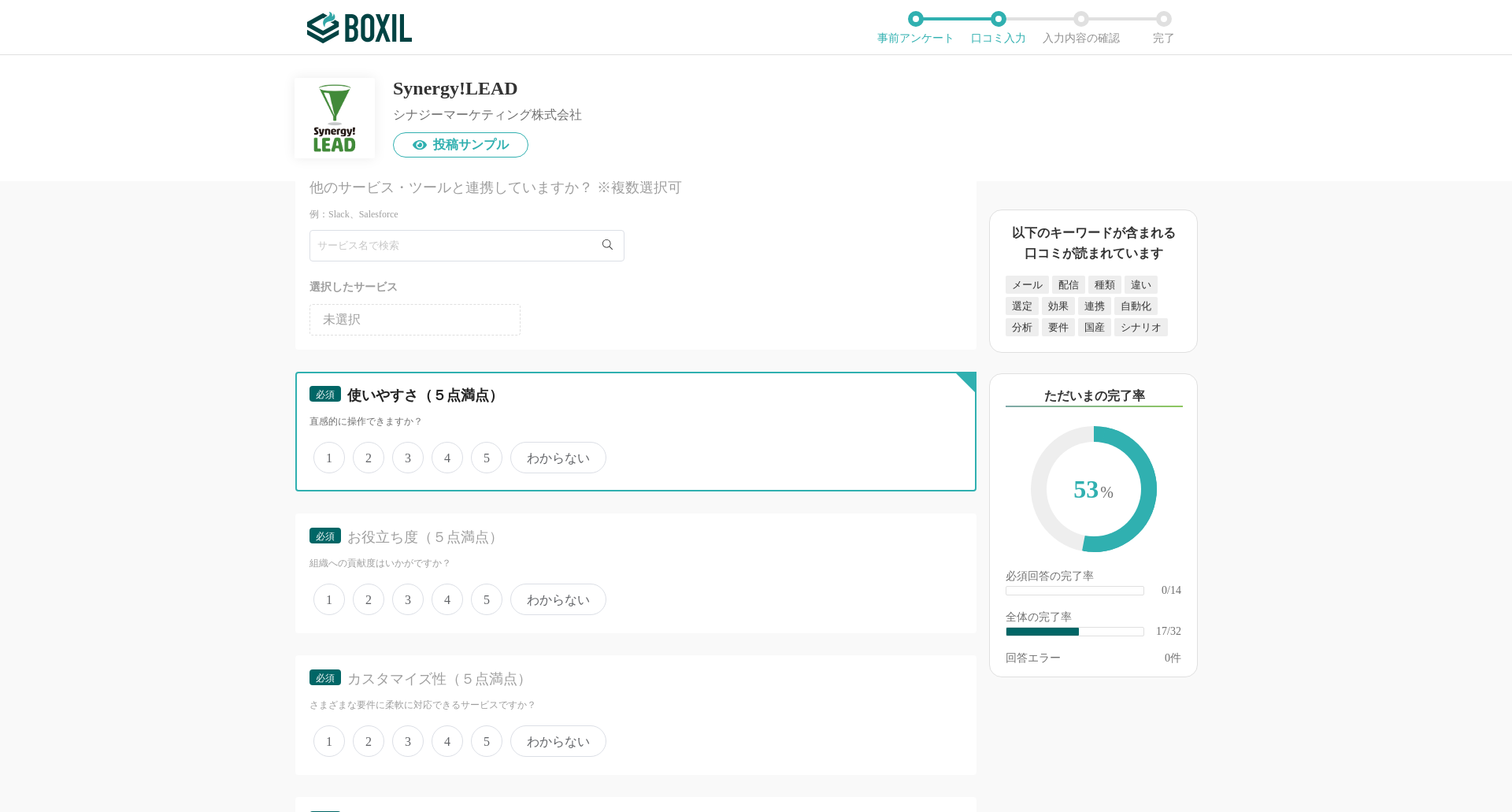
click at [443, 455] on input "4" at bounding box center [440, 449] width 10 height 10
radio input "true"
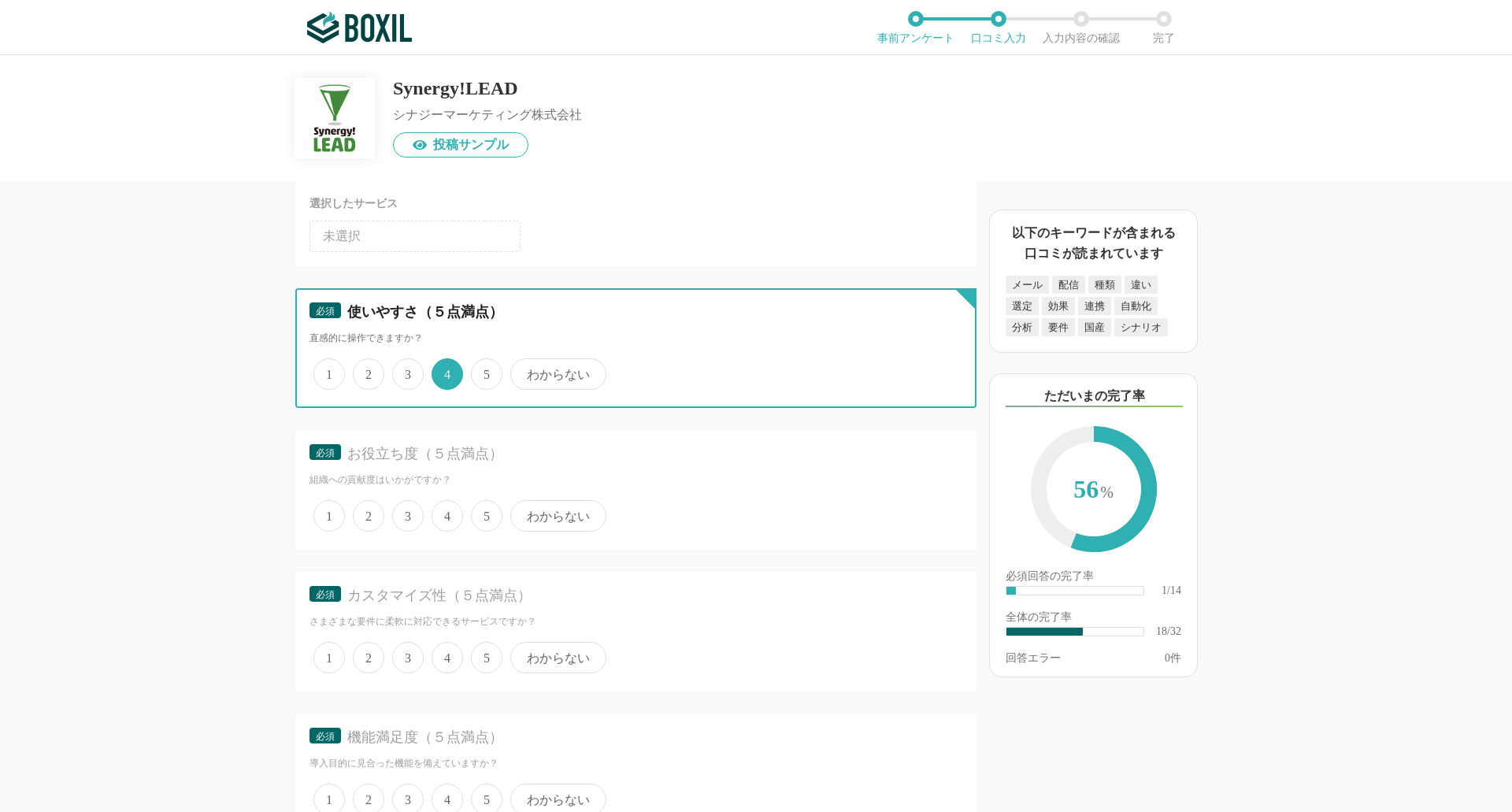
scroll to position [2442, 0]
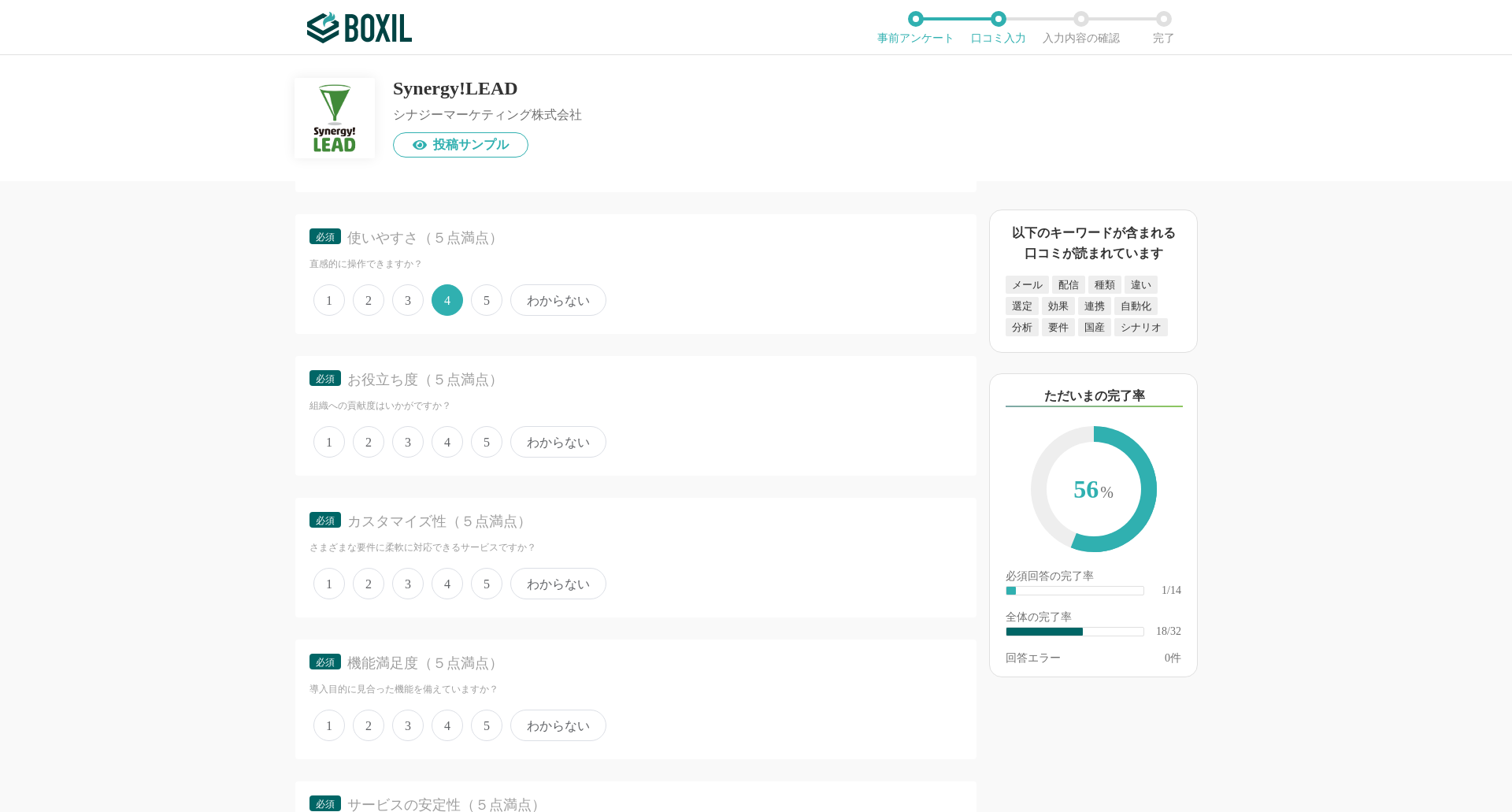
click at [449, 447] on span "4" at bounding box center [447, 442] width 31 height 31
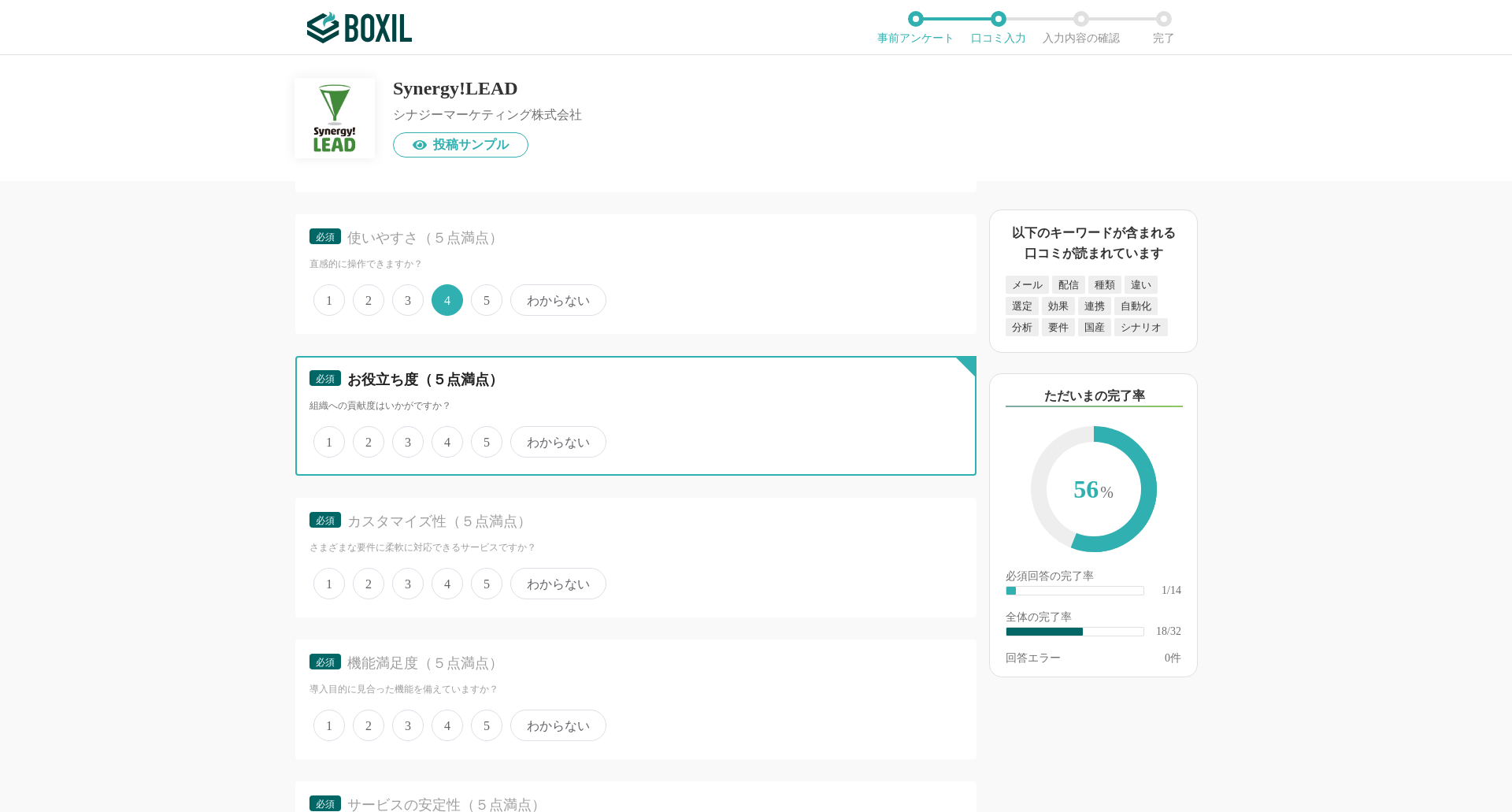
click at [446, 439] on input "4" at bounding box center [440, 433] width 10 height 10
radio input "true"
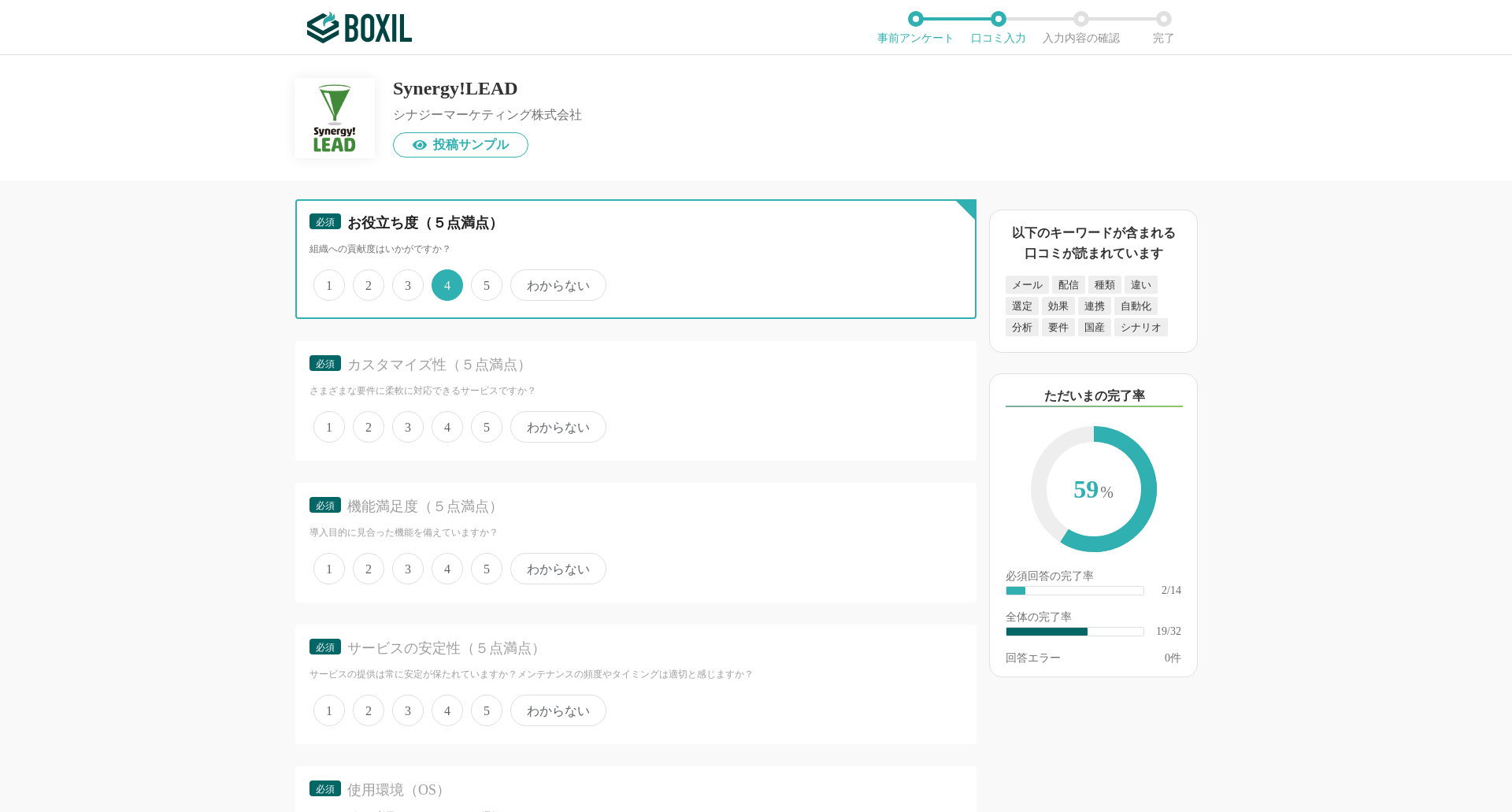
scroll to position [2600, 0]
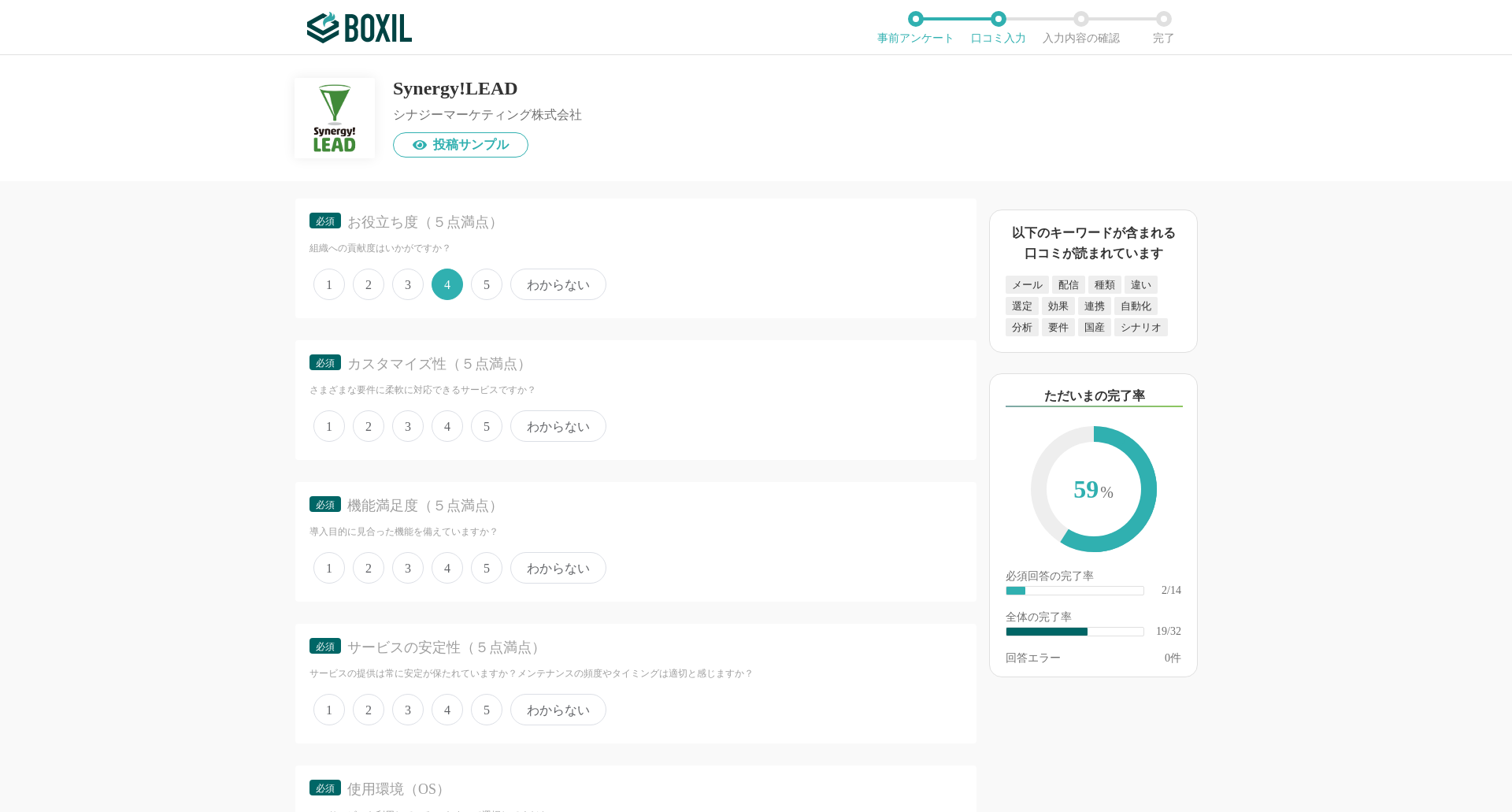
click at [417, 427] on span "3" at bounding box center [408, 426] width 31 height 31
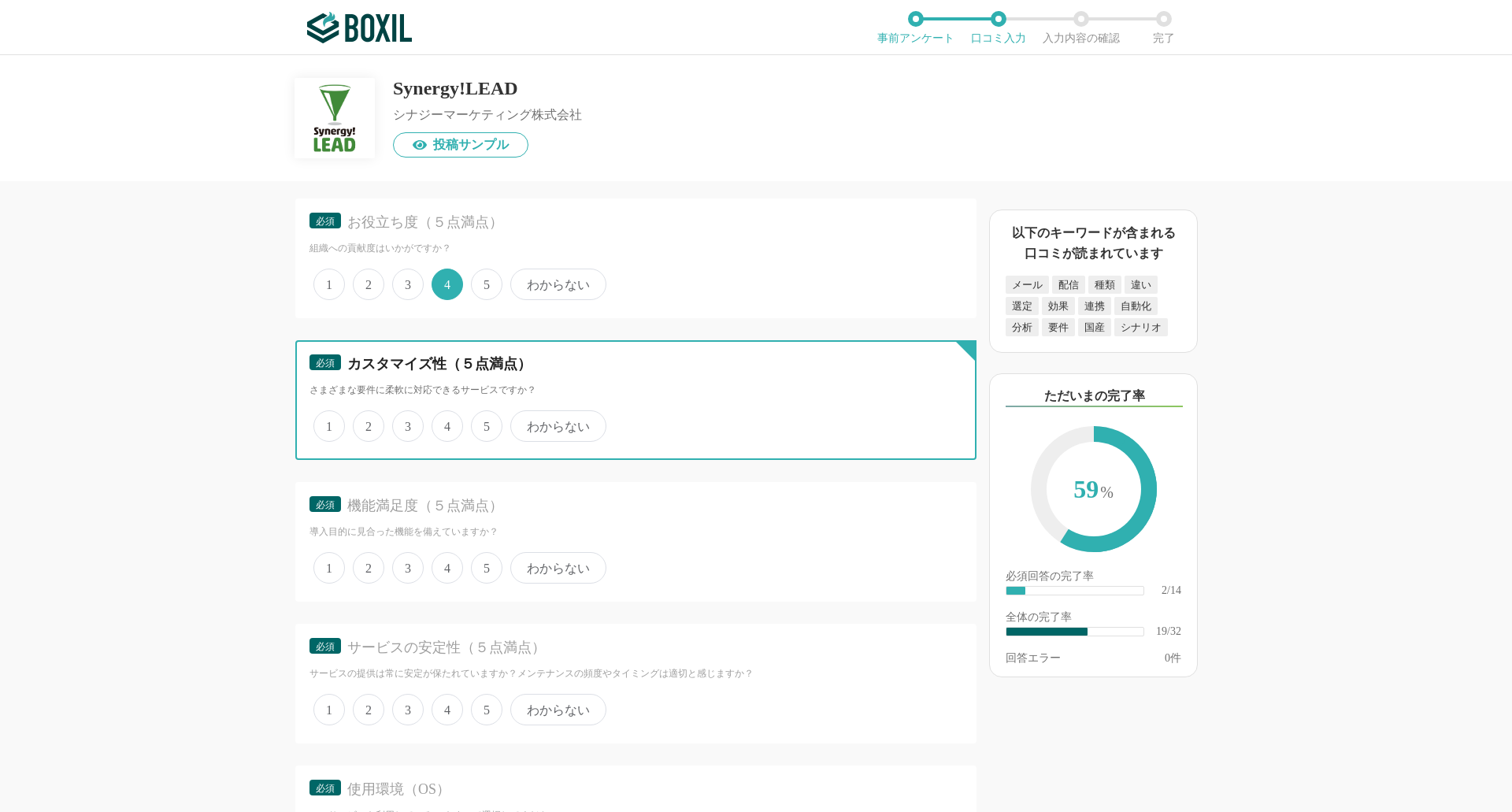
click at [407, 423] on input "3" at bounding box center [400, 418] width 10 height 10
radio input "true"
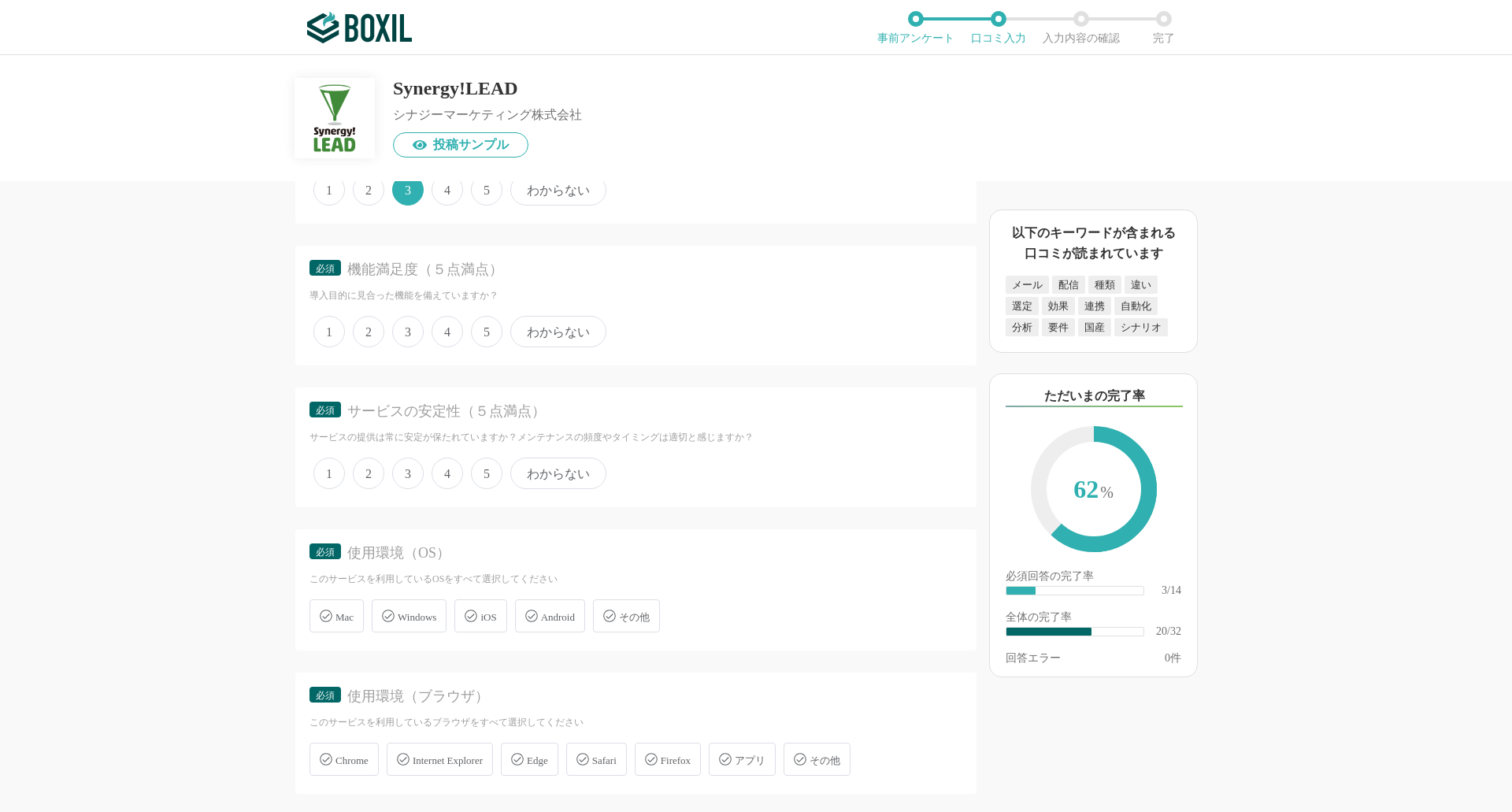
click at [404, 329] on span "3" at bounding box center [408, 331] width 31 height 31
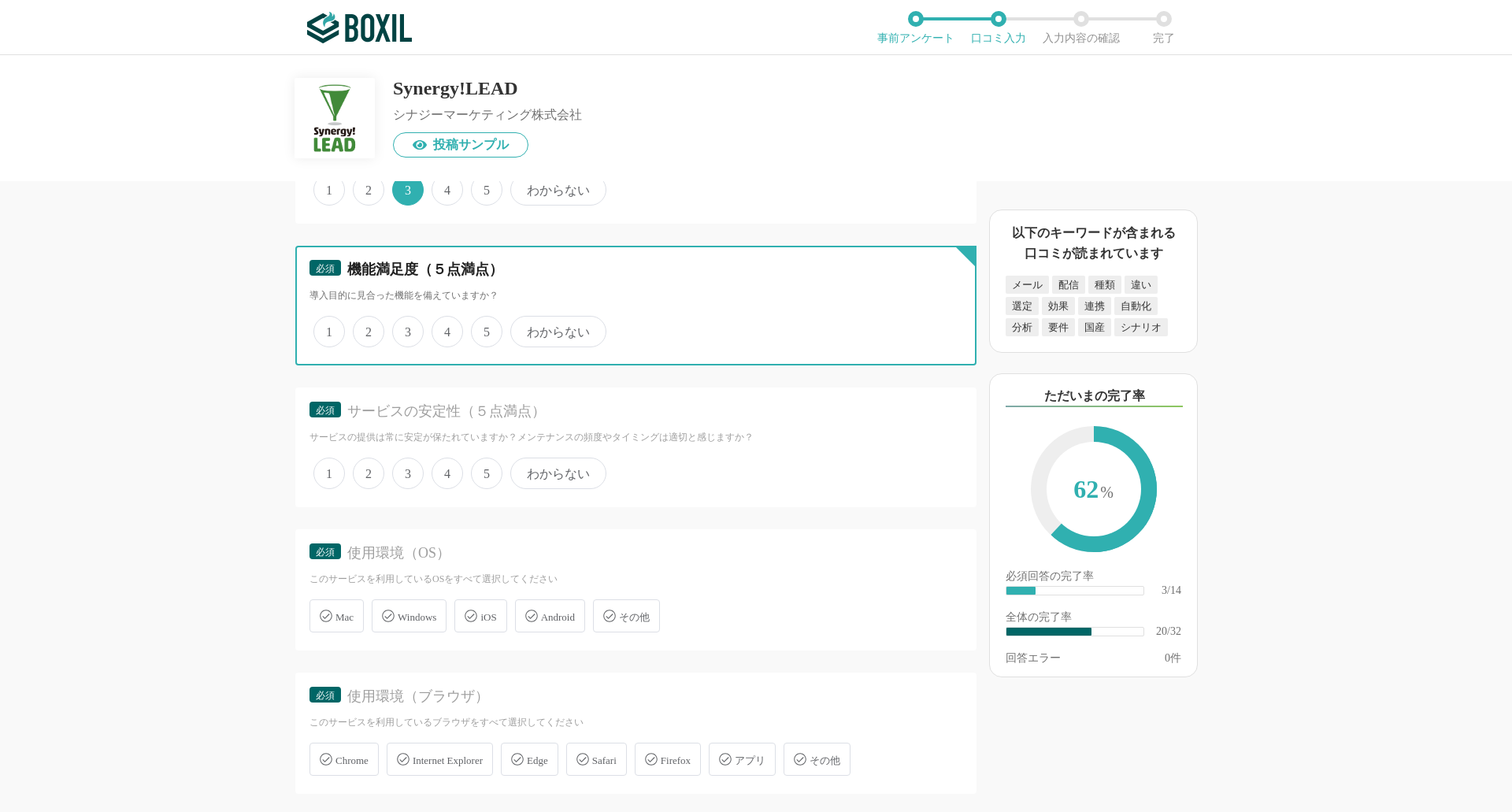
click at [404, 329] on input "3" at bounding box center [400, 322] width 10 height 10
radio input "true"
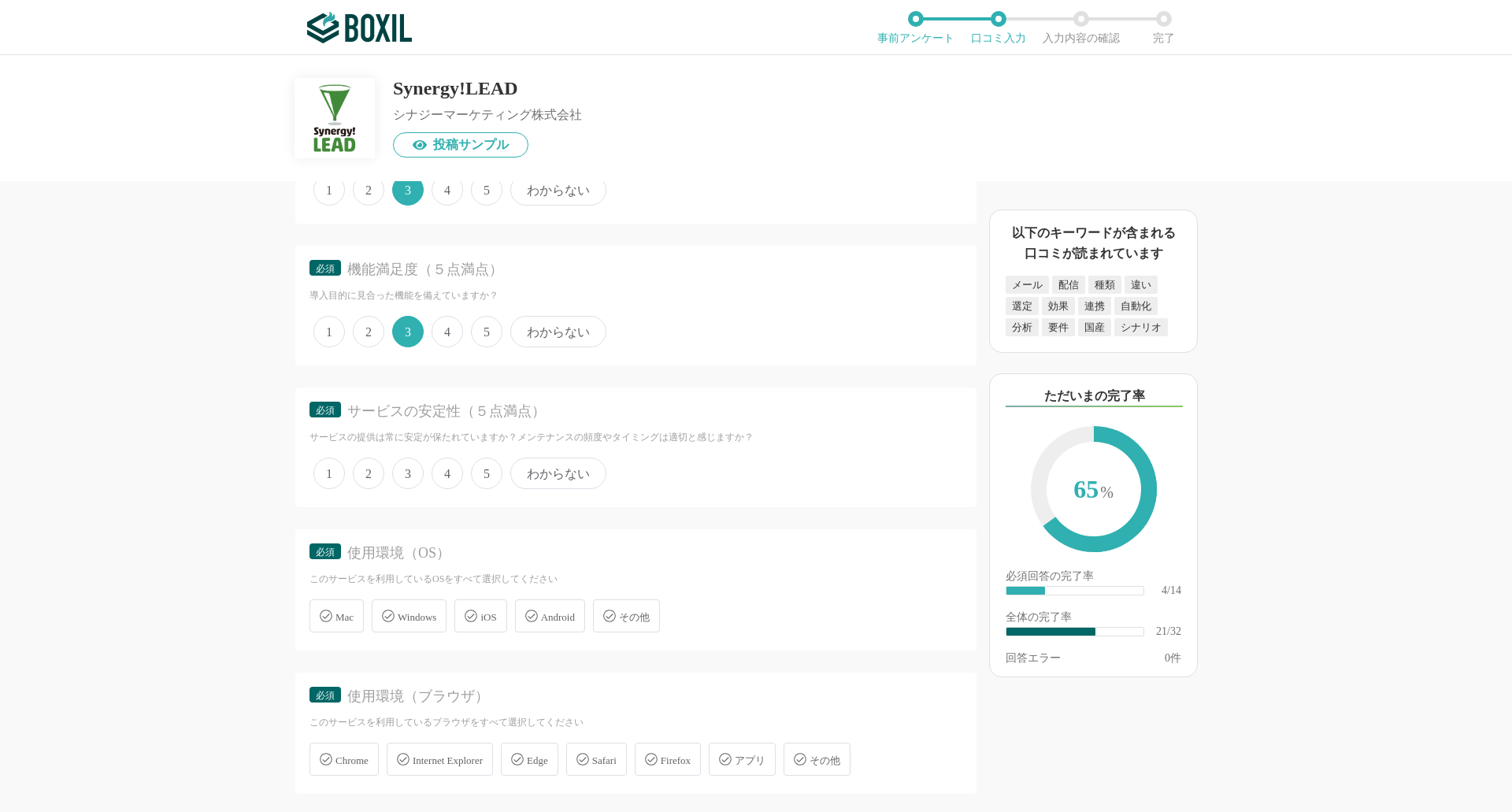
drag, startPoint x: 452, startPoint y: 459, endPoint x: 452, endPoint y: 471, distance: 12.0
click at [452, 461] on span "4" at bounding box center [447, 473] width 31 height 31
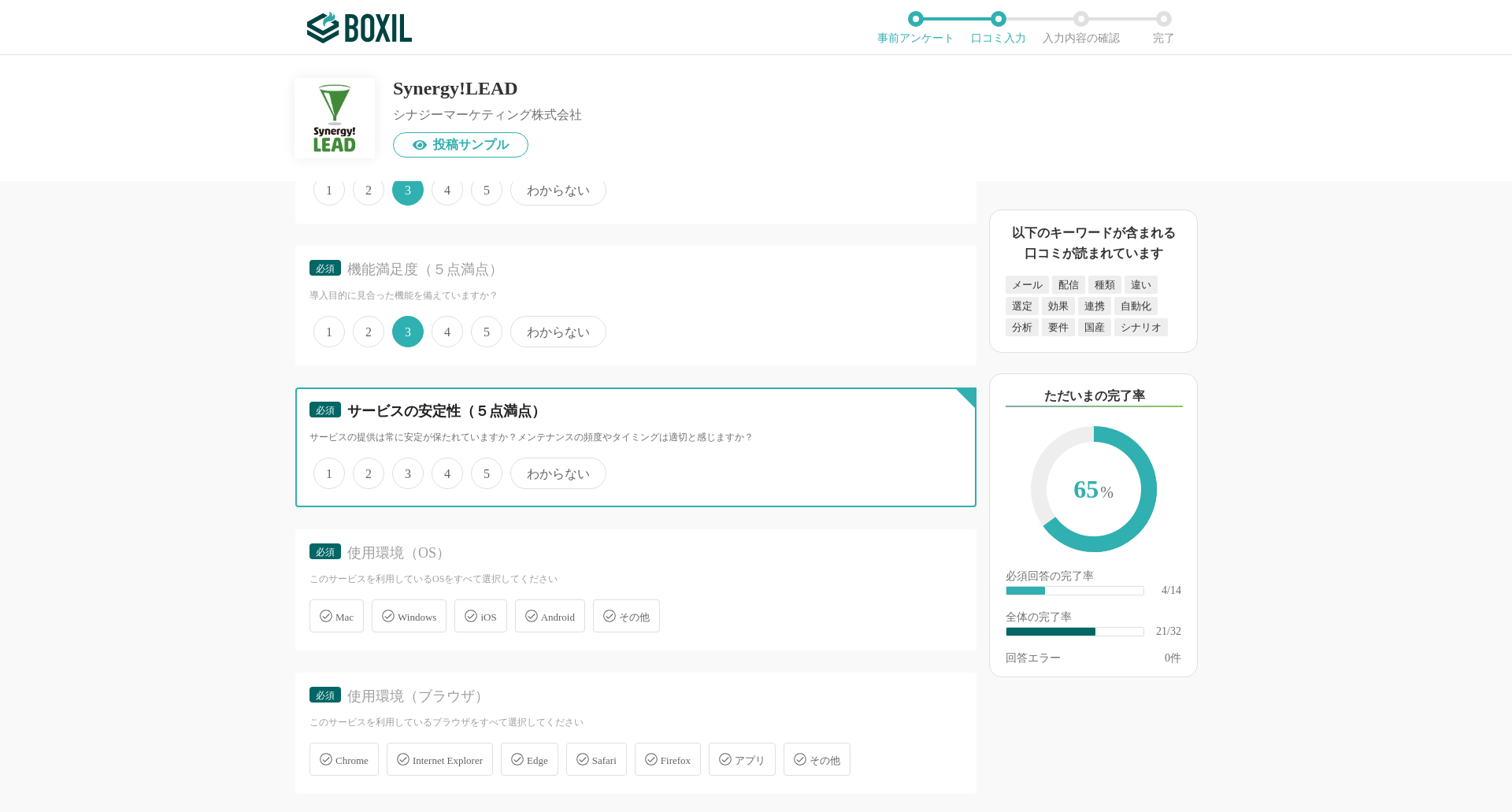
click at [446, 461] on input "4" at bounding box center [440, 464] width 10 height 10
radio input "true"
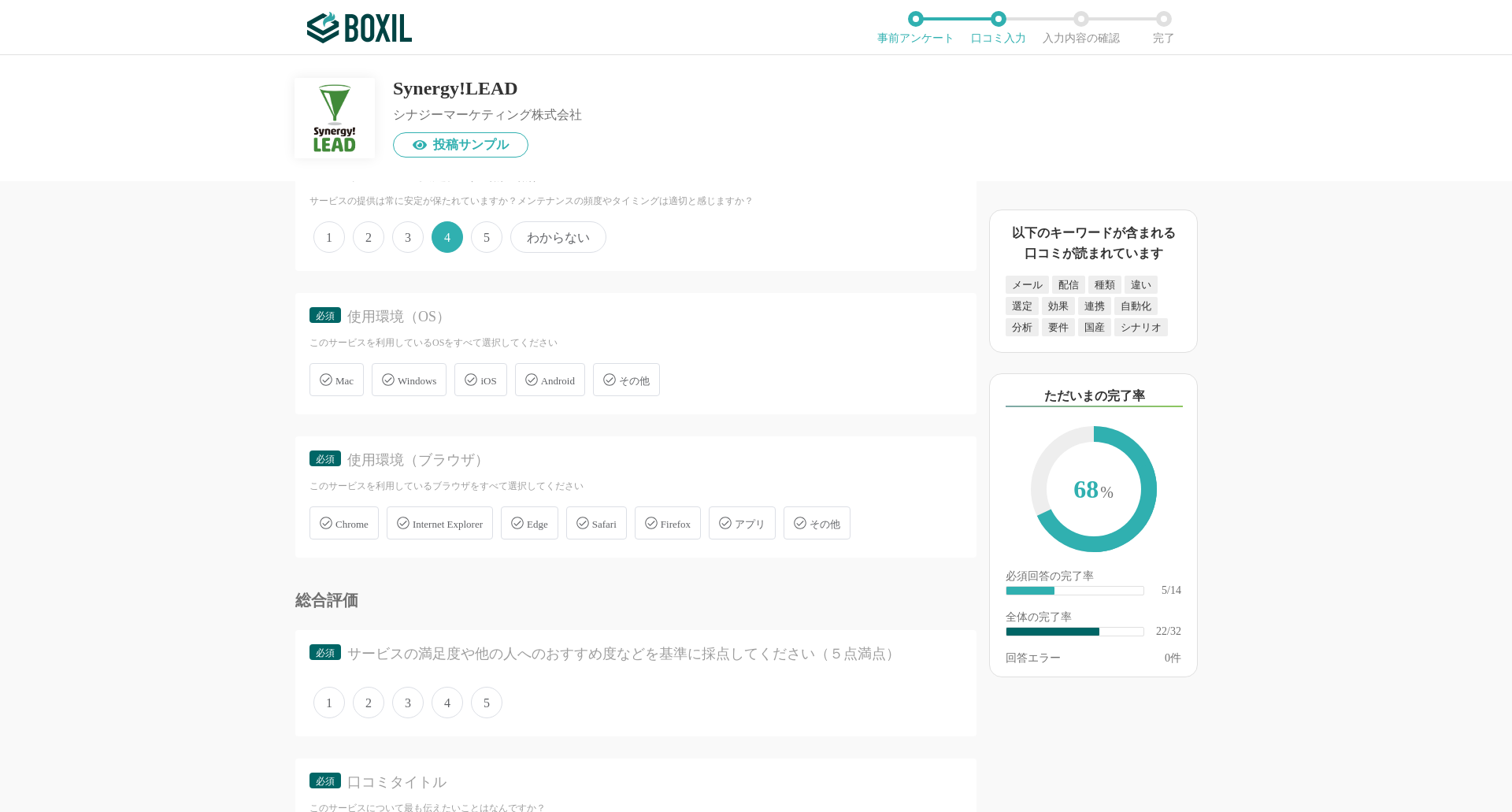
click at [404, 375] on span "Windows" at bounding box center [417, 381] width 39 height 12
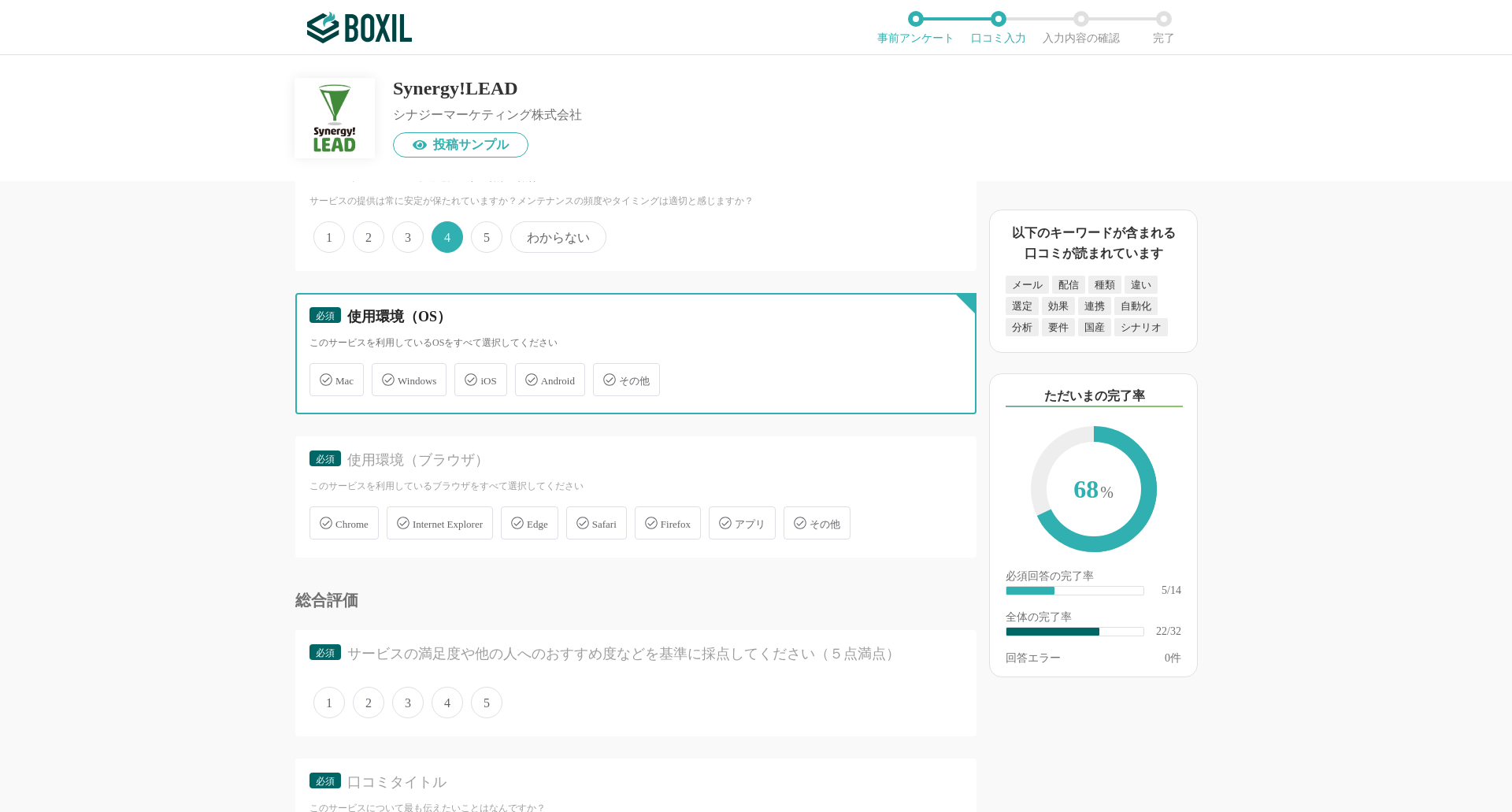
click at [385, 375] on input "Windows" at bounding box center [380, 370] width 10 height 10
checkbox input "true"
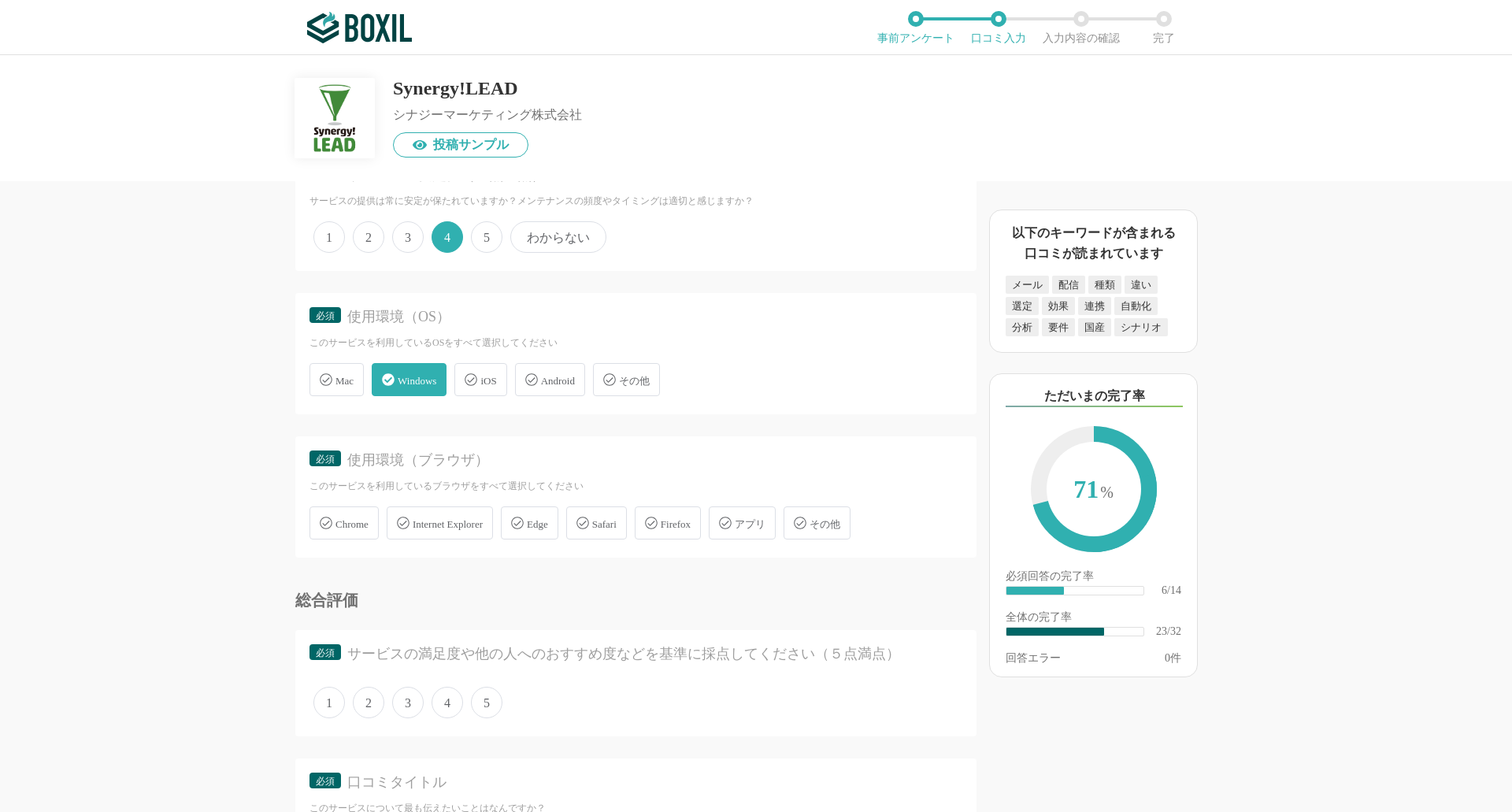
click at [353, 528] on span "Chrome" at bounding box center [352, 524] width 33 height 12
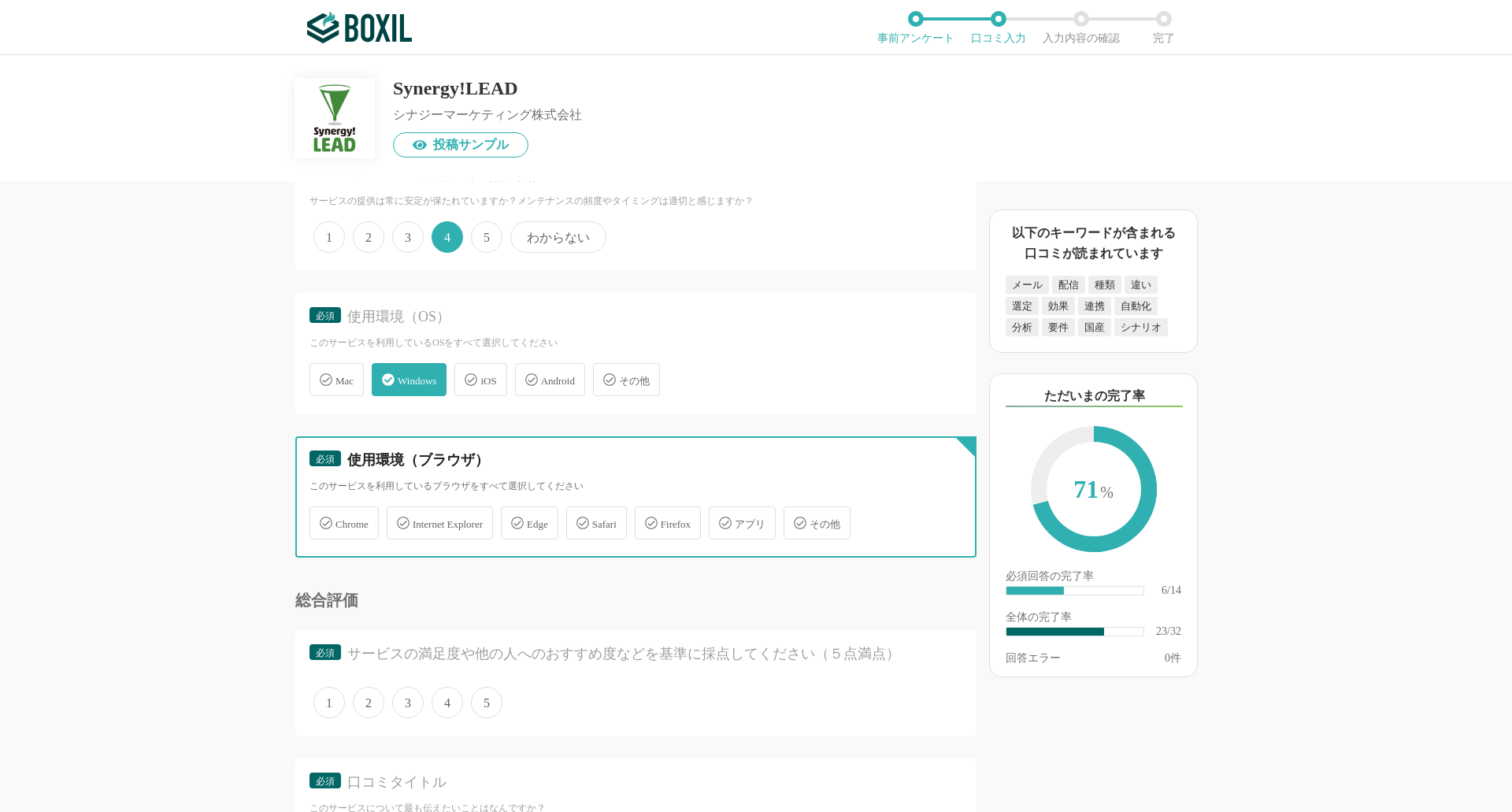
click at [323, 519] on input "Chrome" at bounding box center [317, 514] width 10 height 10
checkbox input "true"
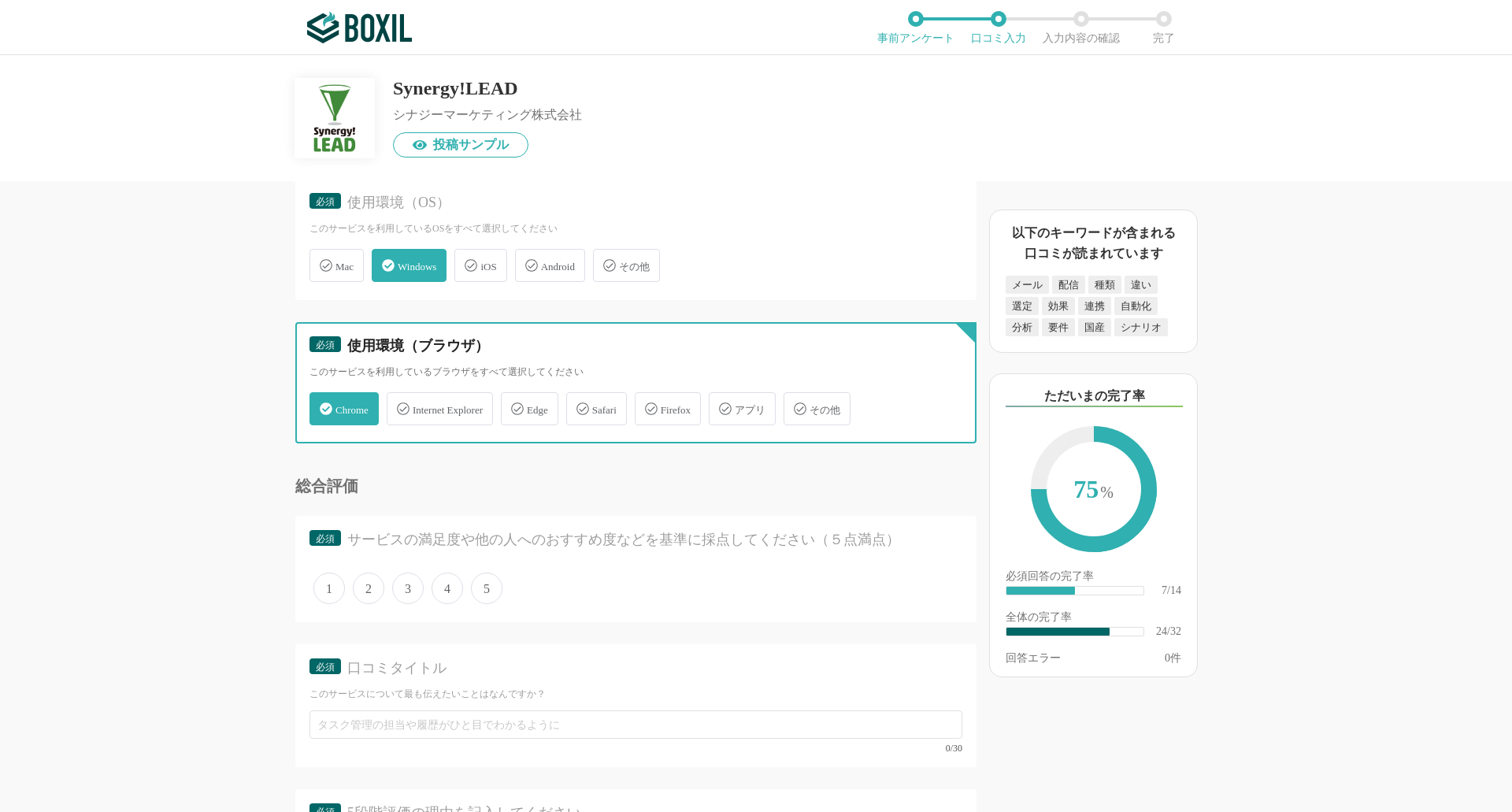
scroll to position [3309, 0]
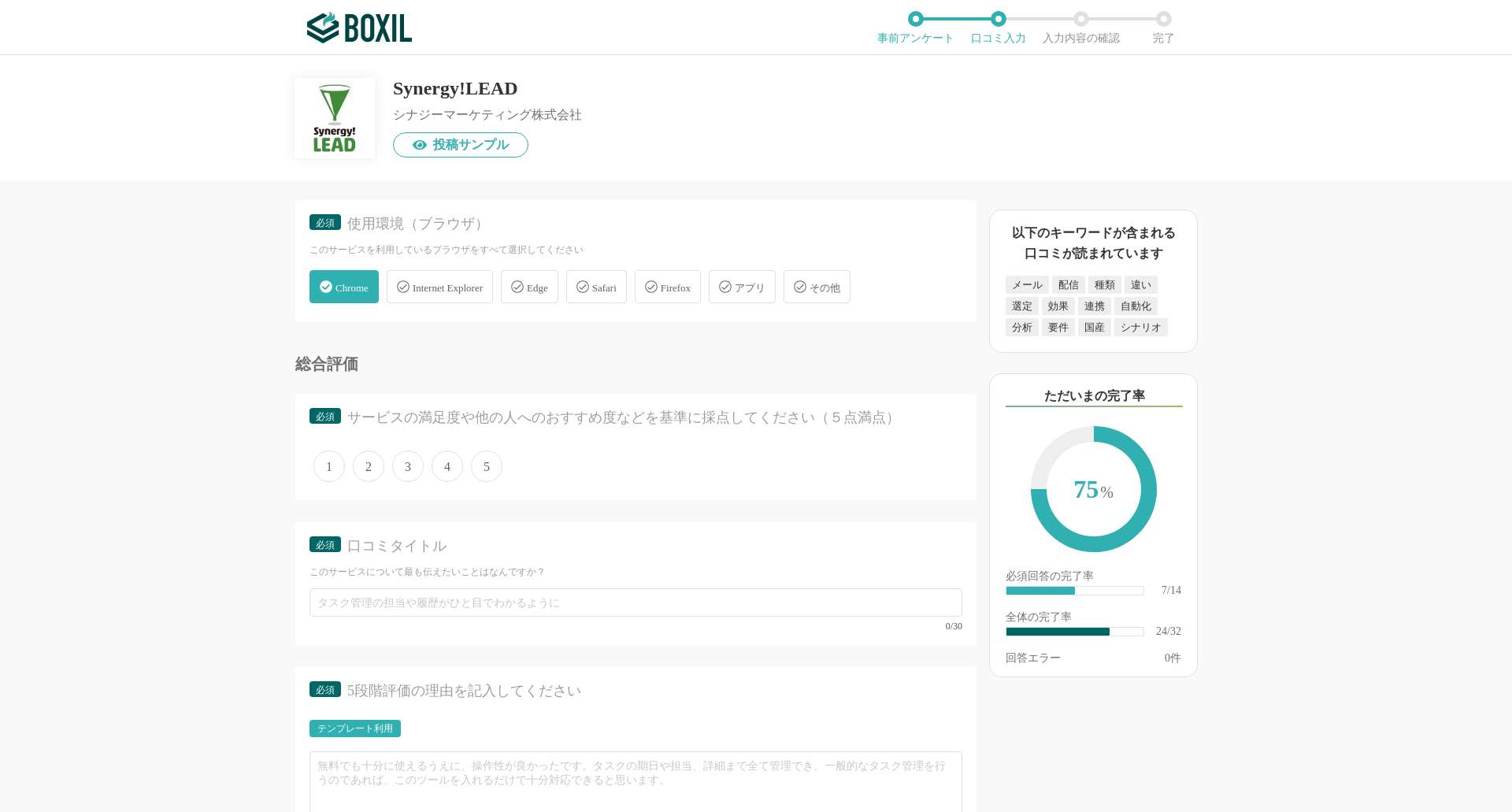
click at [442, 469] on span "4" at bounding box center [447, 466] width 31 height 31
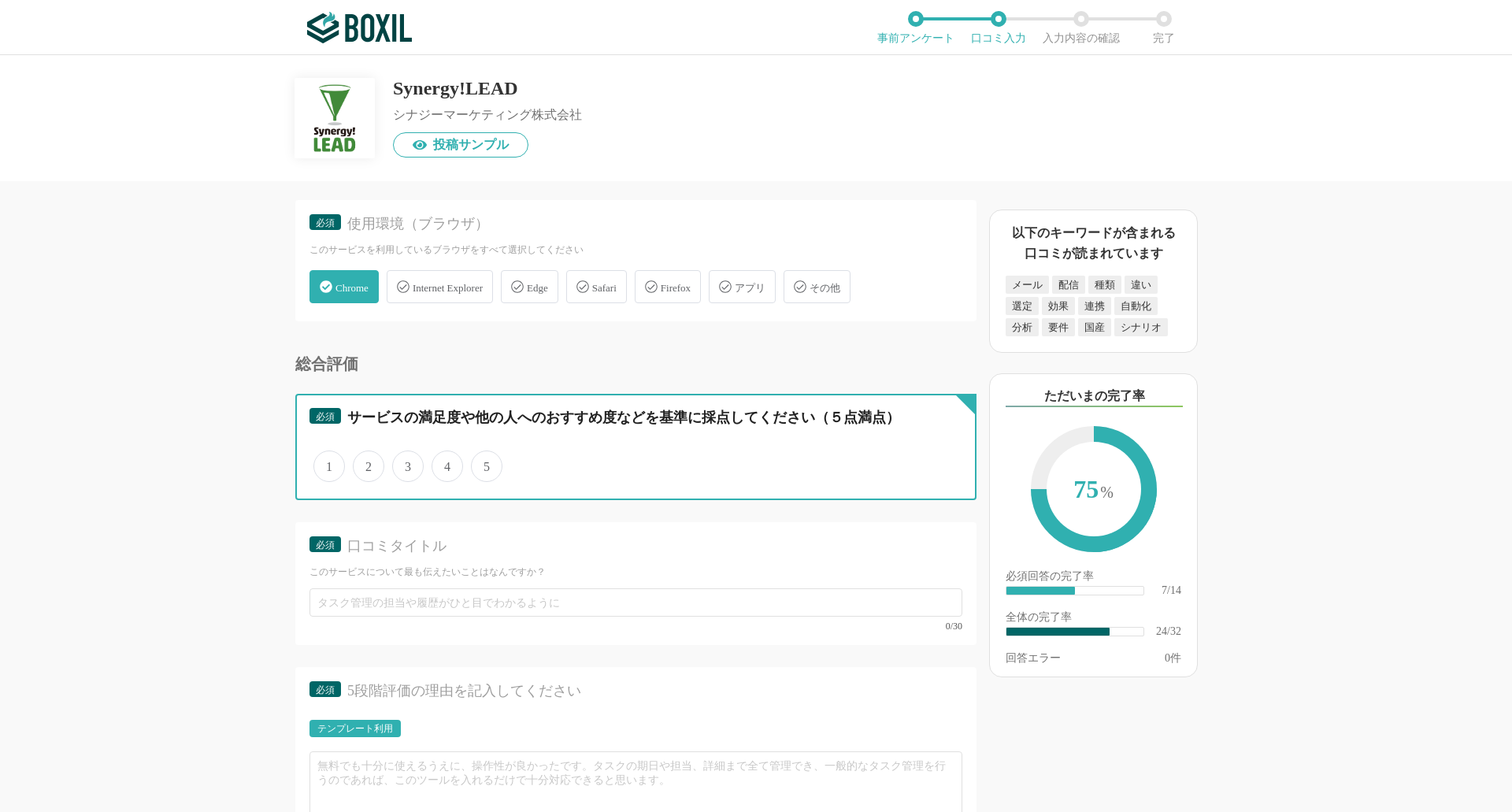
click at [442, 463] on input "4" at bounding box center [440, 457] width 10 height 10
radio input "true"
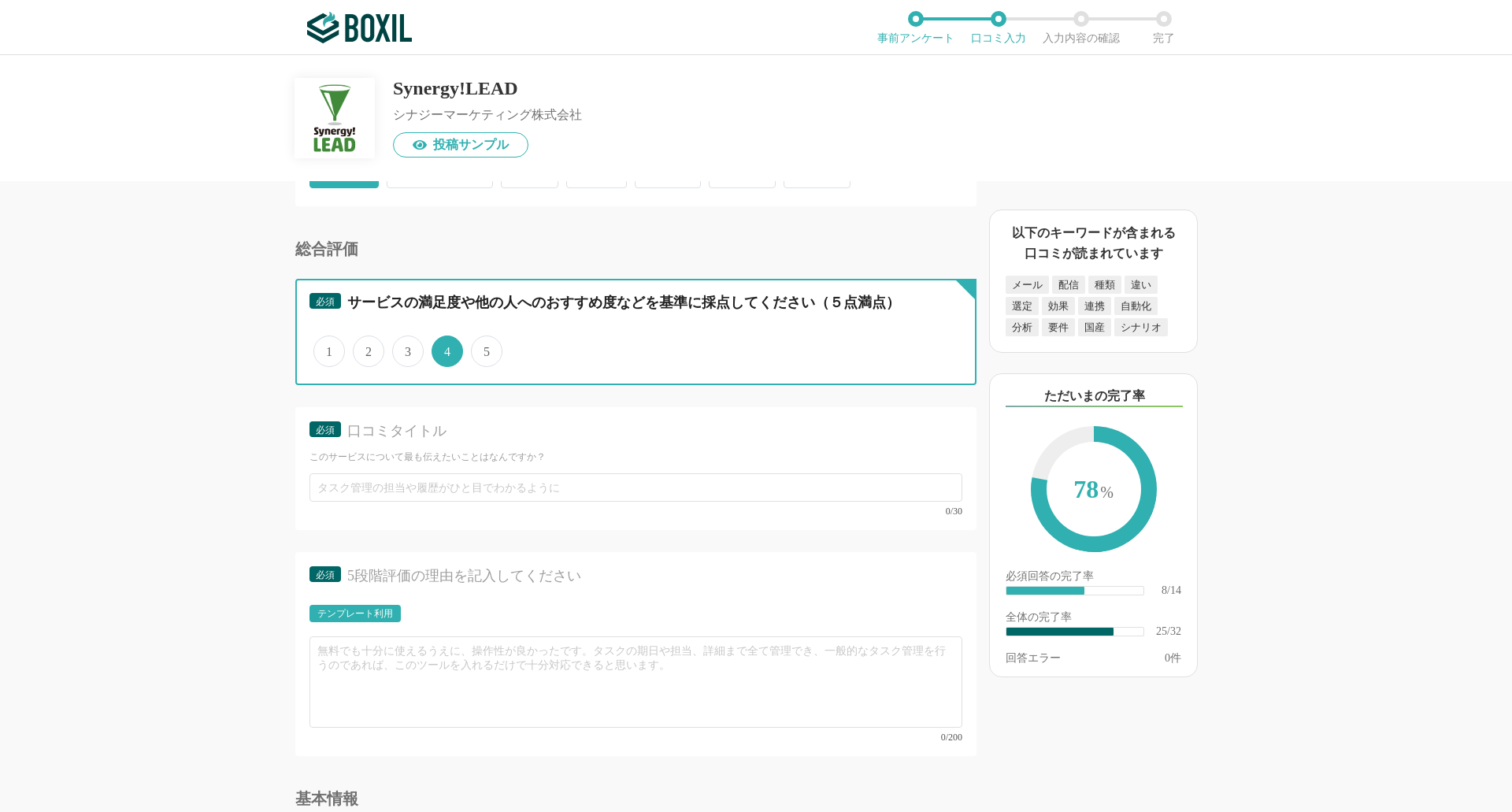
scroll to position [3546, 0]
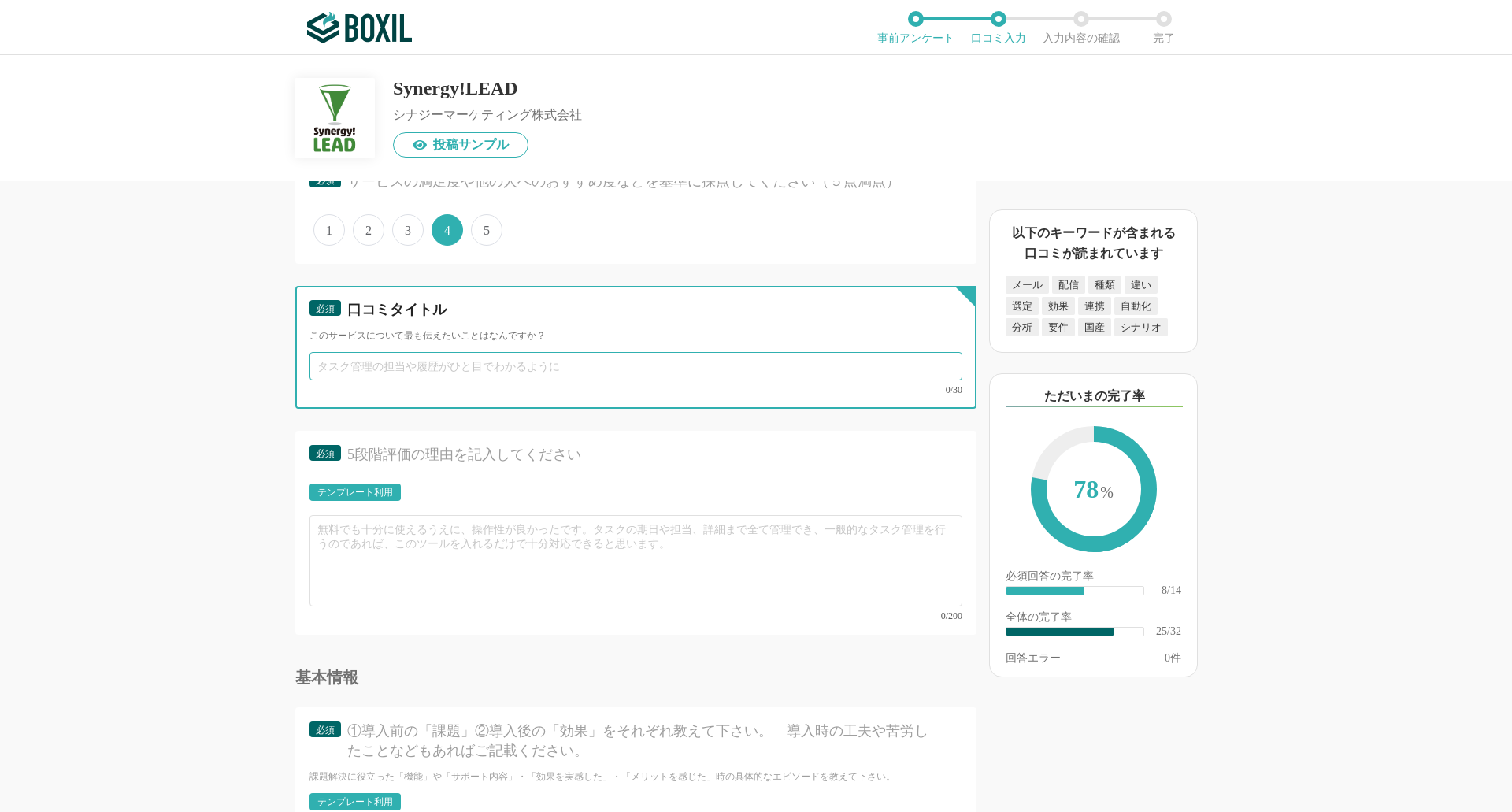
click at [384, 352] on input "text" at bounding box center [636, 366] width 653 height 29
type input "s"
type input "シンプルで使いやすい"
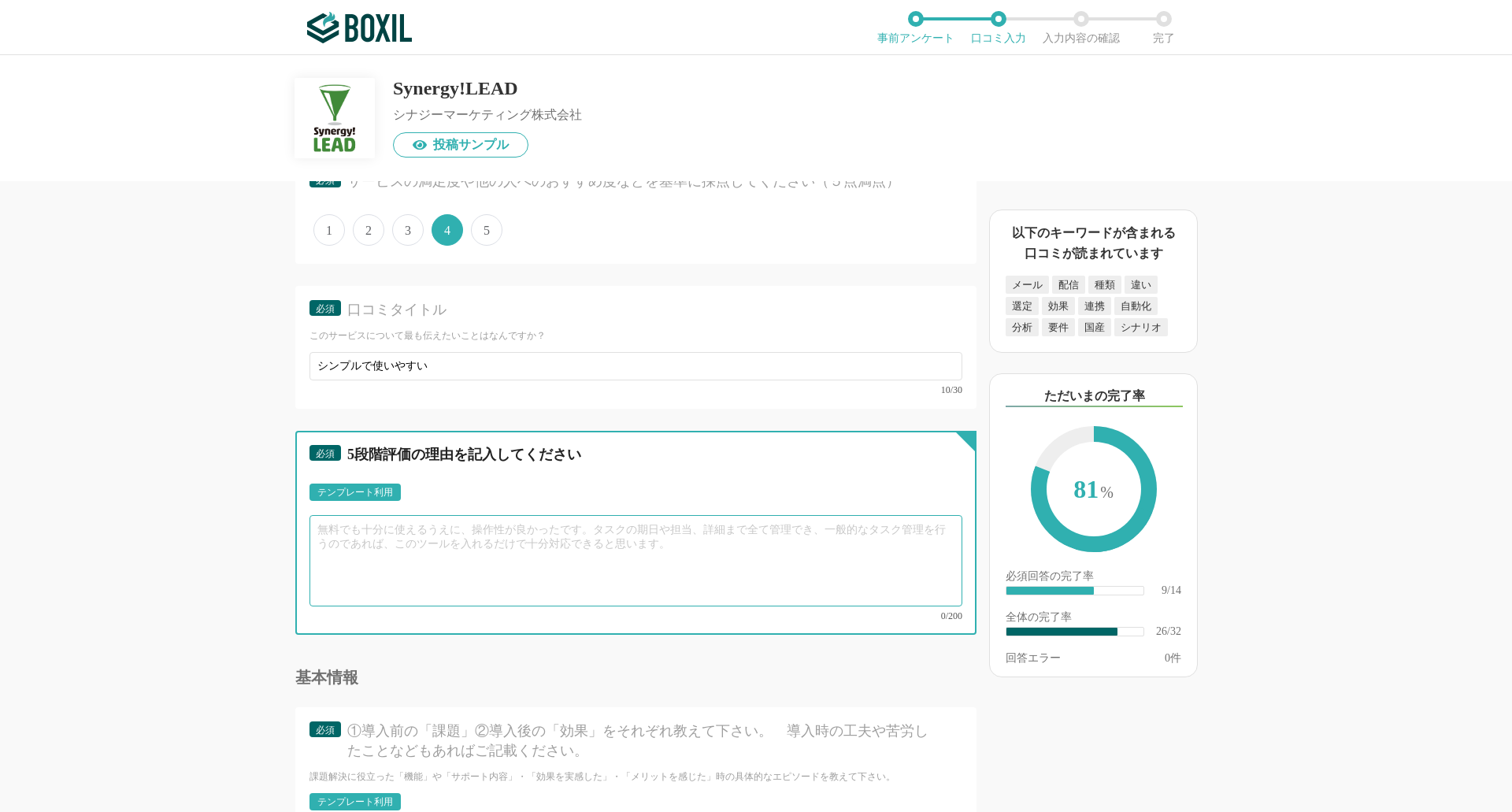
click at [465, 545] on textarea at bounding box center [636, 561] width 653 height 92
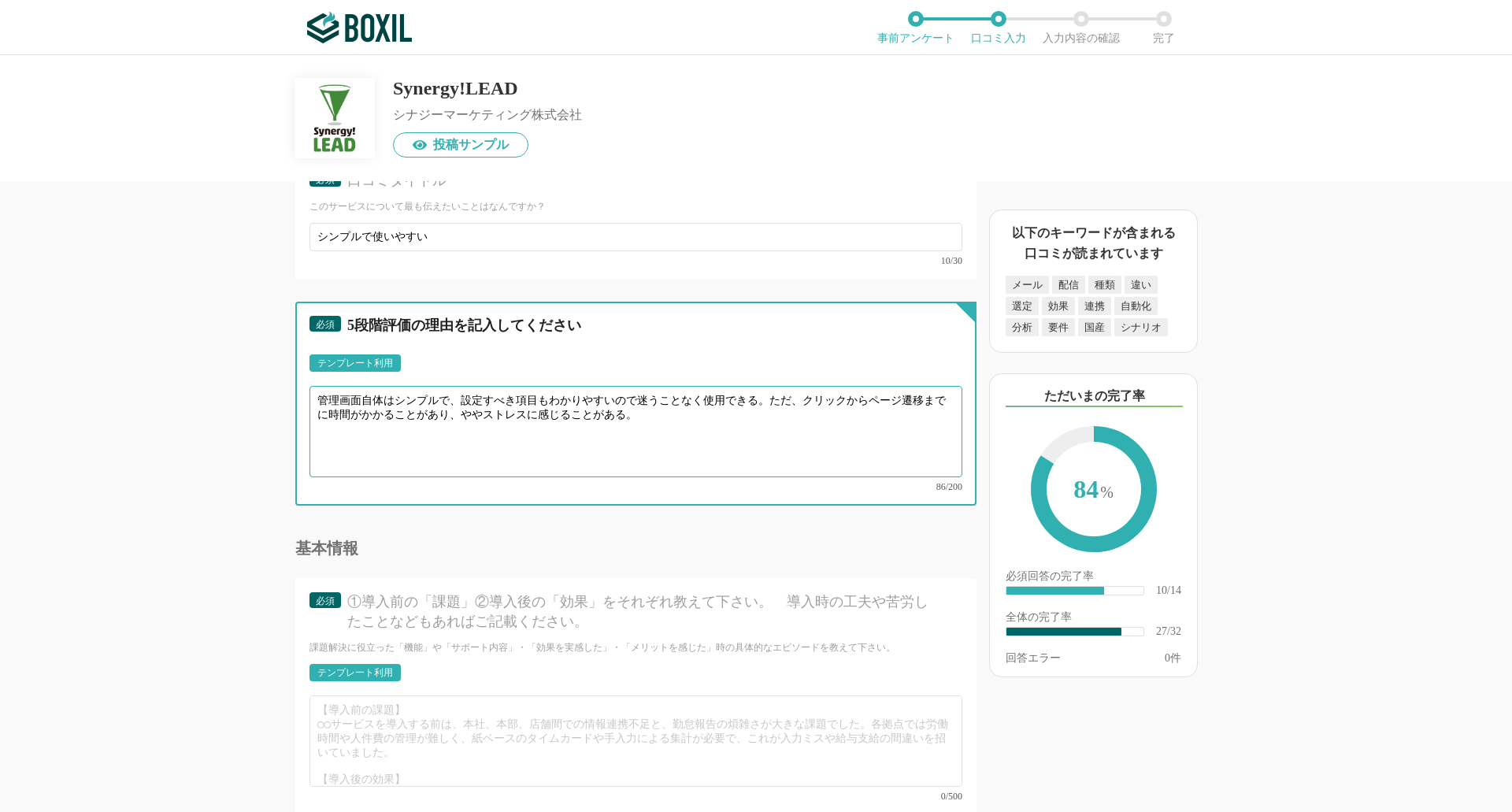
scroll to position [3703, 0]
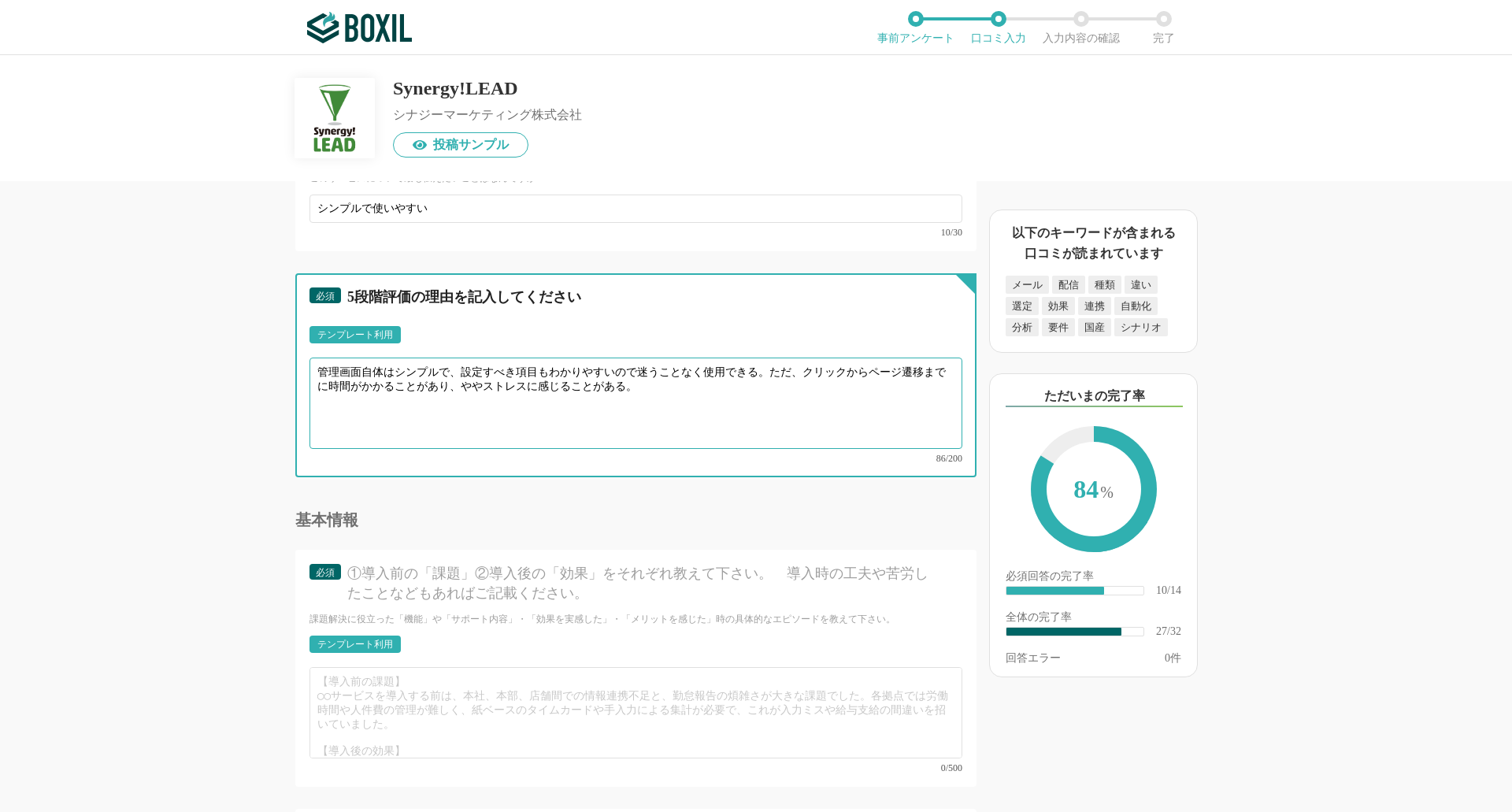
drag, startPoint x: 671, startPoint y: 392, endPoint x: 65, endPoint y: 310, distance: 611.5
click at [65, 310] on div "MAツール(BtoB)の機能について（5点満点で評価してください） リードスコアリング 1 2 3 4 5 利用していない シナリオ作成／管理 1 2 3 4…" at bounding box center [756, 433] width 1512 height 757
type textarea "管理画面自体はシンプルで、設定すべき項目もわかりやすいので迷うことなく使用できる。ただ、クリックからページ遷移までに時間がかかることがあり、ややストレスに感じ…"
drag, startPoint x: 735, startPoint y: 369, endPoint x: 718, endPoint y: 370, distance: 17.0
click at [735, 369] on textarea "管理画面自体はシンプルで、設定すべき項目もわかりやすいので迷うことなく使用できる。ただ、クリックからページ遷移までに時間がかかることがあり、ややストレスに感じ…" at bounding box center [636, 403] width 653 height 92
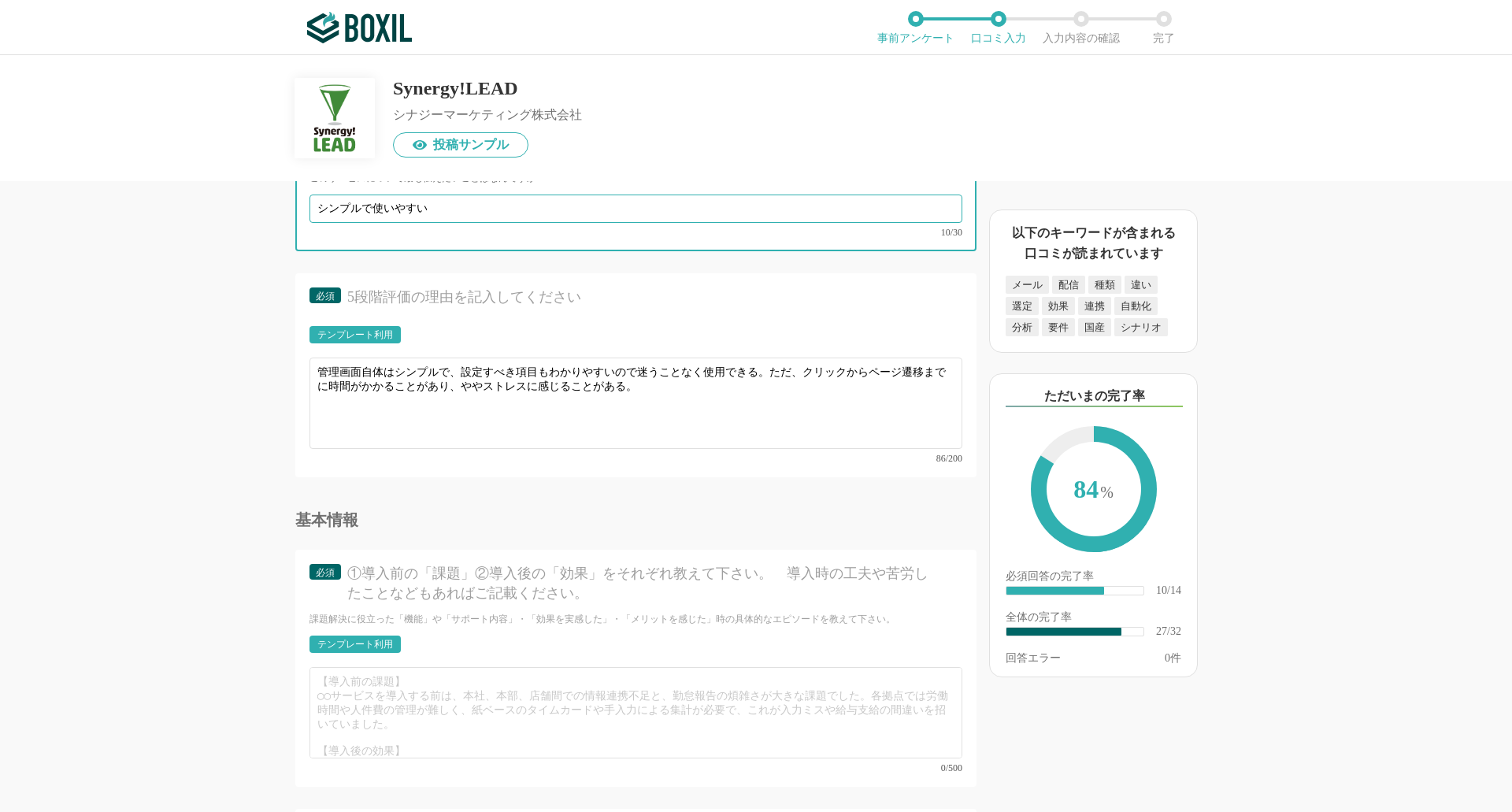
drag, startPoint x: 377, startPoint y: 213, endPoint x: 491, endPoint y: 213, distance: 114.0
click at [491, 213] on input "シンプルで使いやすい" at bounding box center [636, 209] width 653 height 29
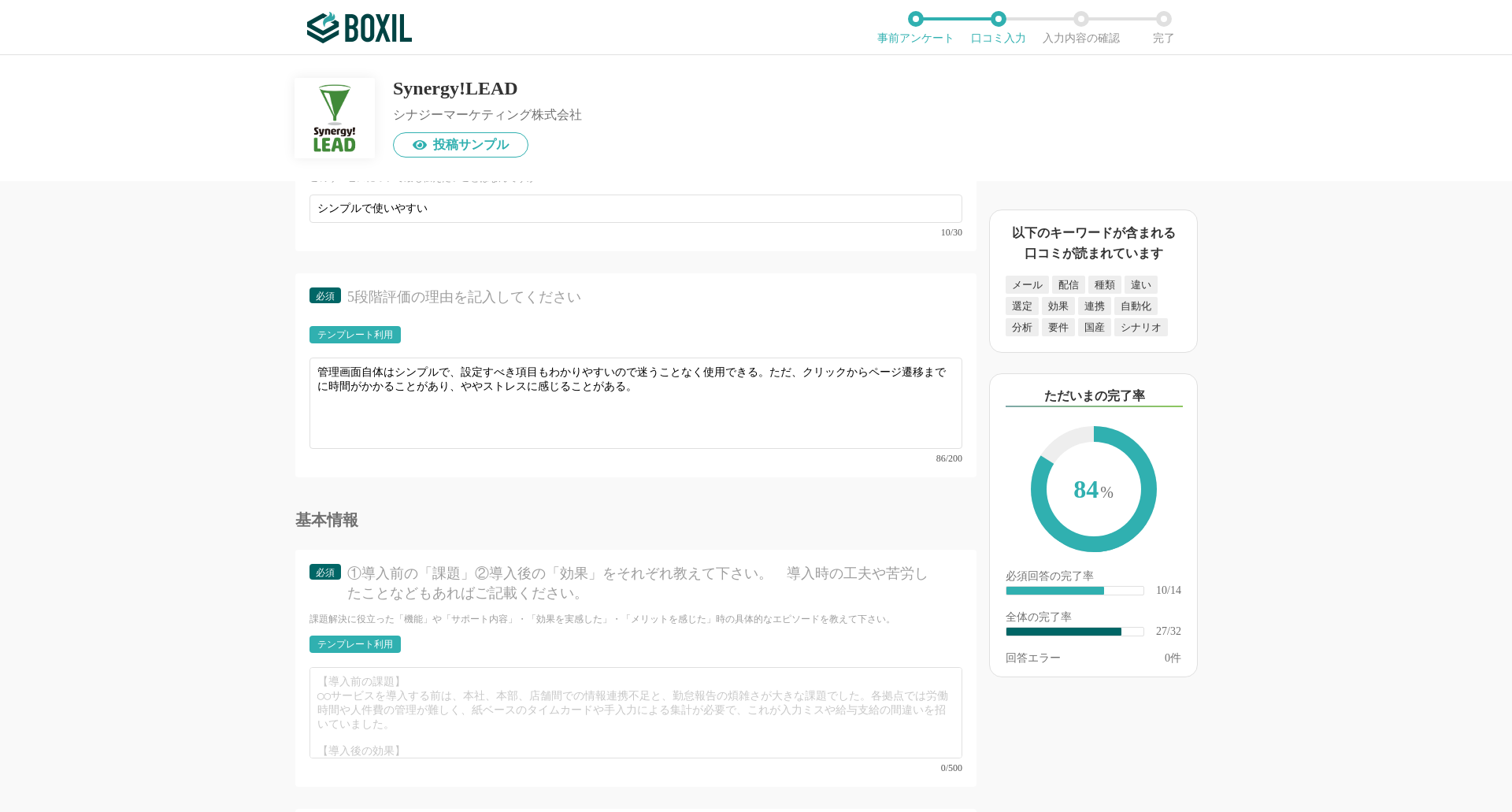
click at [1299, 292] on div "以下のキーワードが含まれる口コミが読まれています メール 配信 種類 違い 選定 効果 連携 自動化 分析 要件 国産 シナリオ ただいまの完了率 84 % …" at bounding box center [1150, 504] width 347 height 615
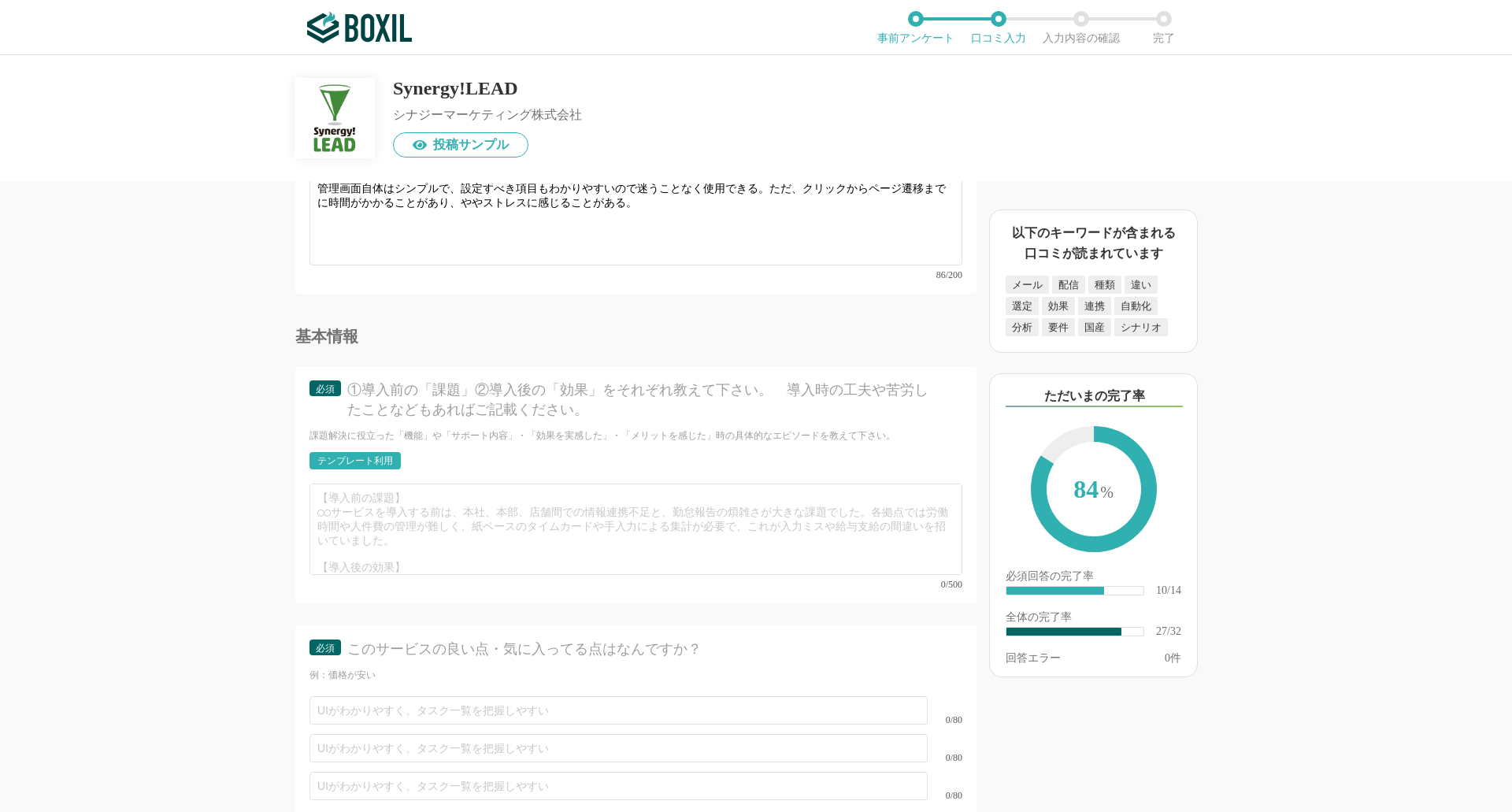
scroll to position [4019, 0]
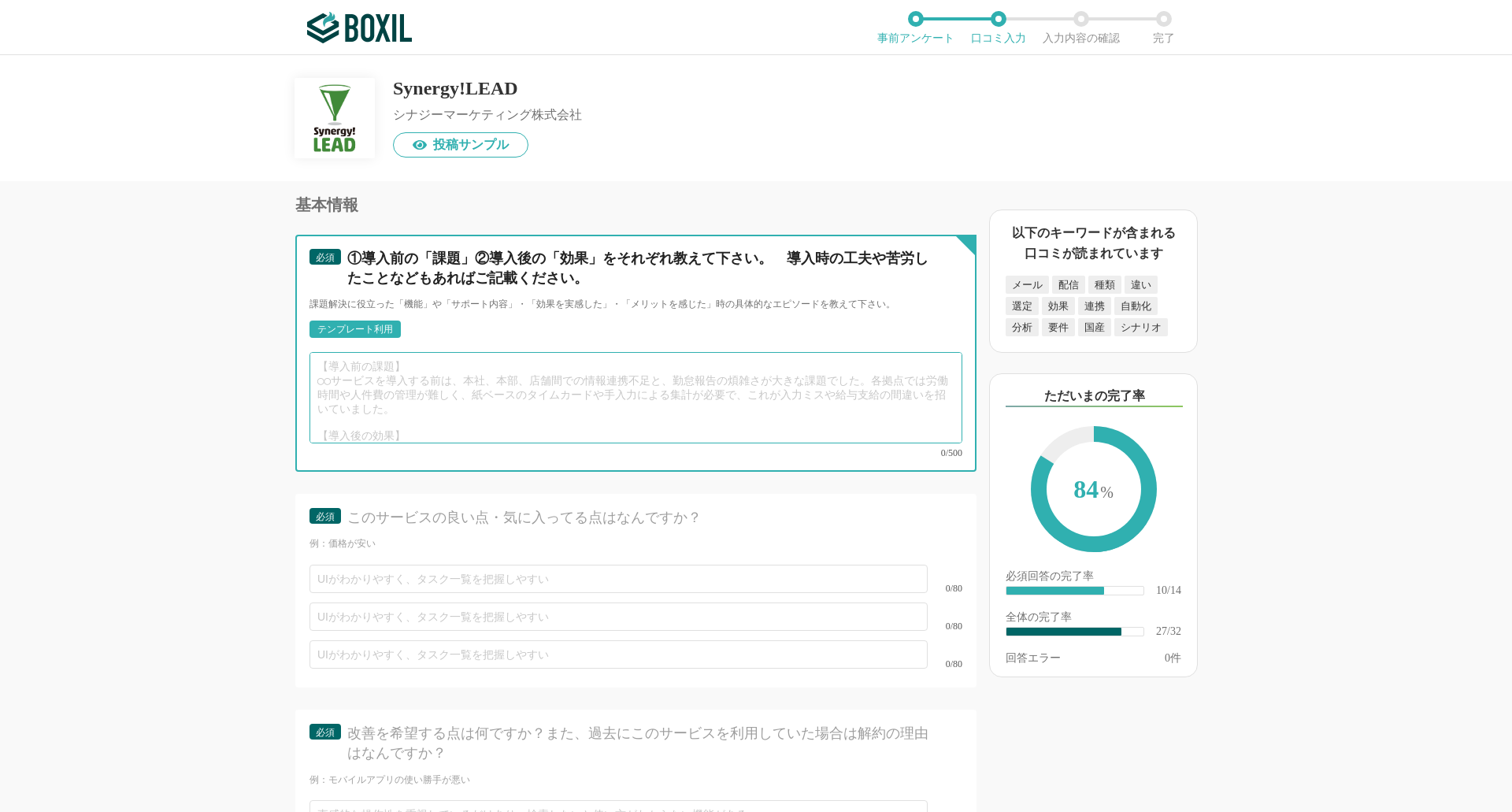
click at [504, 417] on textarea at bounding box center [636, 398] width 653 height 92
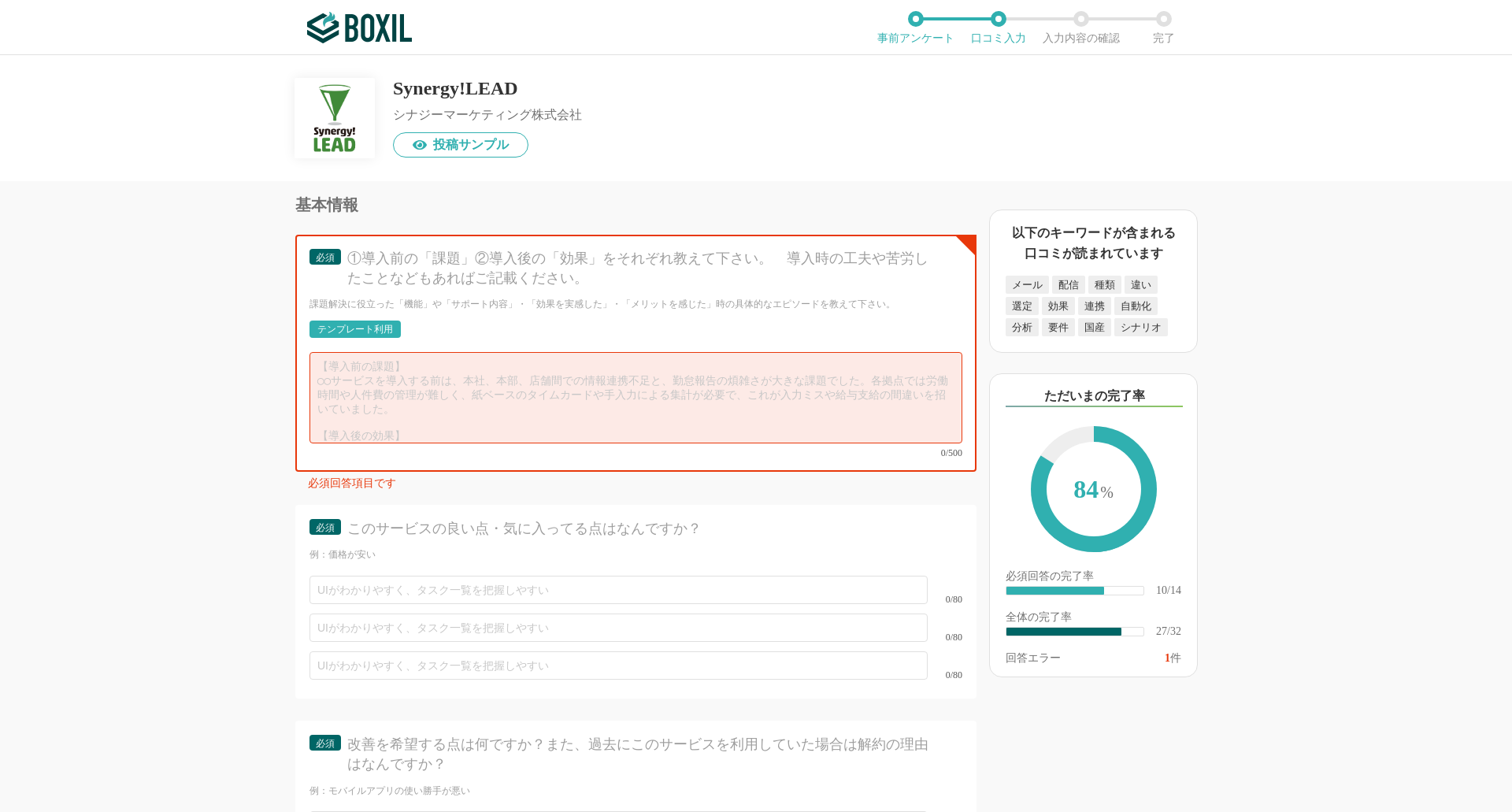
click at [347, 324] on div "テンプレート利用" at bounding box center [356, 329] width 75 height 10
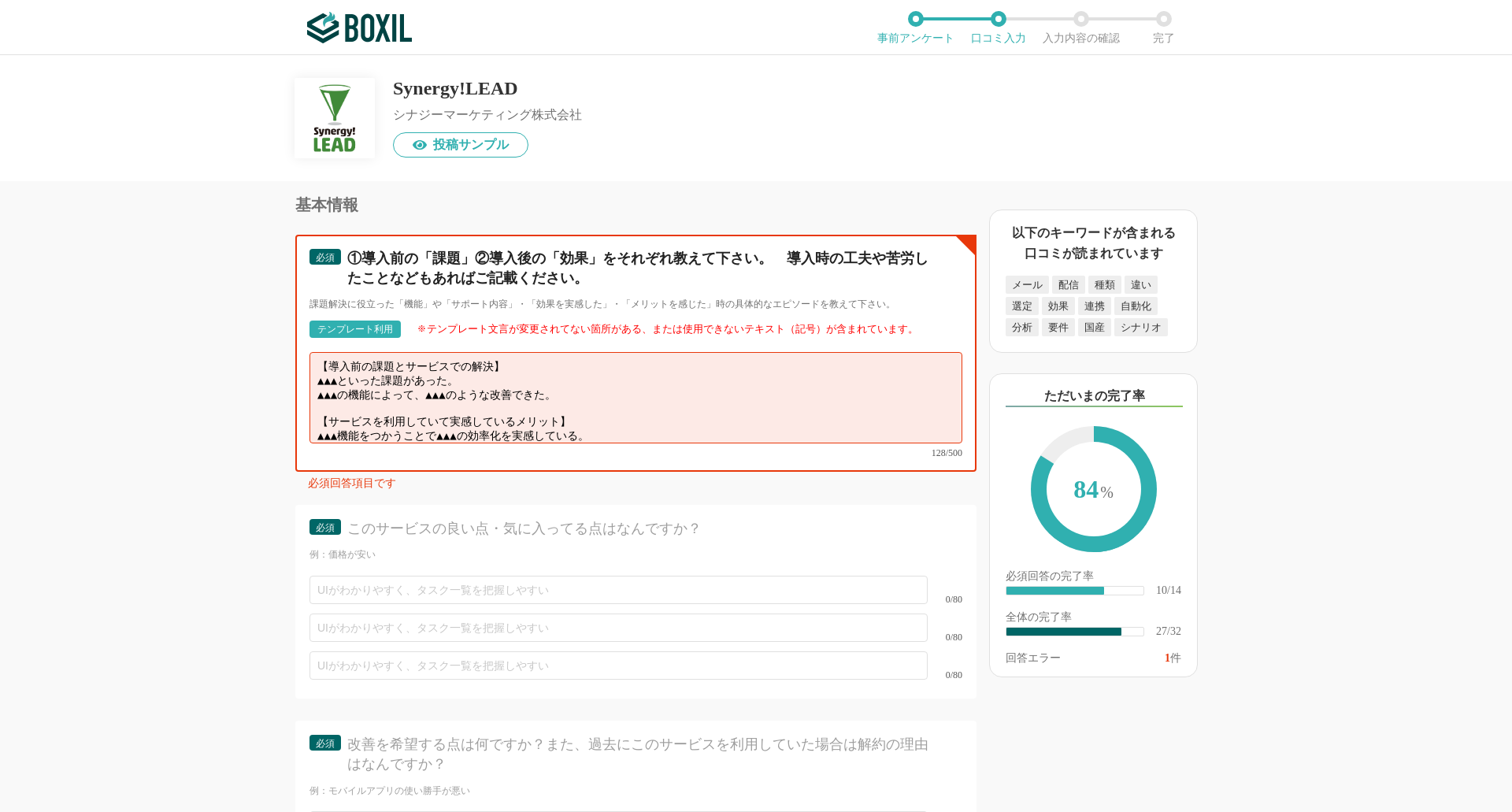
drag, startPoint x: 589, startPoint y: 378, endPoint x: 277, endPoint y: 366, distance: 312.2
click at [277, 366] on div "MAツール(BtoB)の機能について（5点満点で評価してください） リードスコアリング 1 2 3 4 5 利用していない シナリオ作成／管理 1 2 3 4…" at bounding box center [583, 497] width 787 height 631
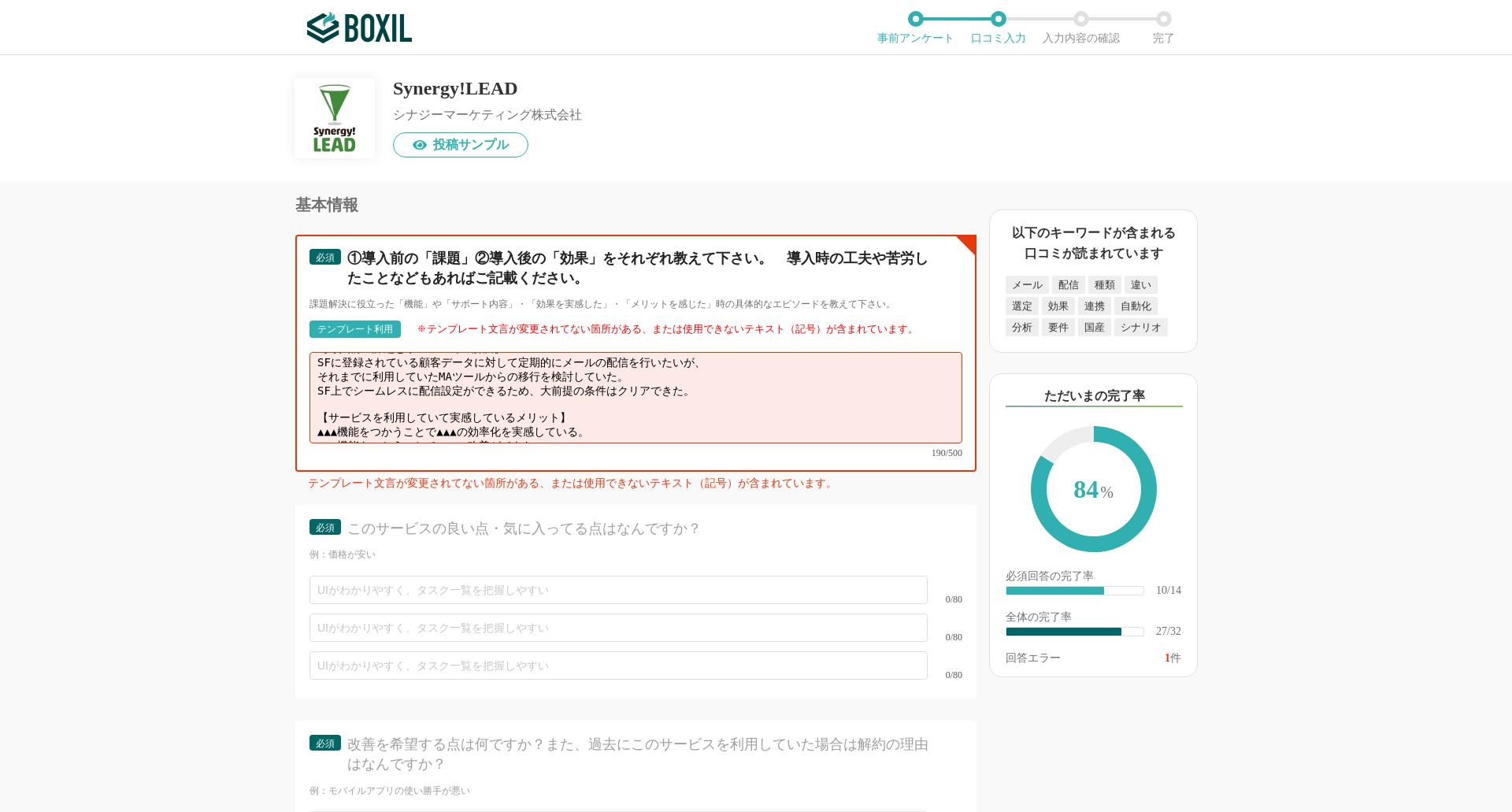
scroll to position [22, 0]
drag, startPoint x: 567, startPoint y: 413, endPoint x: 319, endPoint y: 404, distance: 248.2
click at [319, 404] on textarea "【導入前の課題とサービスでの解決】 SFに登録されている顧客データに対して定期的にメールの配信を行いたいが、 それまでに利用していたMAツールからの移行を検討…" at bounding box center [636, 398] width 653 height 92
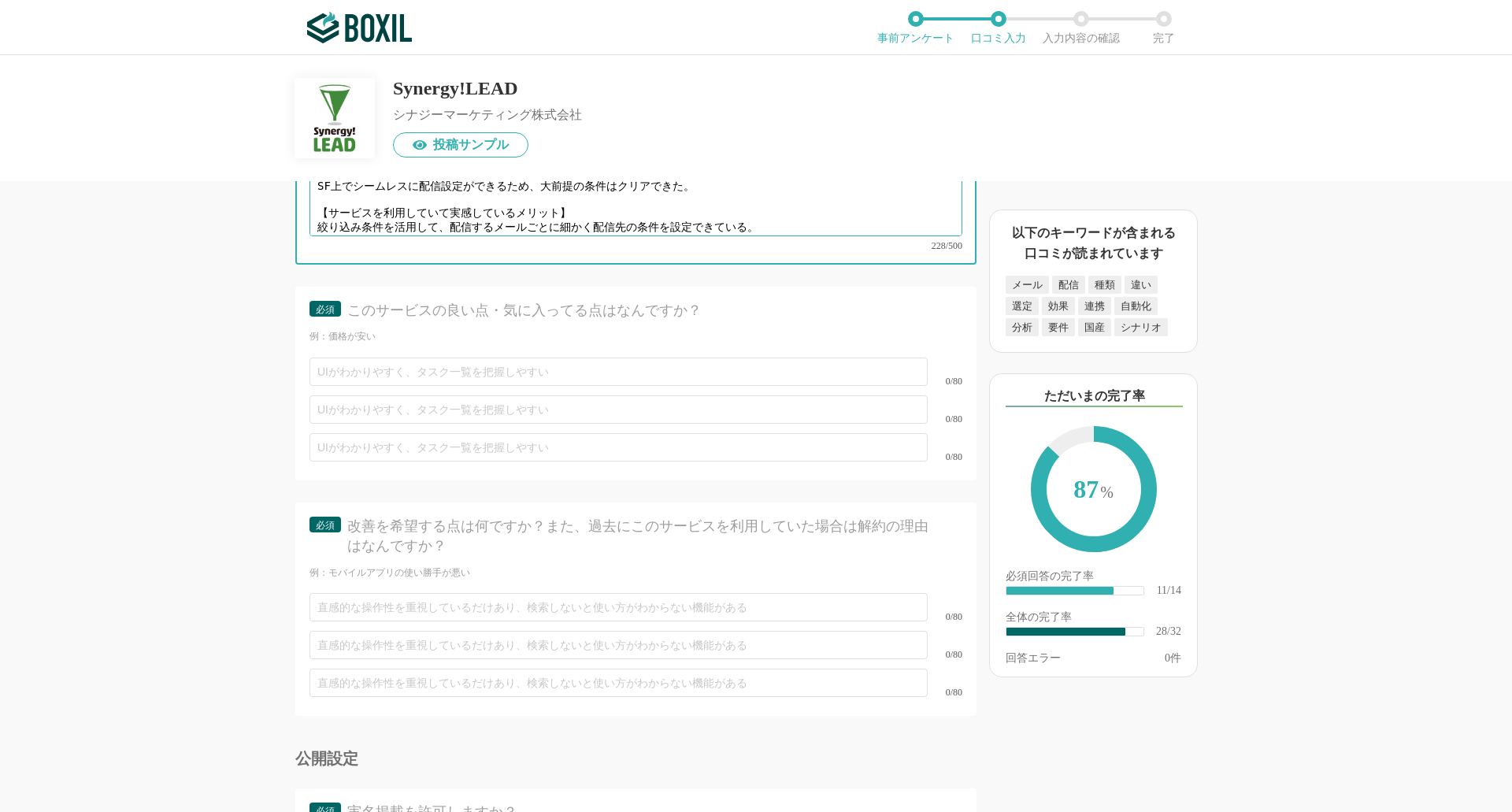
scroll to position [4176, 0]
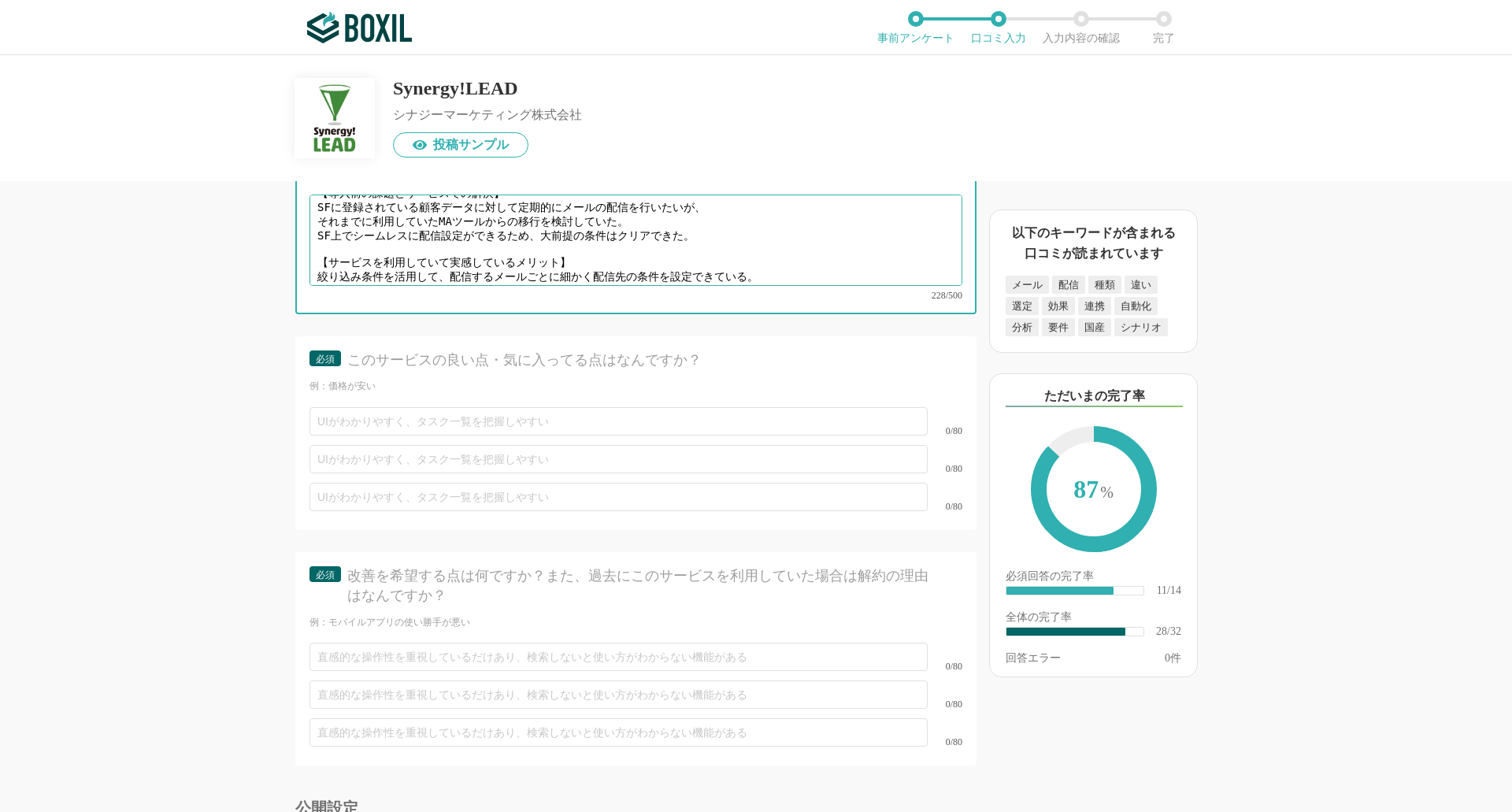
drag, startPoint x: 578, startPoint y: 260, endPoint x: 593, endPoint y: 260, distance: 15.0
click at [579, 260] on textarea "【導入前の課題とサービスでの解決】 SFに登録されている顧客データに対して定期的にメールの配信を行いたいが、 それまでに利用していたMAツールからの移行を検討…" at bounding box center [636, 241] width 653 height 92
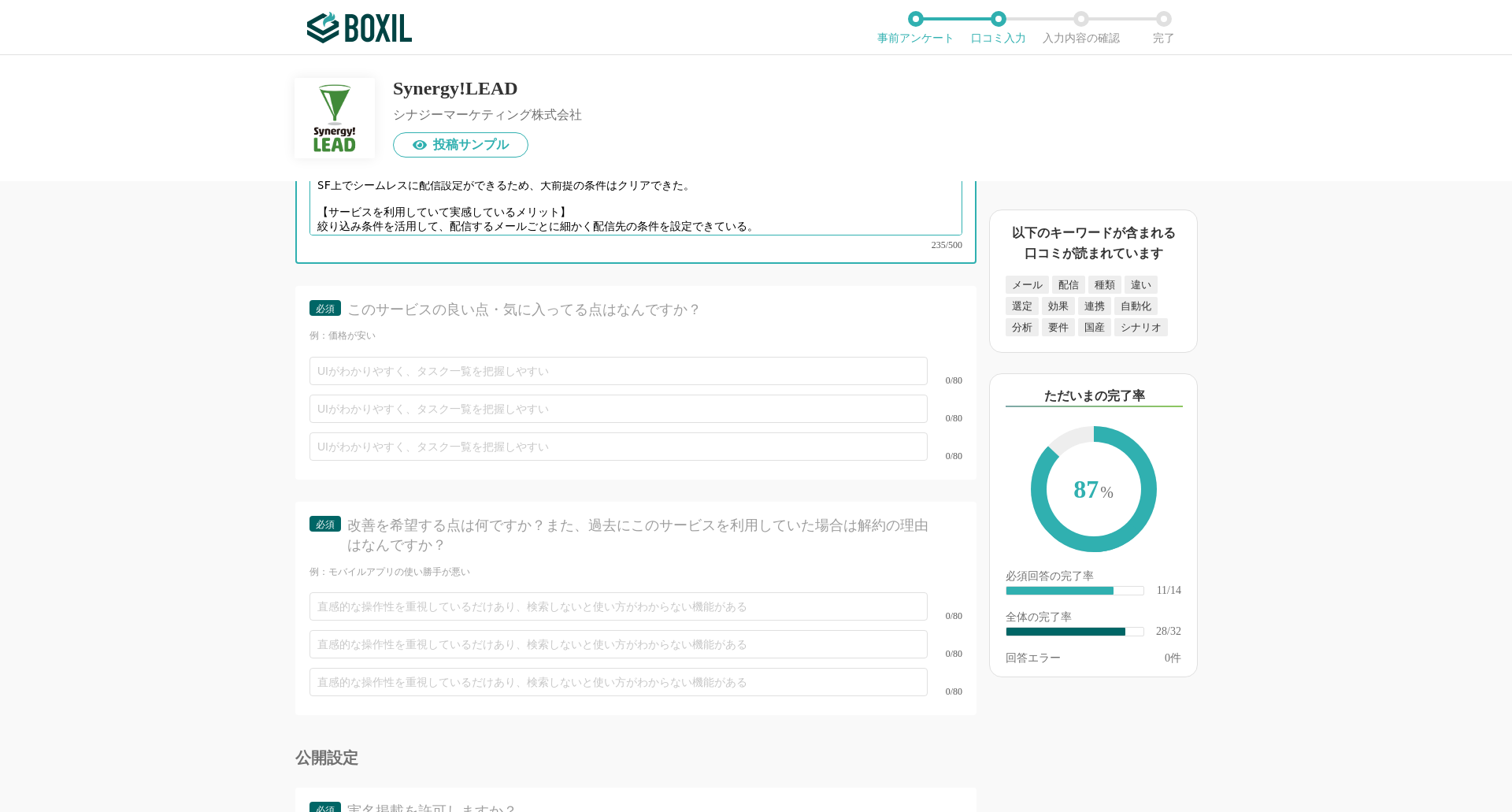
scroll to position [4255, 0]
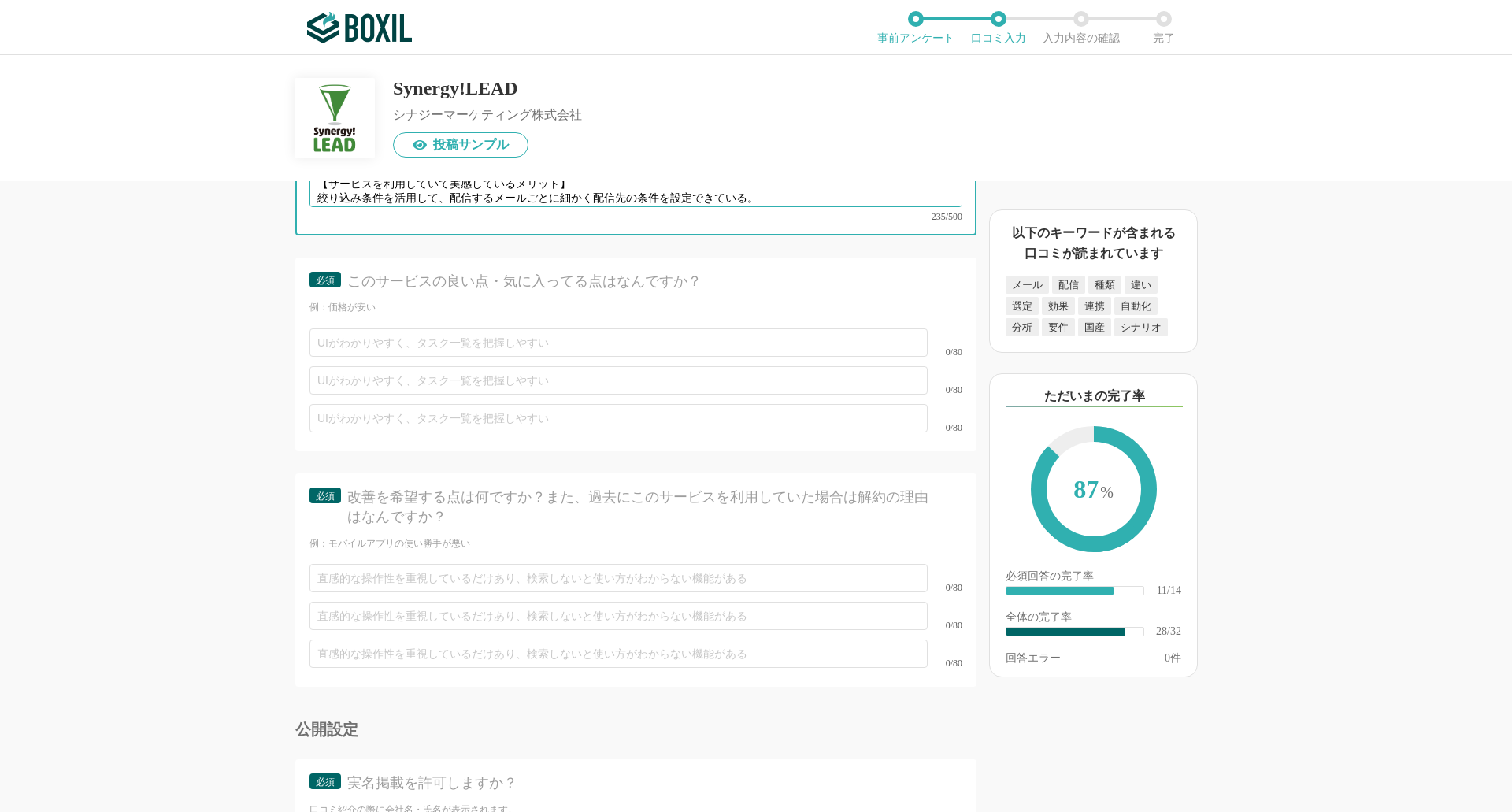
type textarea "【導入前の課題とサービスでの解決】 SFに登録されている顧客データに対して定期的にメールの配信を行いたいが、 それまでに利用していたMAツールからの移行を検討…"
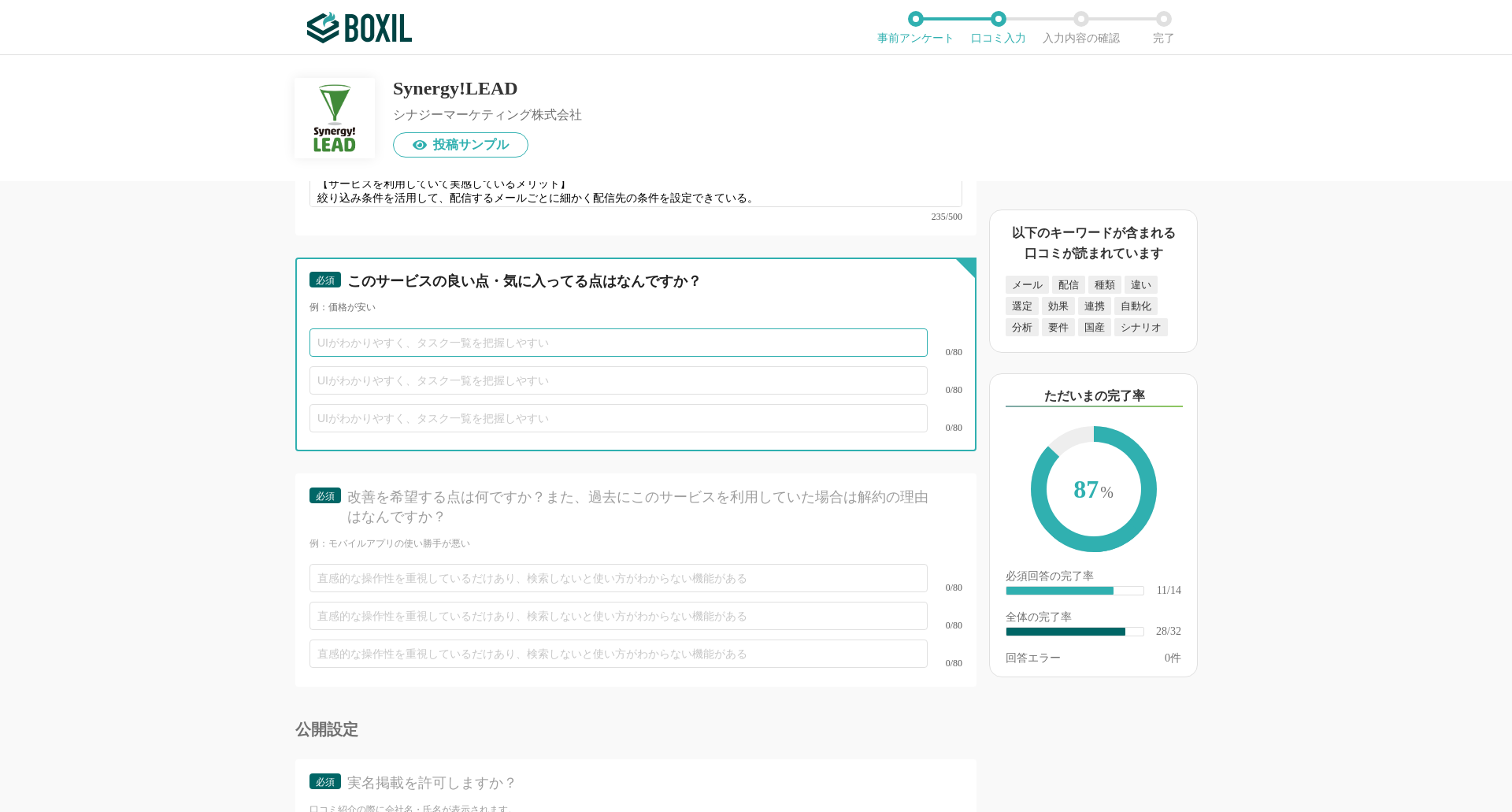
click at [435, 329] on input "text" at bounding box center [619, 343] width 619 height 29
type input "[DEMOGRAPHIC_DATA]"
type input "シ"
type input "シンプルな管理画面で迷うことなく利用できる"
click at [455, 366] on input "text" at bounding box center [619, 381] width 619 height 29
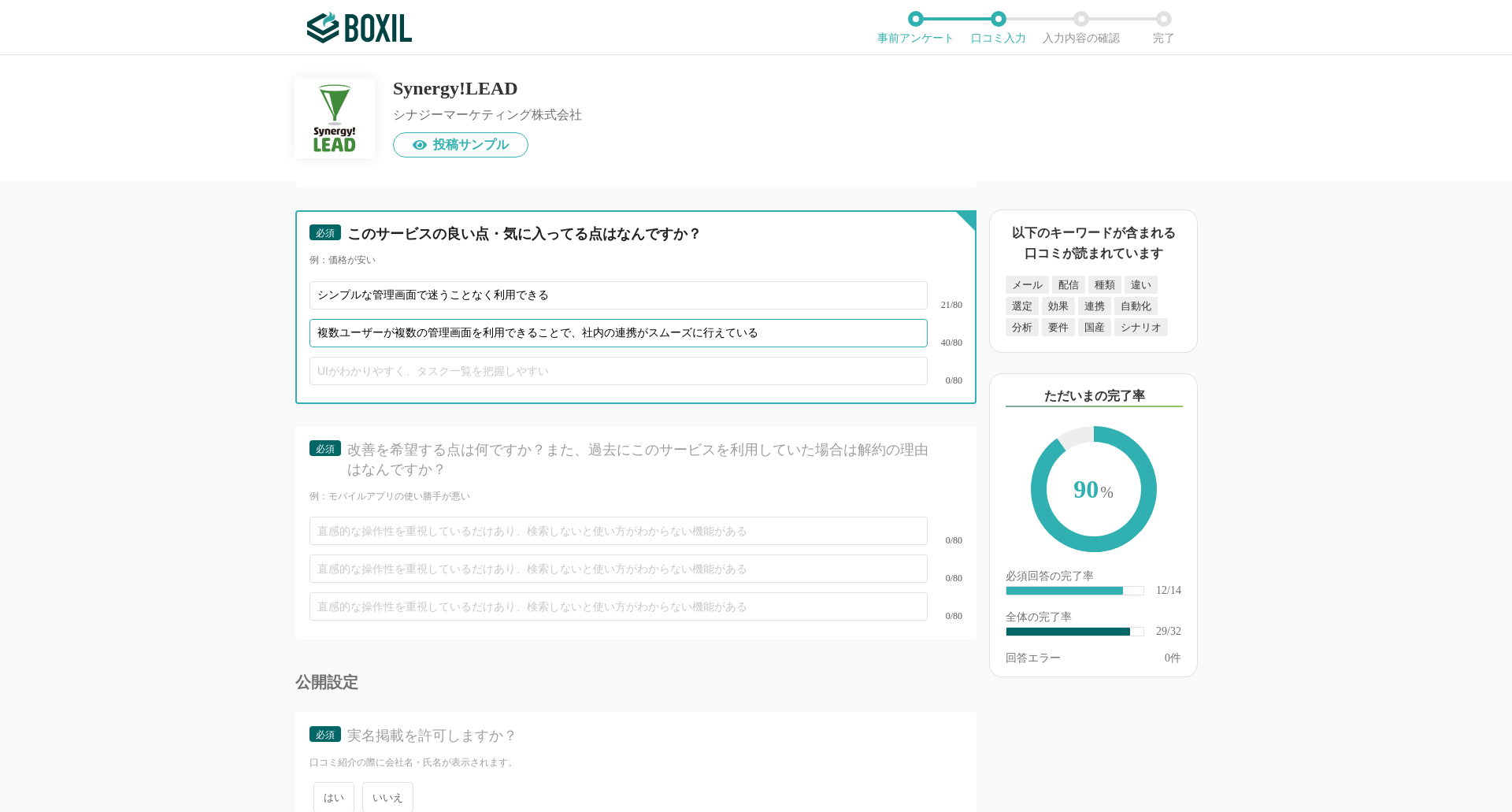
scroll to position [4386, 0]
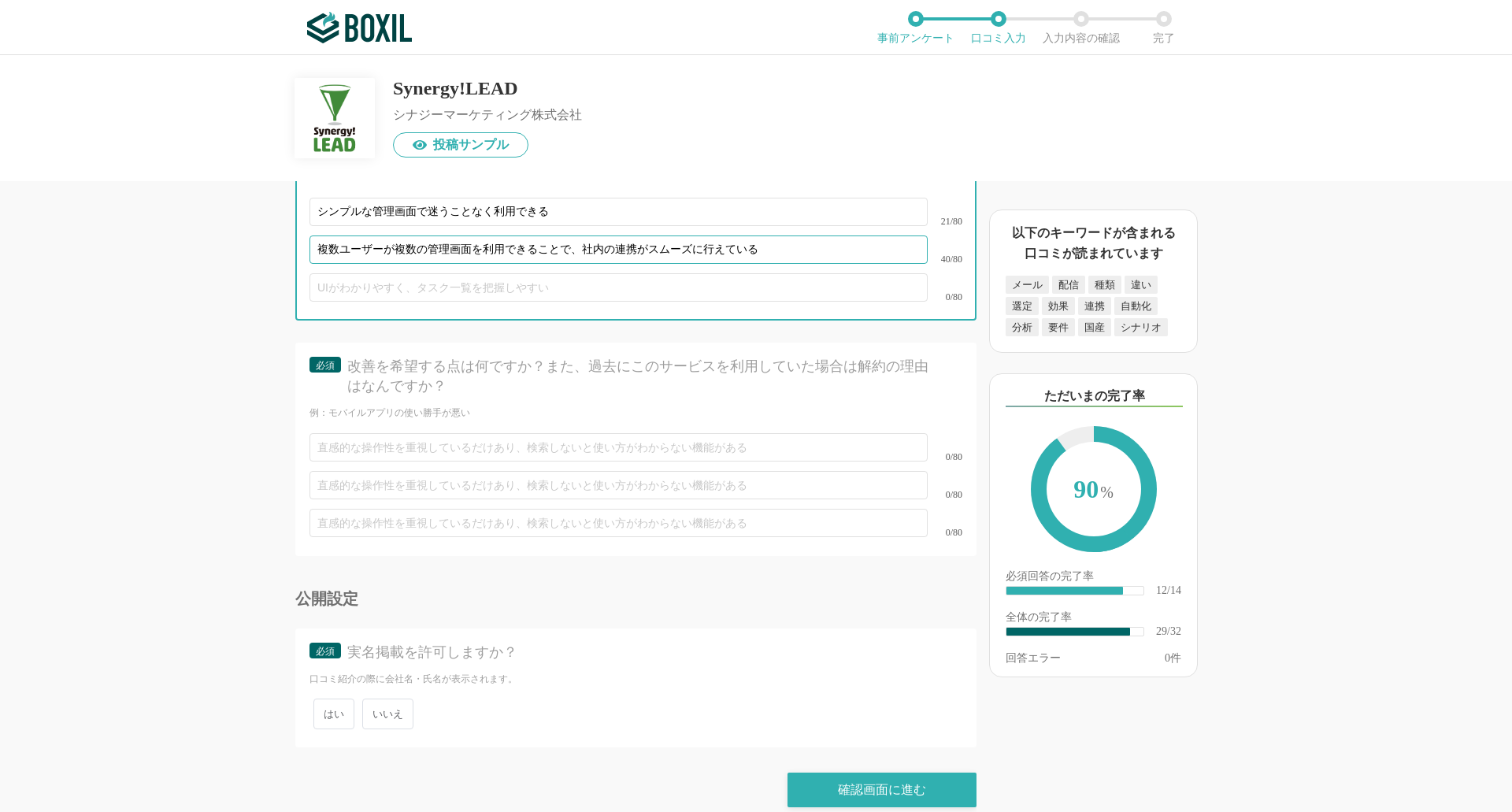
type input "複数ユーザーが複数の管理画面を利用できることで、社内の連携がスムーズに行えている"
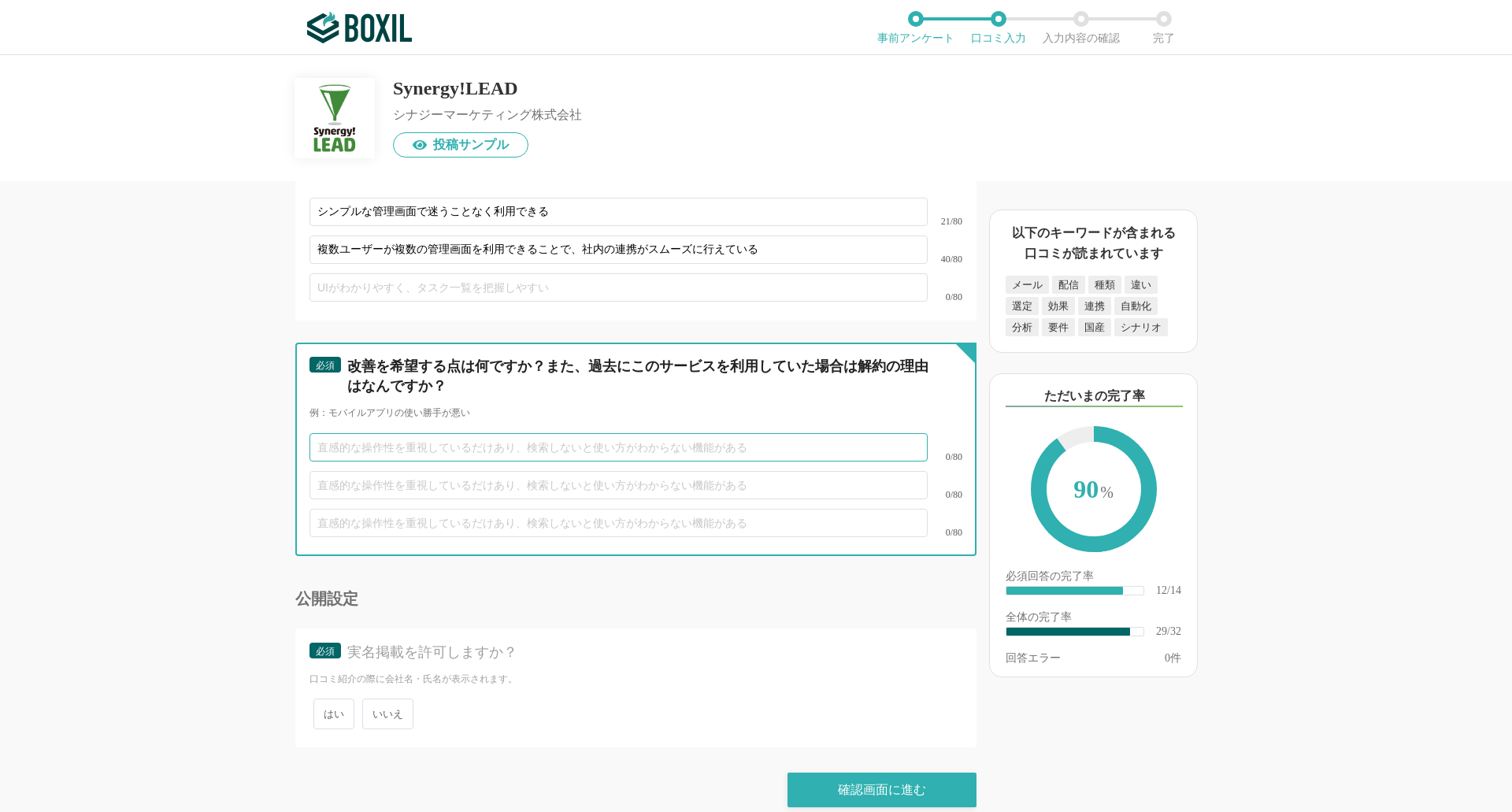
click at [442, 433] on input "text" at bounding box center [619, 447] width 619 height 29
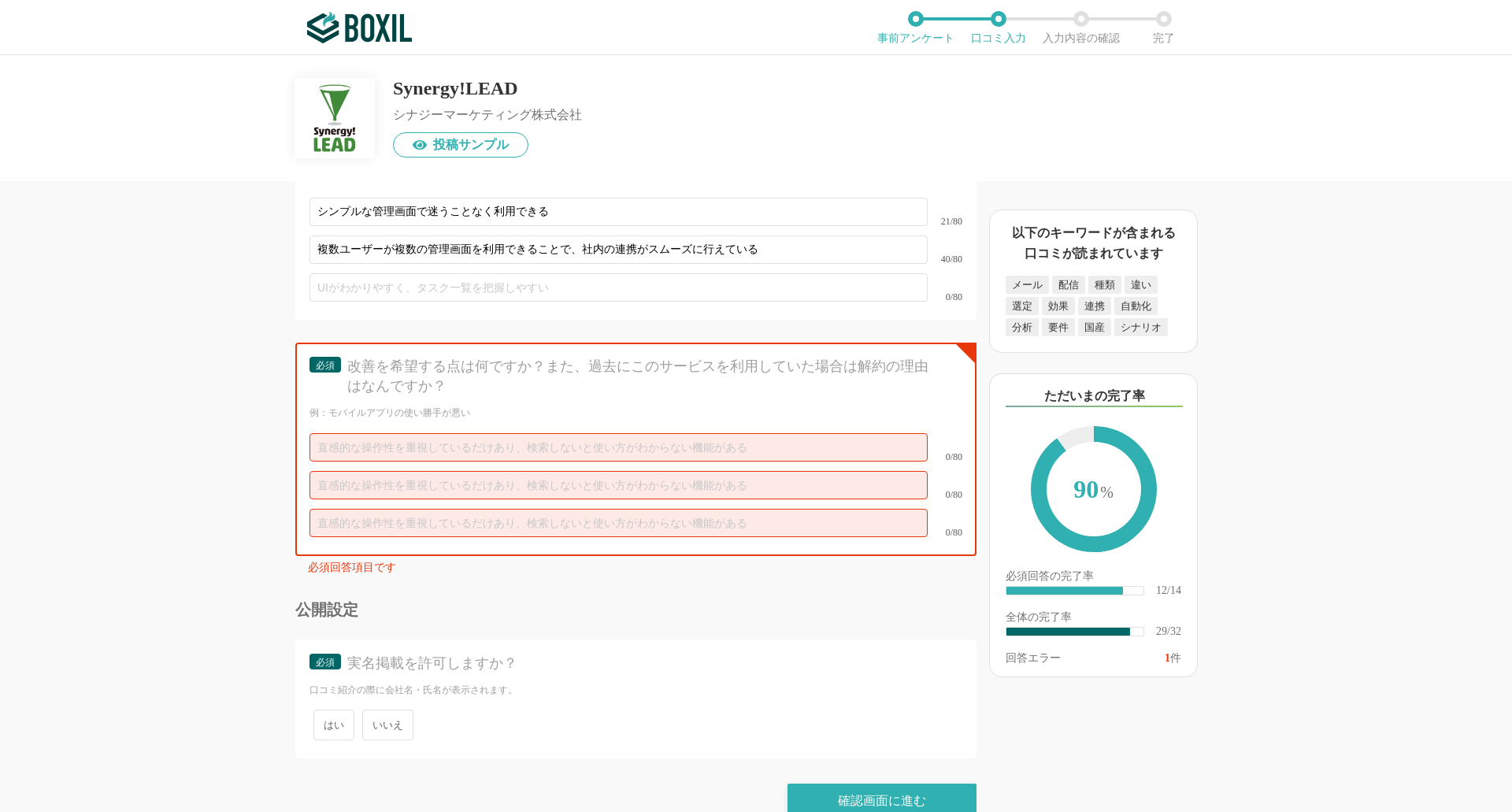
click at [383, 466] on div "0/80" at bounding box center [636, 485] width 653 height 38
click at [388, 433] on input "text" at bounding box center [619, 447] width 619 height 29
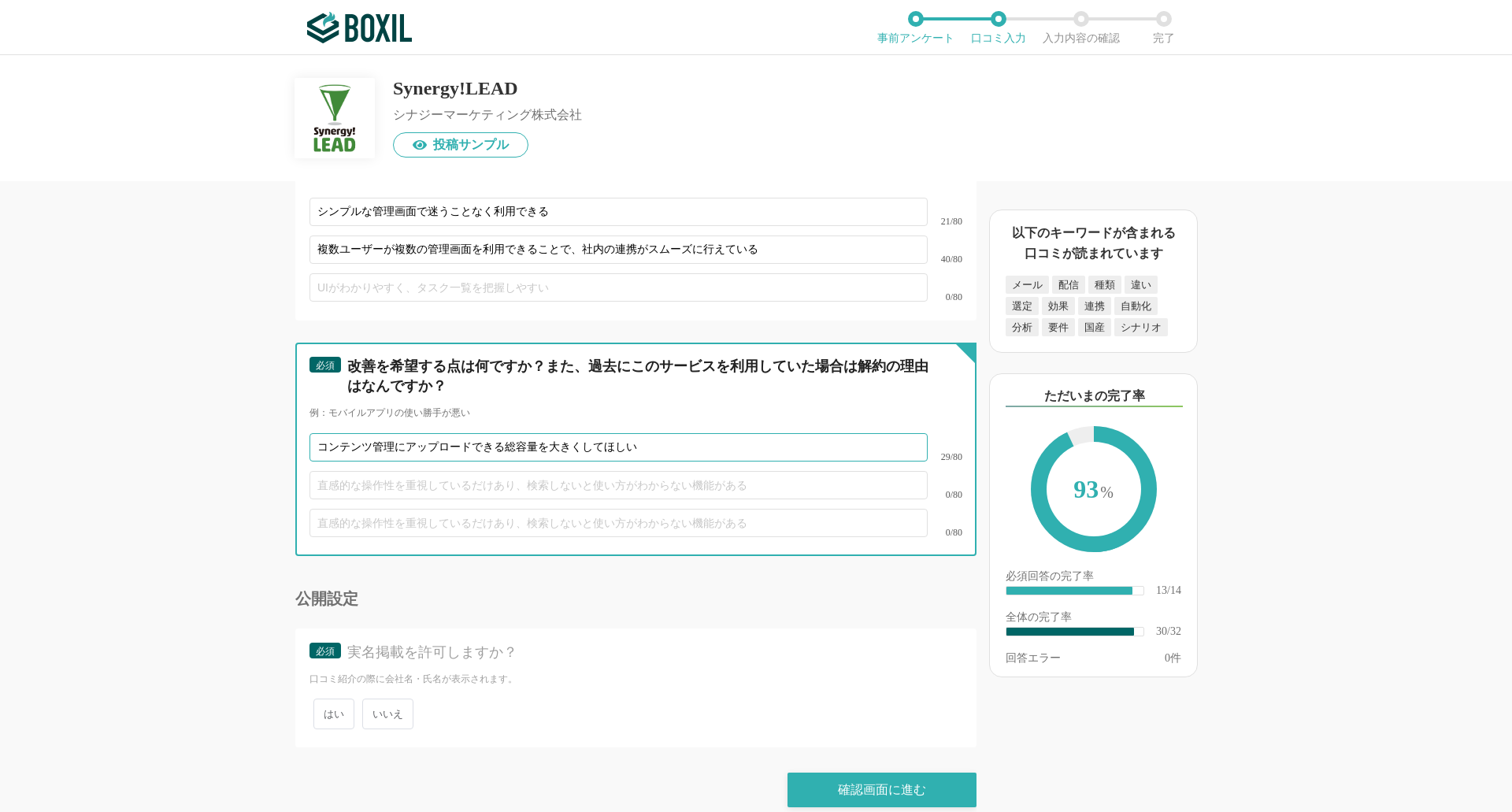
type input "コンテンツ管理にアップロードできる総容量を大きくしてほしい"
click at [343, 472] on input "text" at bounding box center [619, 486] width 619 height 29
type input "メ"
type input "配信するメールに、簡単に資料を添付することができると嬉しい"
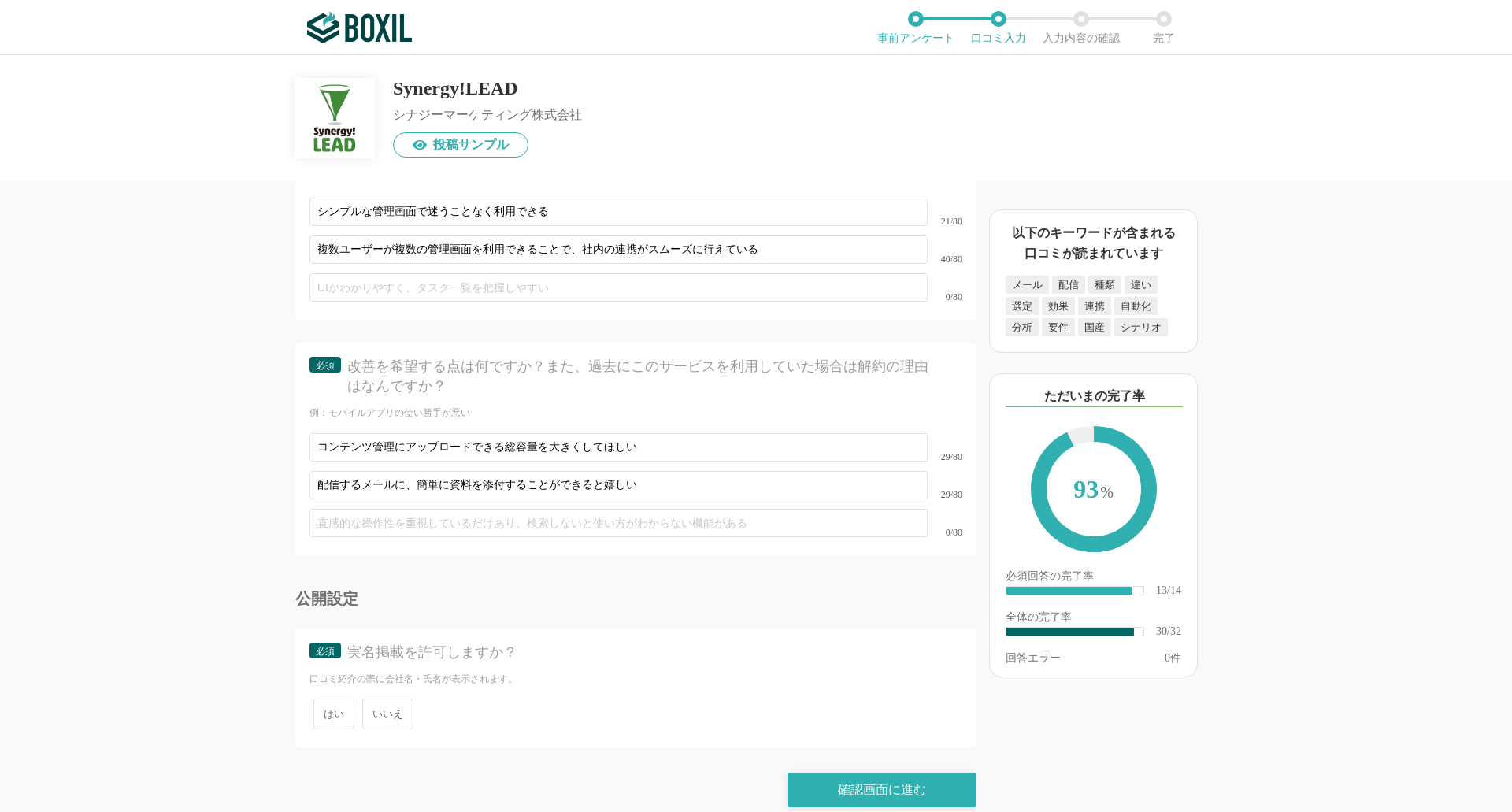
click at [386, 701] on span "いいえ" at bounding box center [388, 714] width 51 height 31
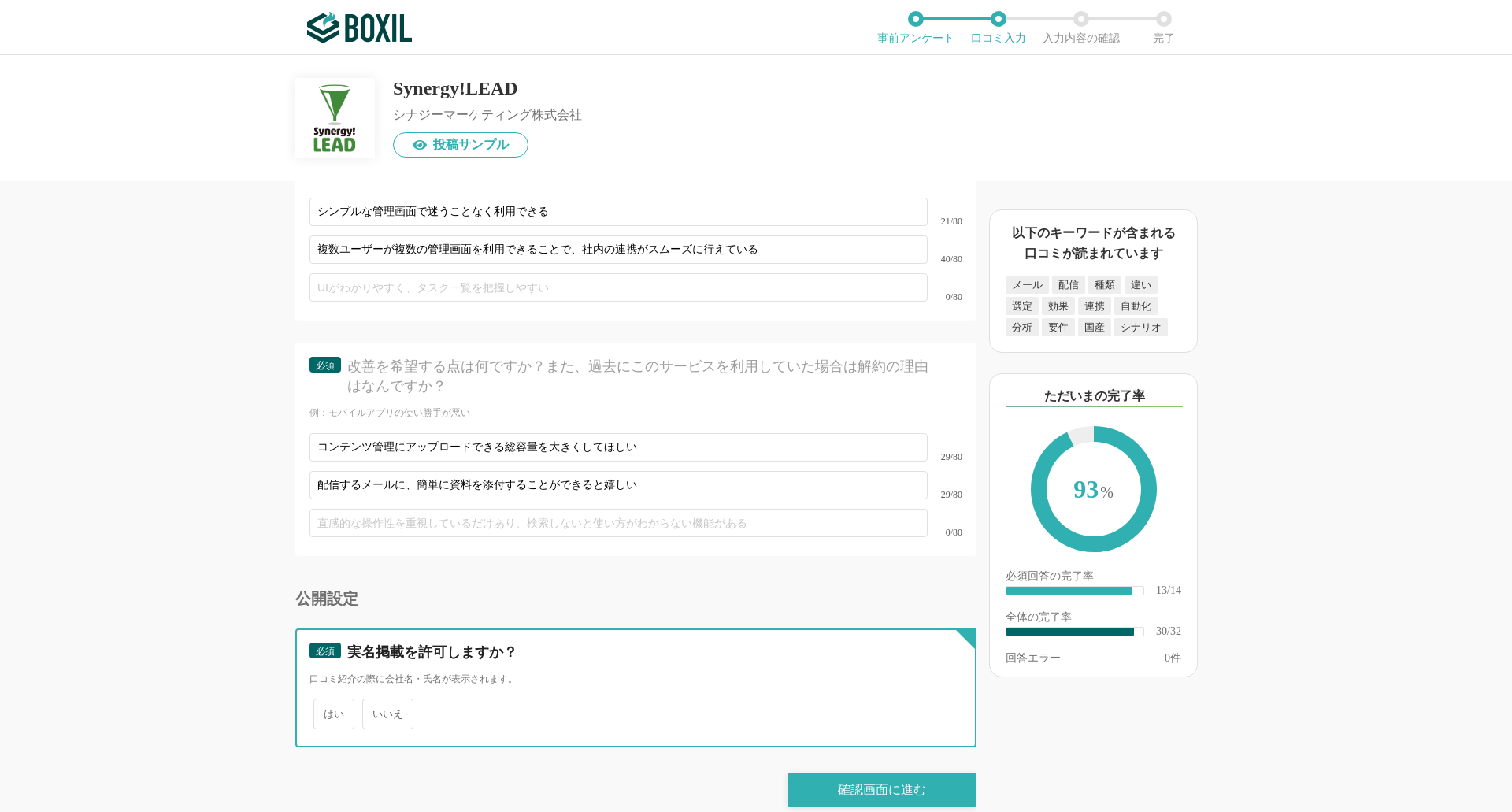
click at [376, 702] on input "いいえ" at bounding box center [371, 706] width 10 height 10
radio input "true"
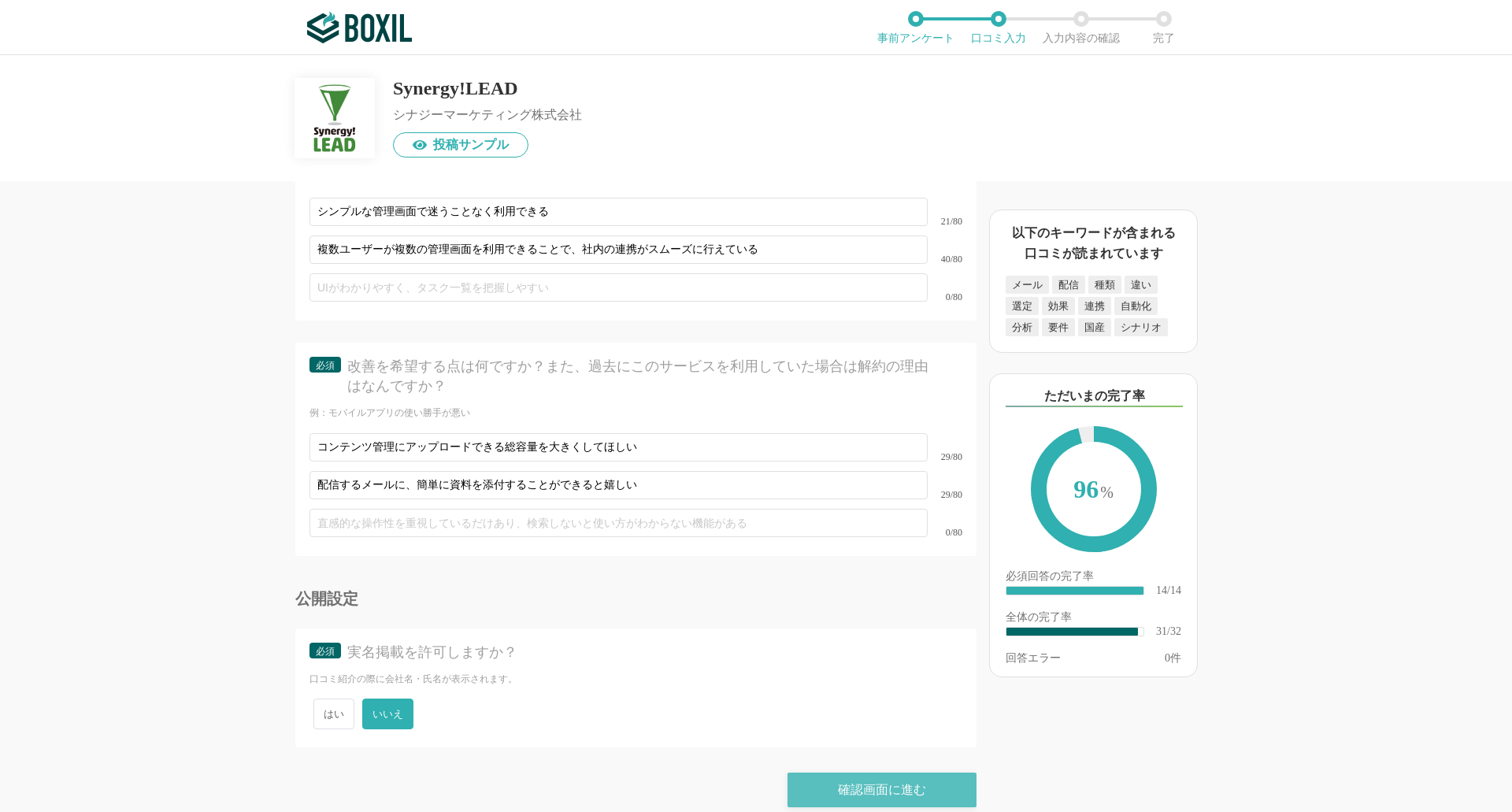
click at [875, 773] on div "確認画面に進む" at bounding box center [882, 790] width 189 height 35
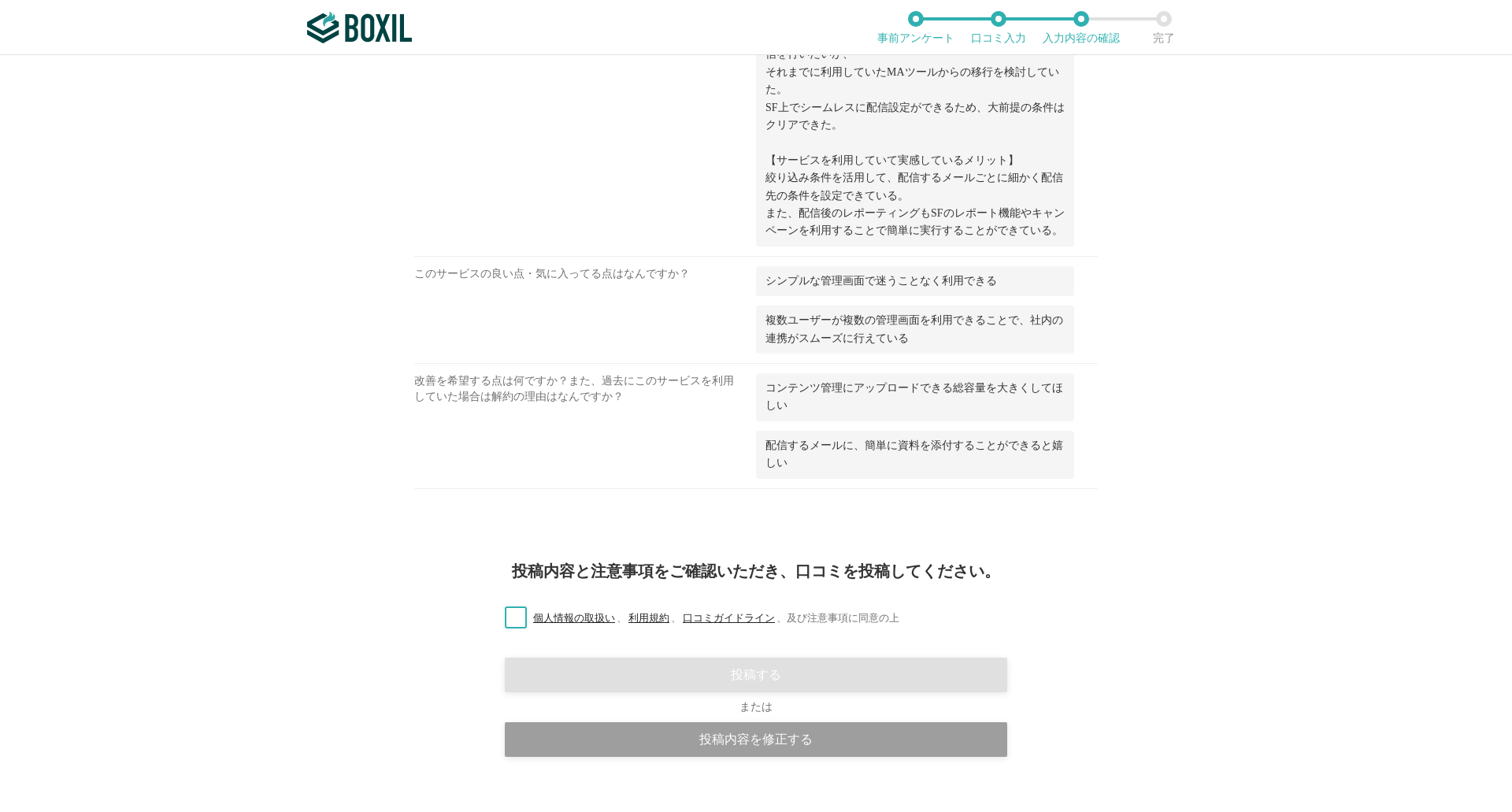
scroll to position [1808, 0]
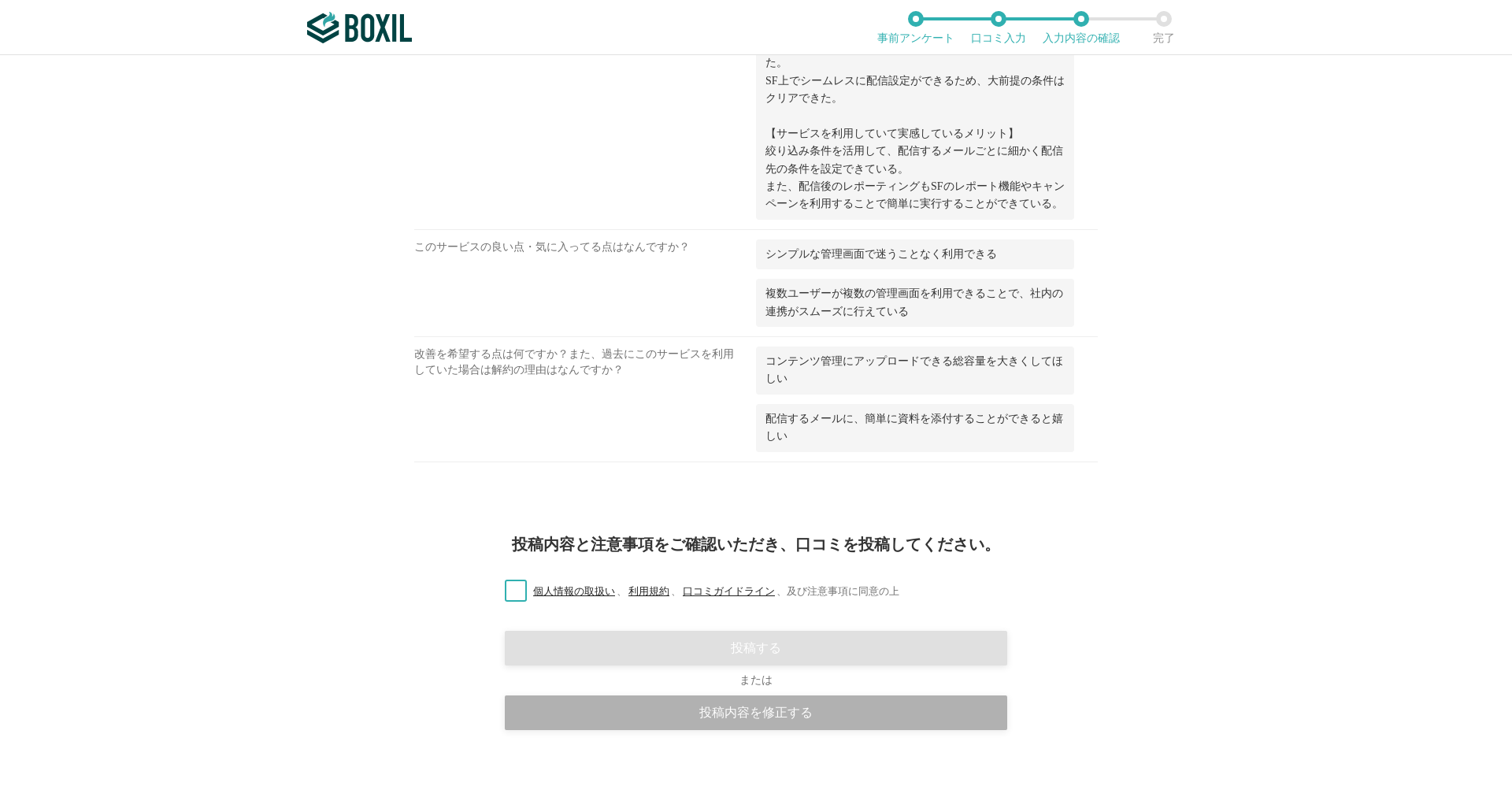
click at [728, 708] on div "投稿内容を修正する" at bounding box center [756, 713] width 503 height 35
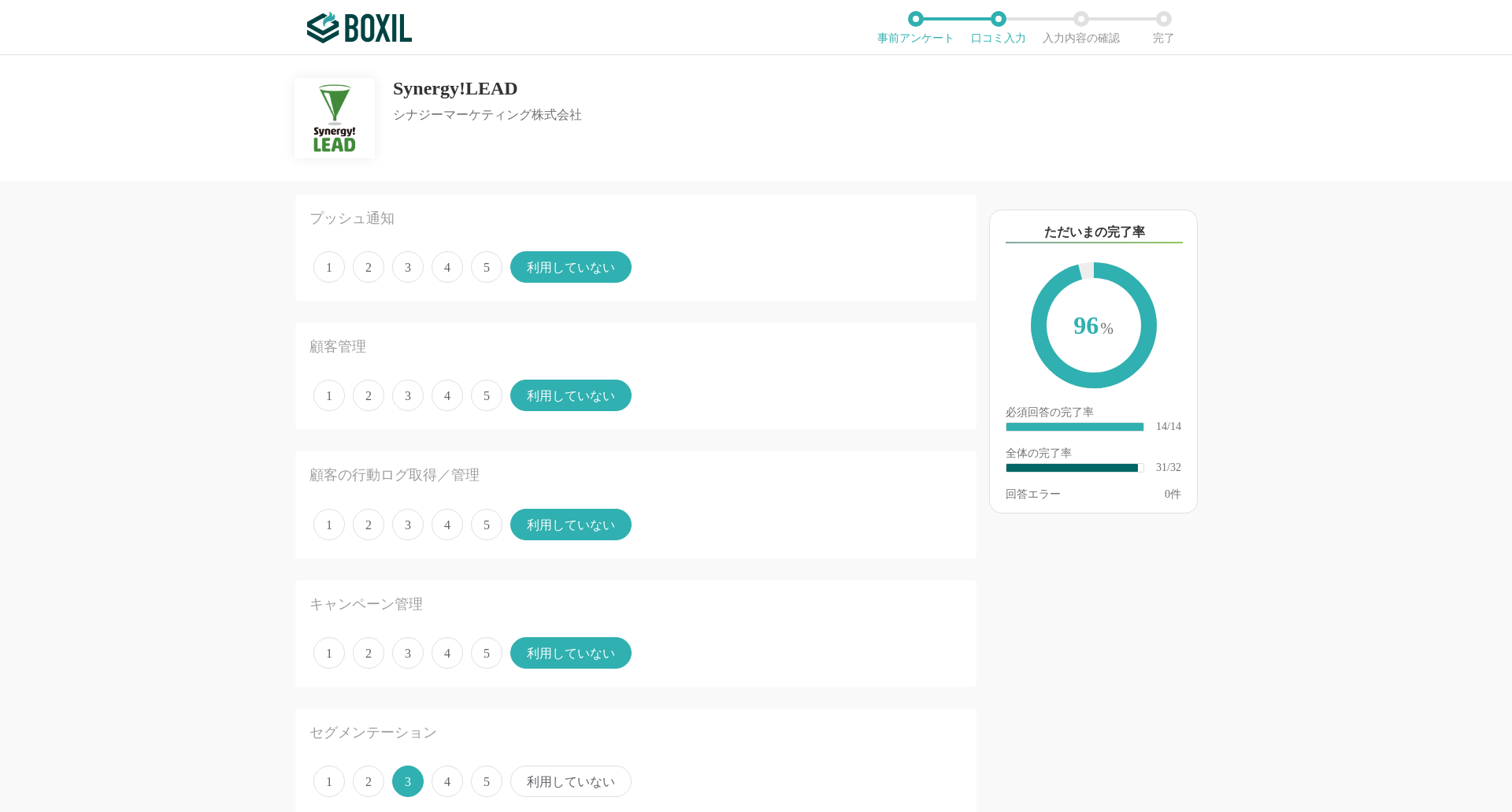
scroll to position [1418, 0]
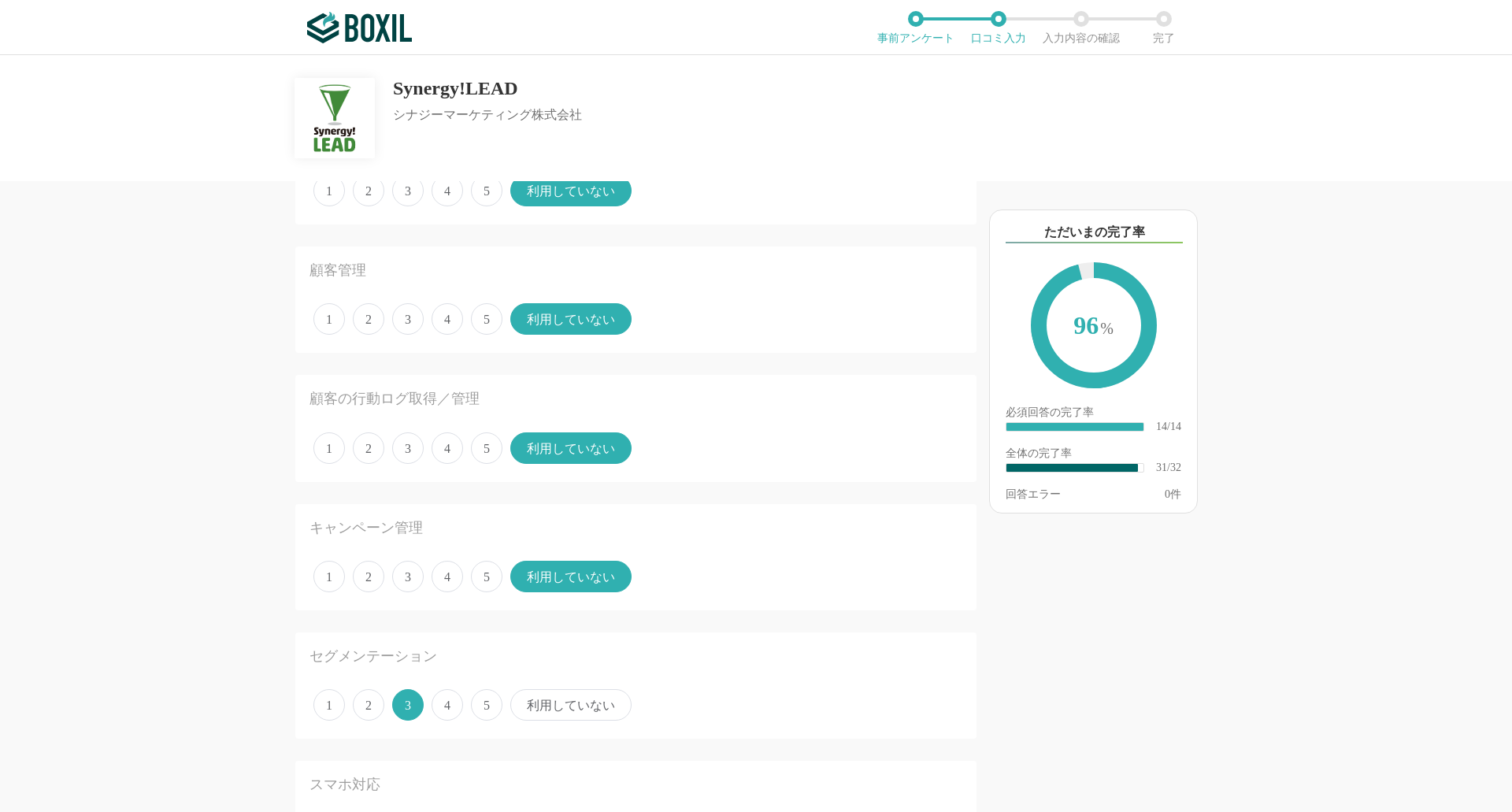
click at [438, 444] on span "4" at bounding box center [447, 448] width 31 height 31
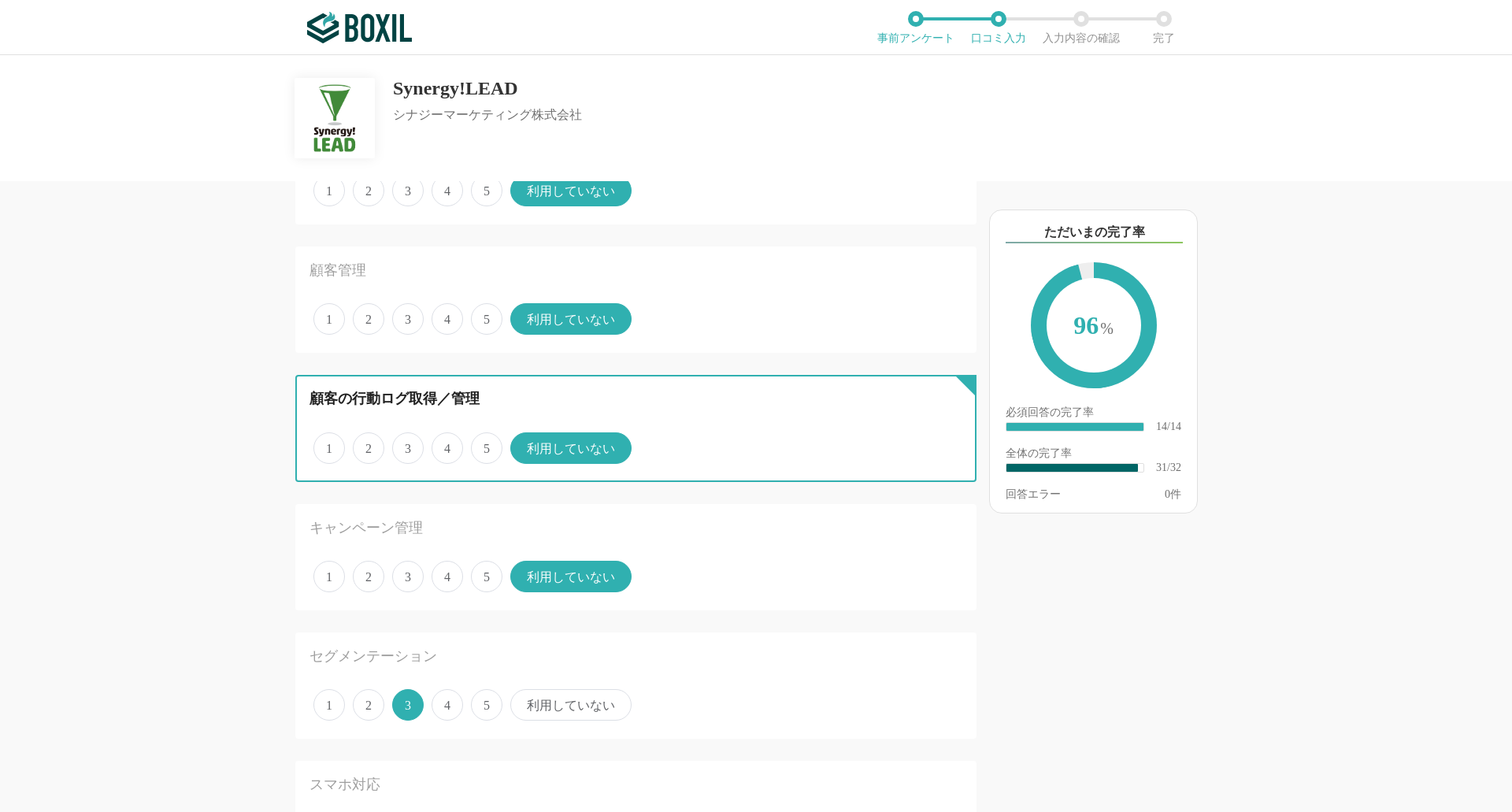
click at [438, 444] on input "4" at bounding box center [440, 439] width 10 height 10
radio input "true"
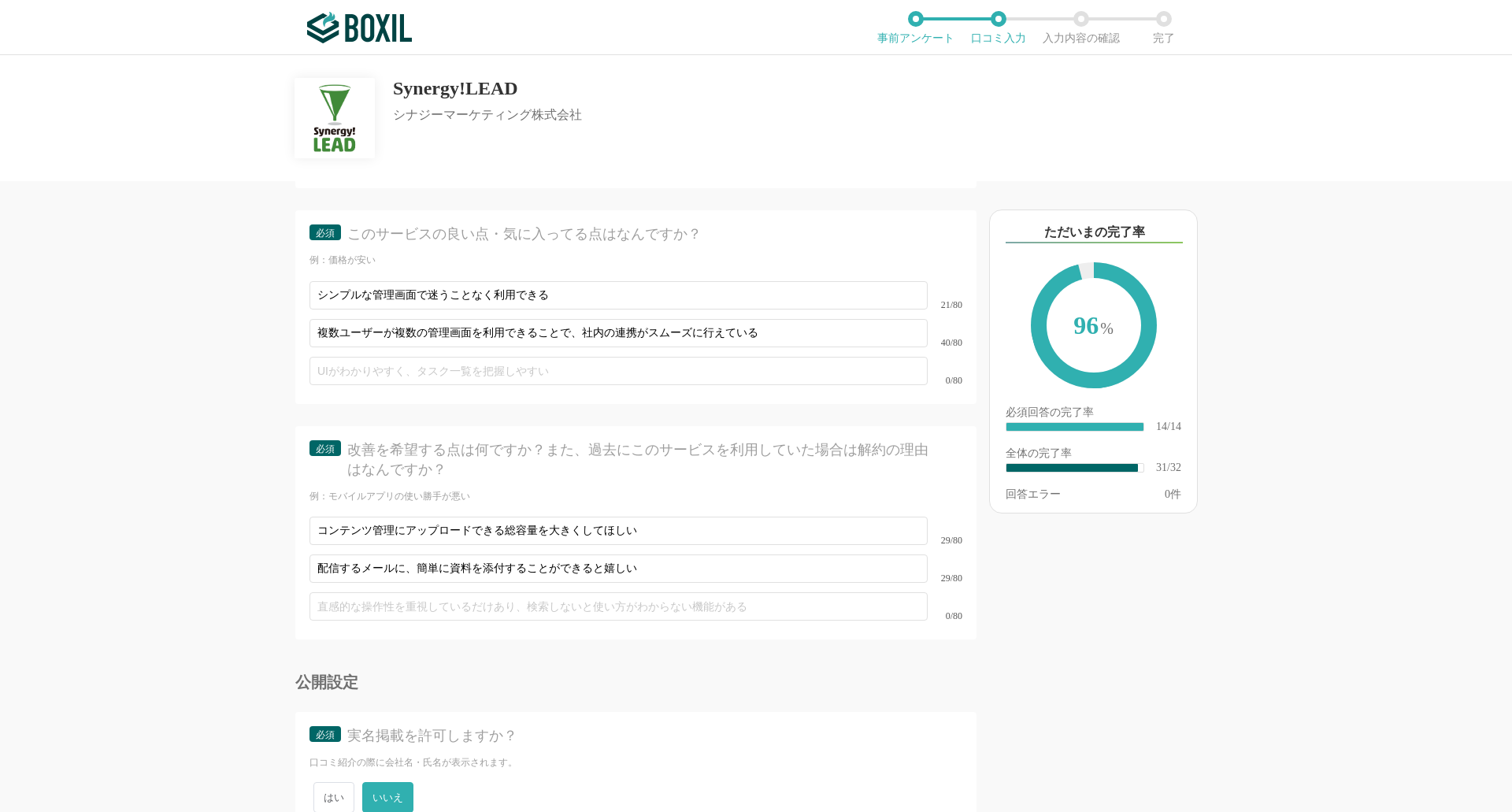
scroll to position [4386, 0]
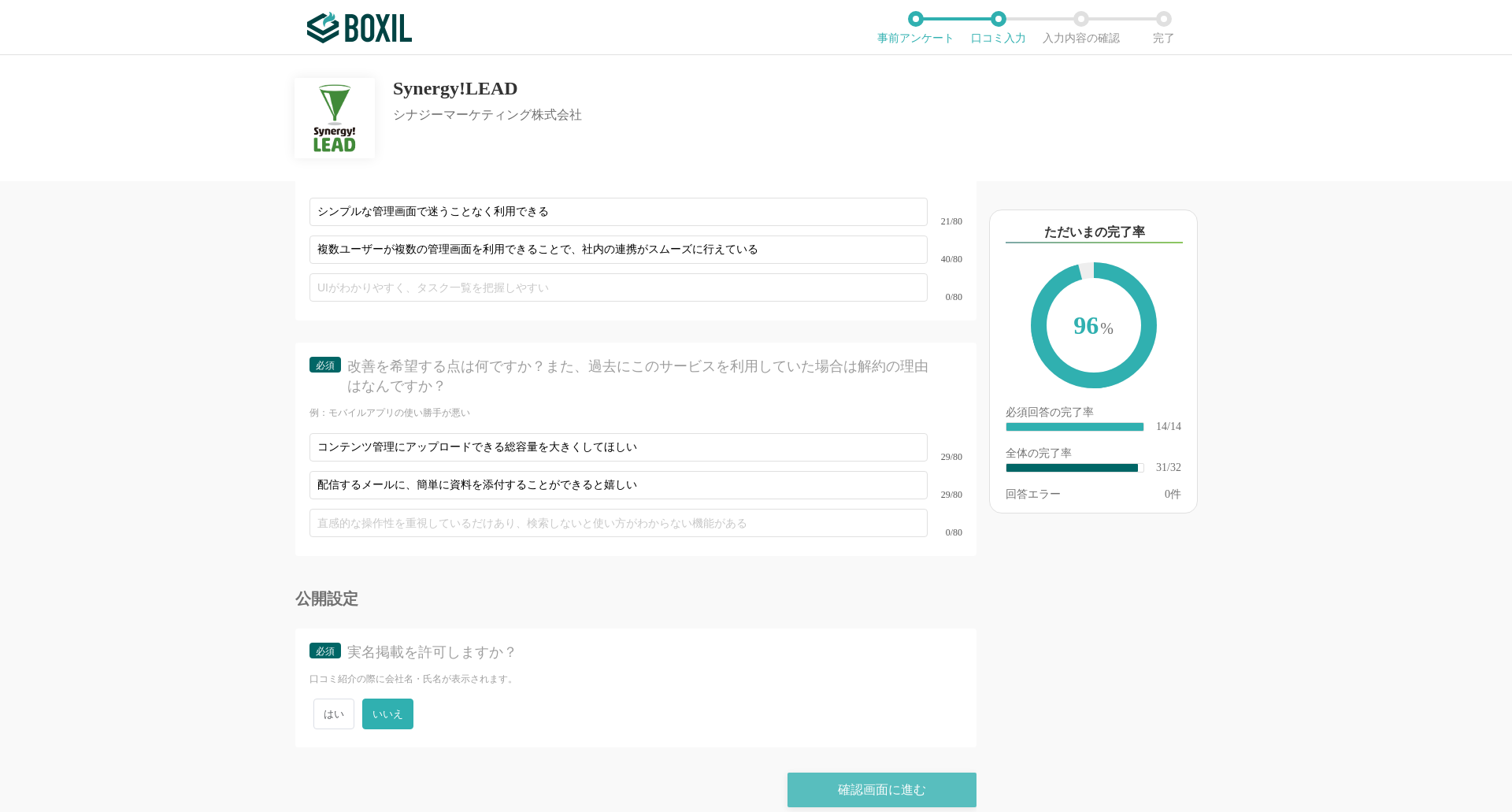
click at [892, 781] on div "確認画面に進む" at bounding box center [882, 790] width 189 height 35
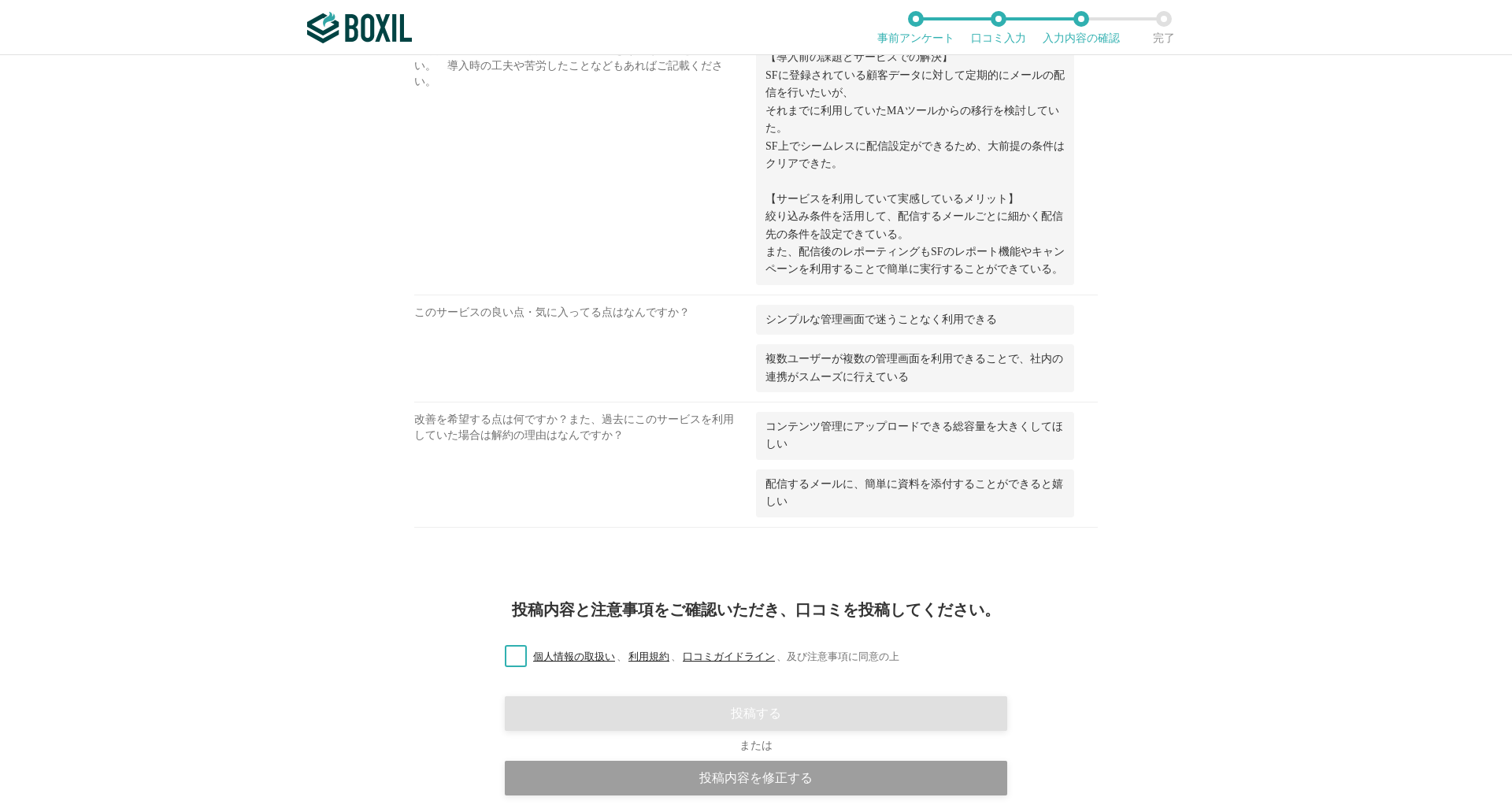
scroll to position [1808, 0]
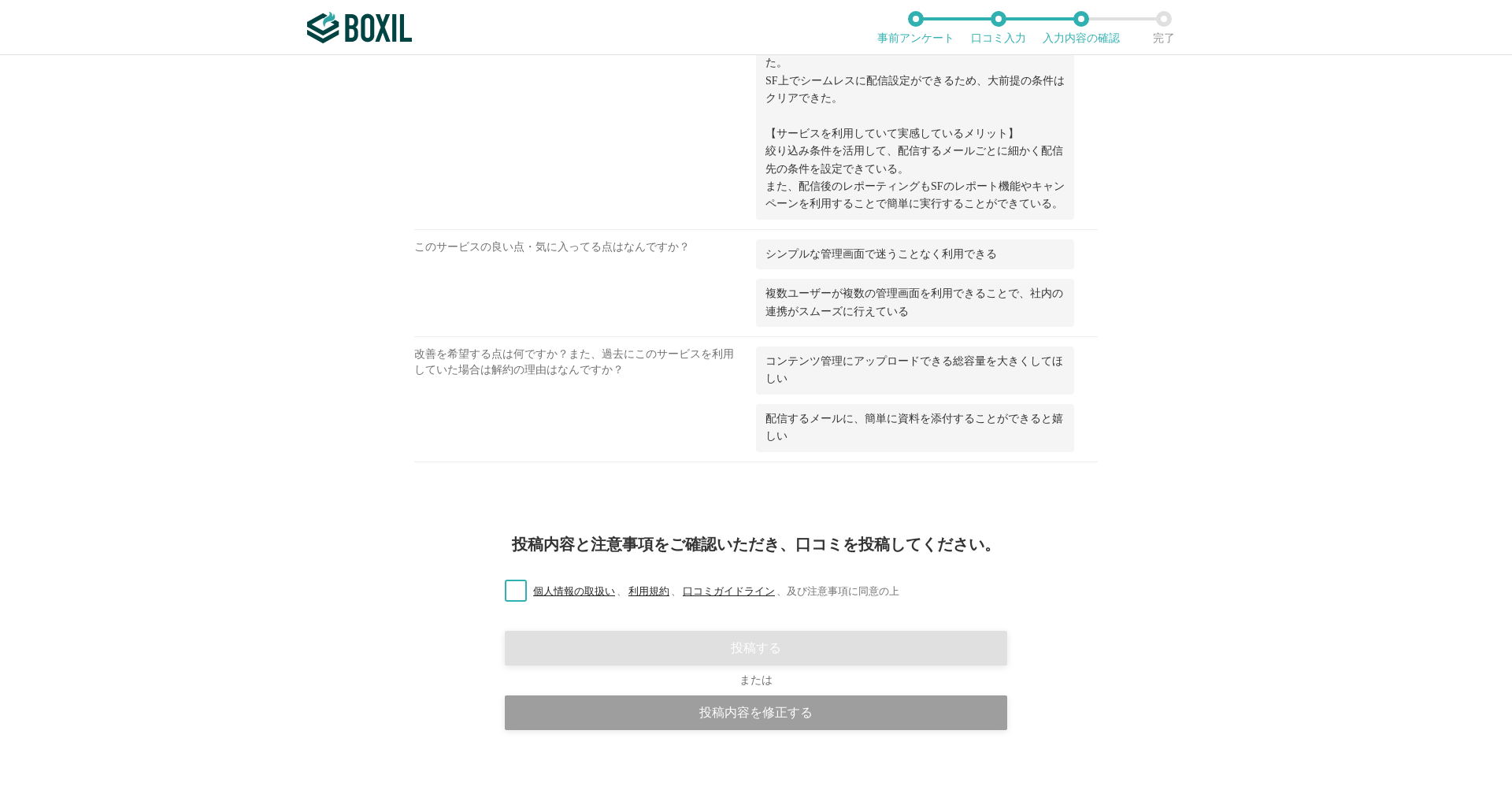
click at [514, 586] on label "個人情報の取扱い 、 利用規約 、 口コミガイドライン 、 及び注意事項に同意の上" at bounding box center [696, 592] width 408 height 16
click at [0, 0] on input "個人情報の取扱い 、 利用規約 、 口コミガイドライン 、 及び注意事項に同意の上" at bounding box center [0, 0] width 0 height 0
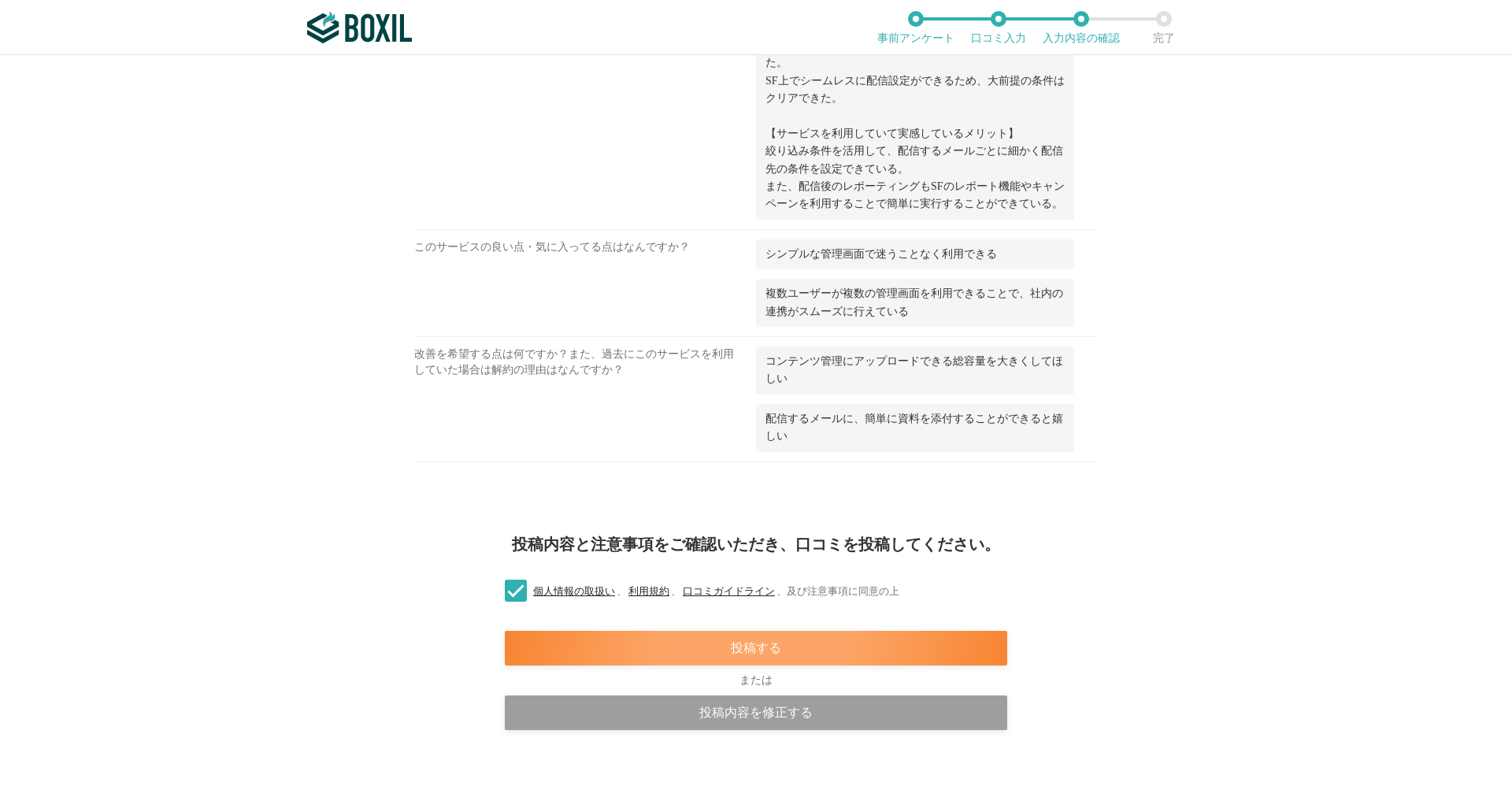
click at [699, 651] on div "投稿する" at bounding box center [756, 649] width 503 height 35
